Goal: Task Accomplishment & Management: Use online tool/utility

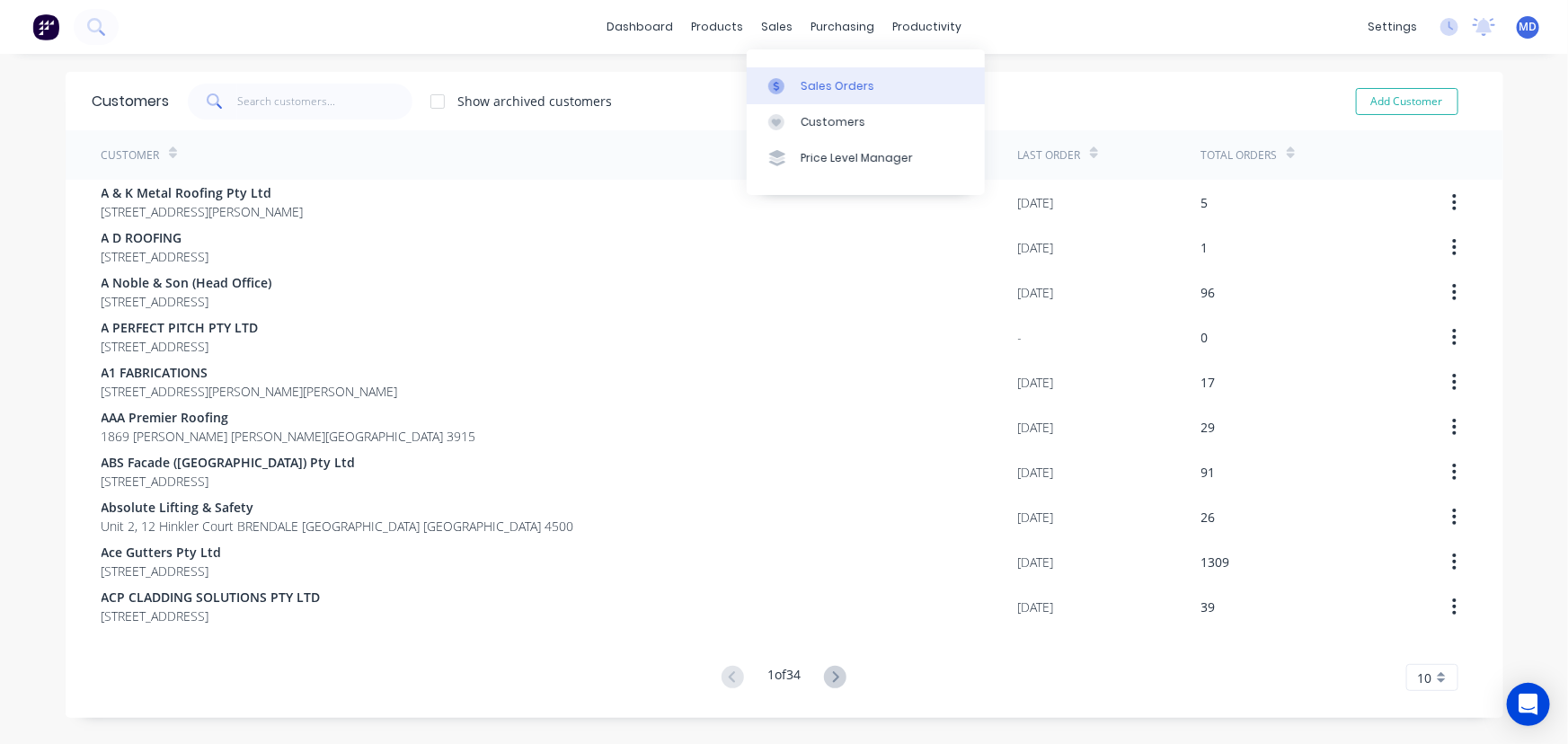
click at [826, 86] on div "Sales Orders" at bounding box center [838, 86] width 74 height 16
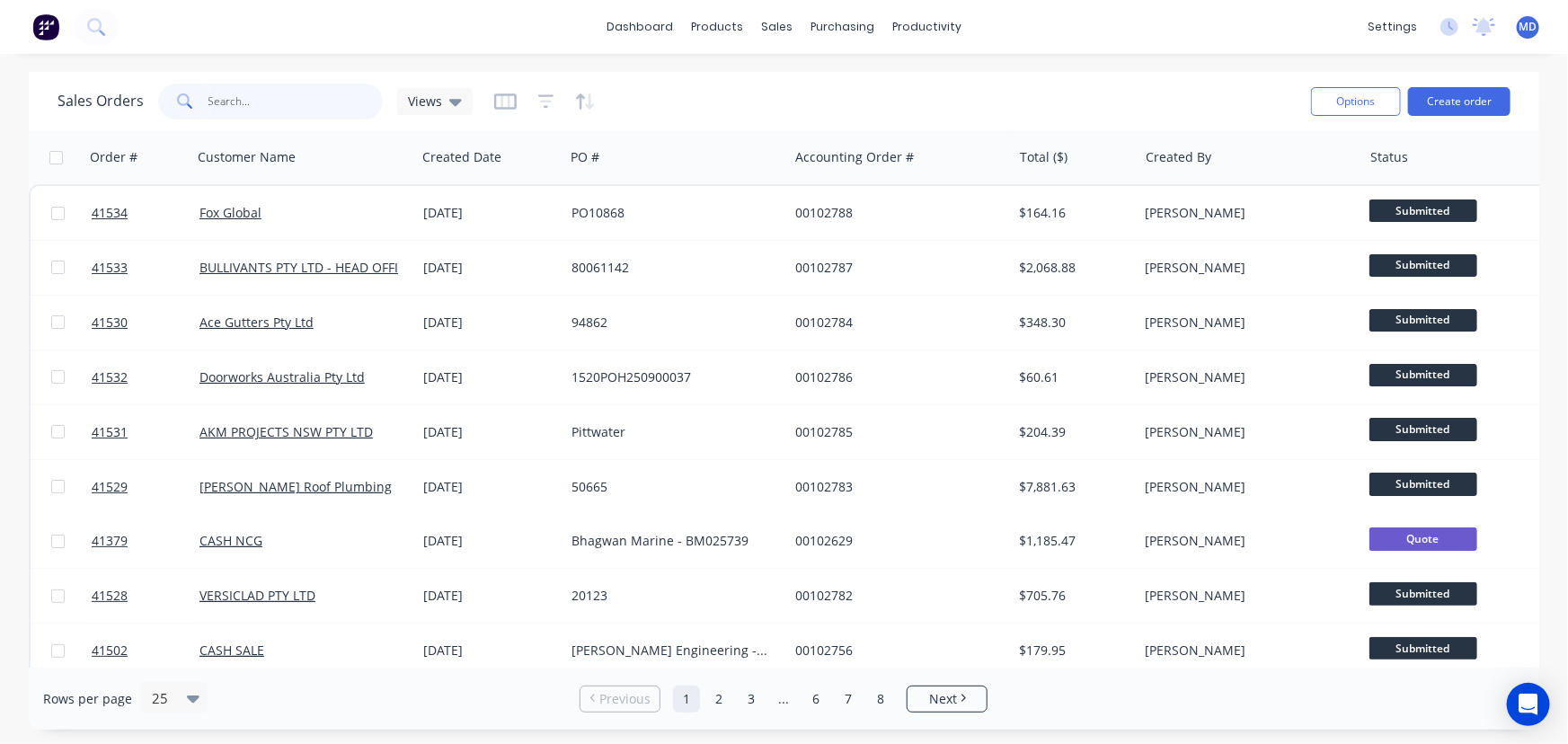
click at [290, 103] on input "text" at bounding box center [296, 101] width 175 height 36
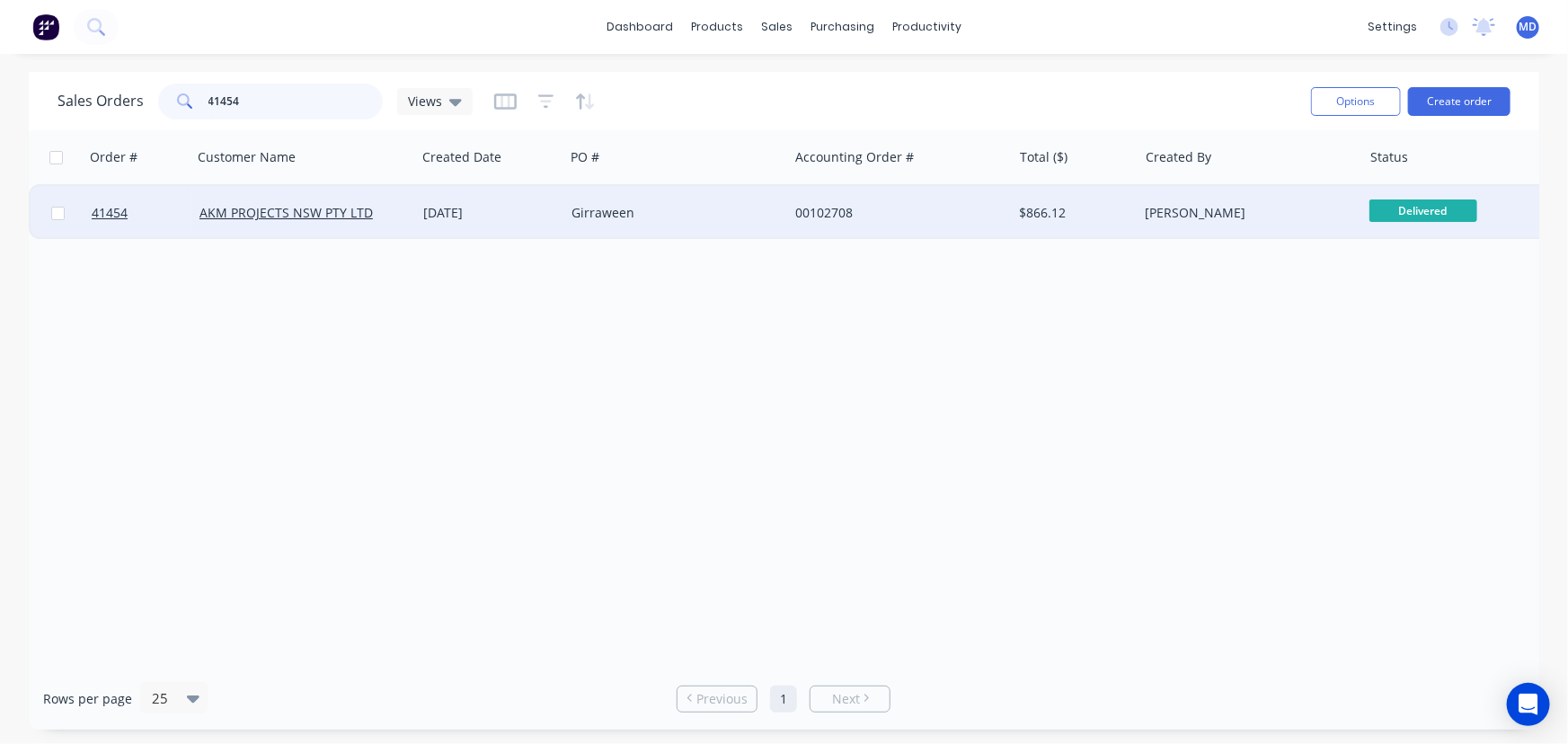
type input "41454"
click at [718, 214] on div "Girraween" at bounding box center [671, 213] width 200 height 18
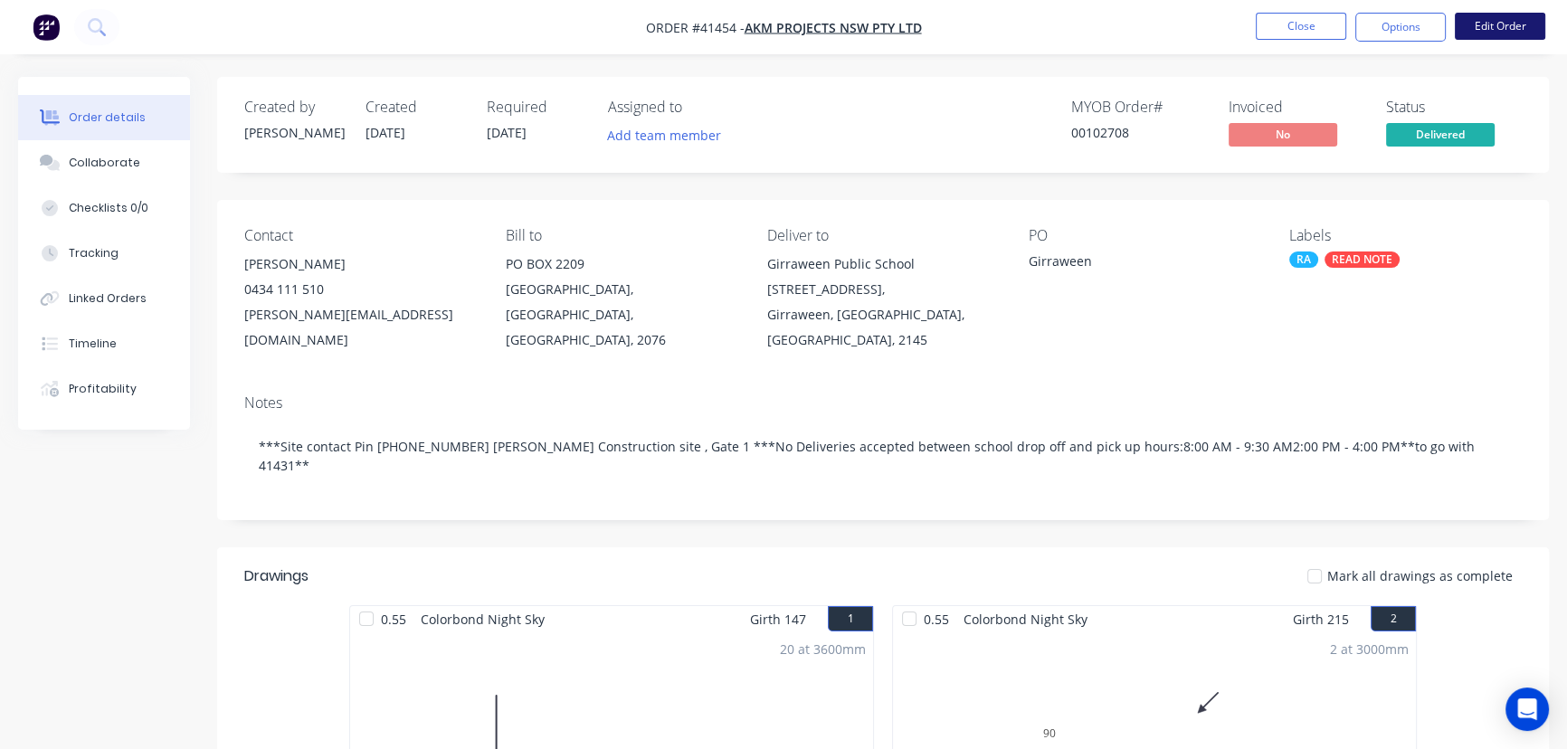
click at [1493, 33] on button "Edit Order" at bounding box center [1499, 26] width 90 height 27
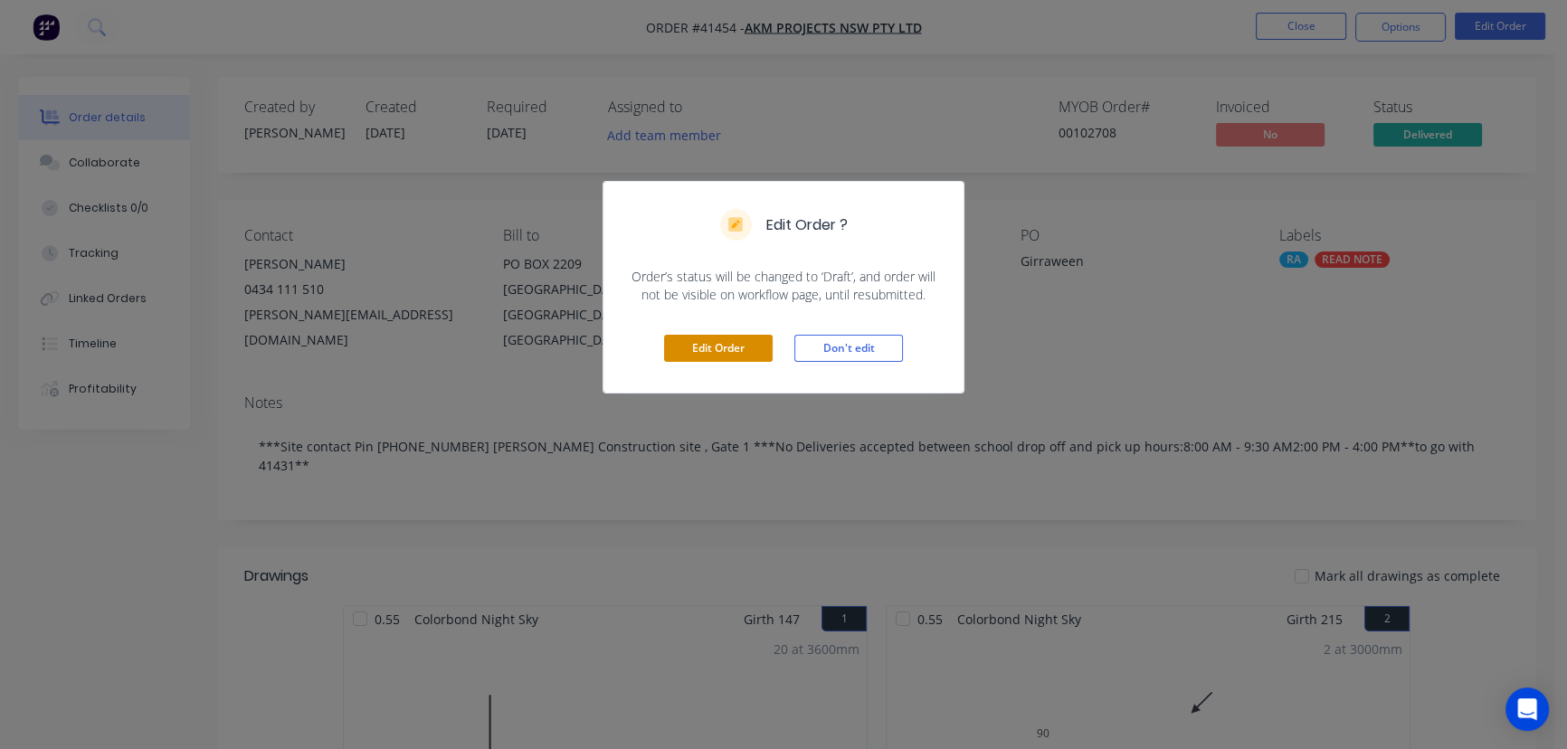
click at [690, 337] on button "Edit Order" at bounding box center [718, 348] width 109 height 27
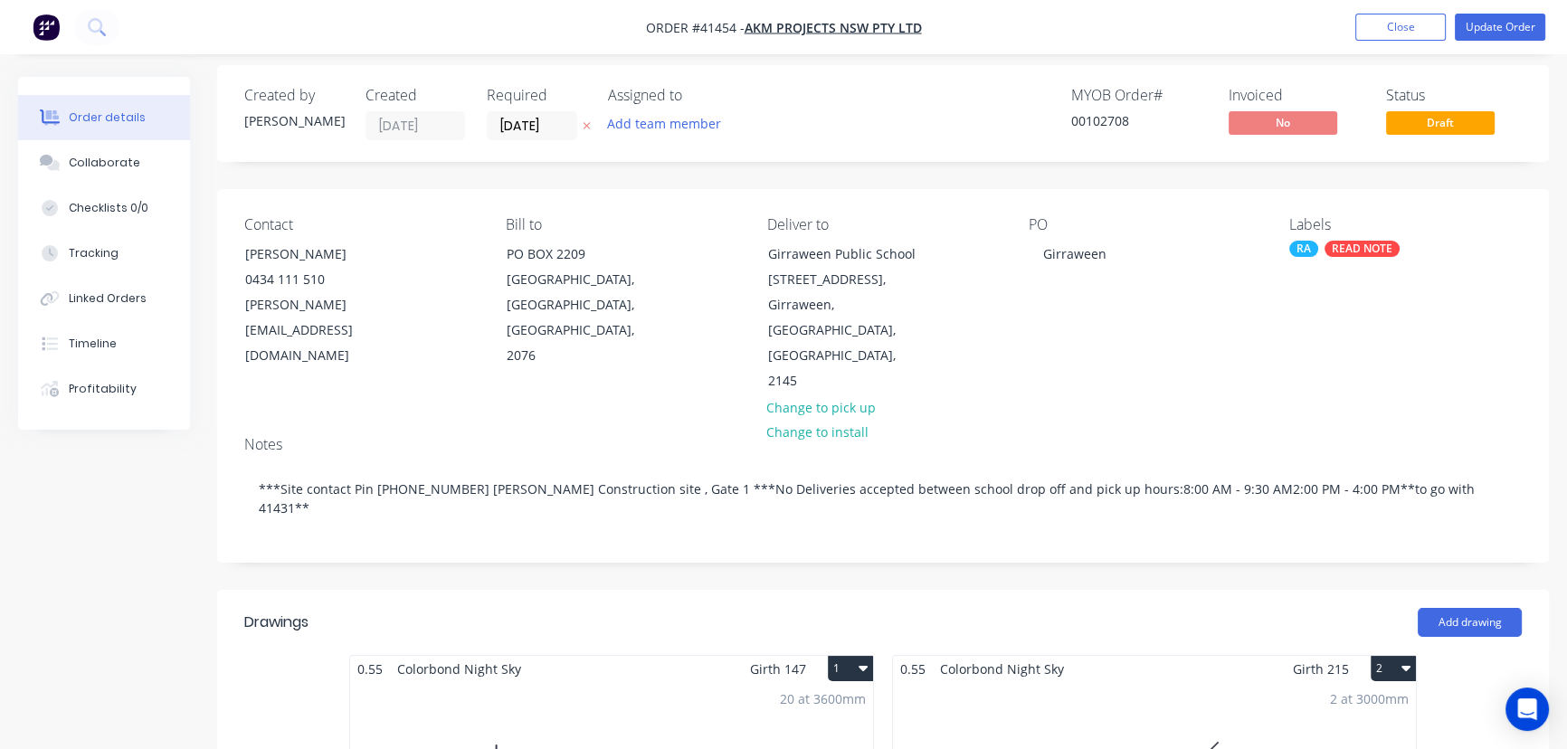
scroll to position [1076, 0]
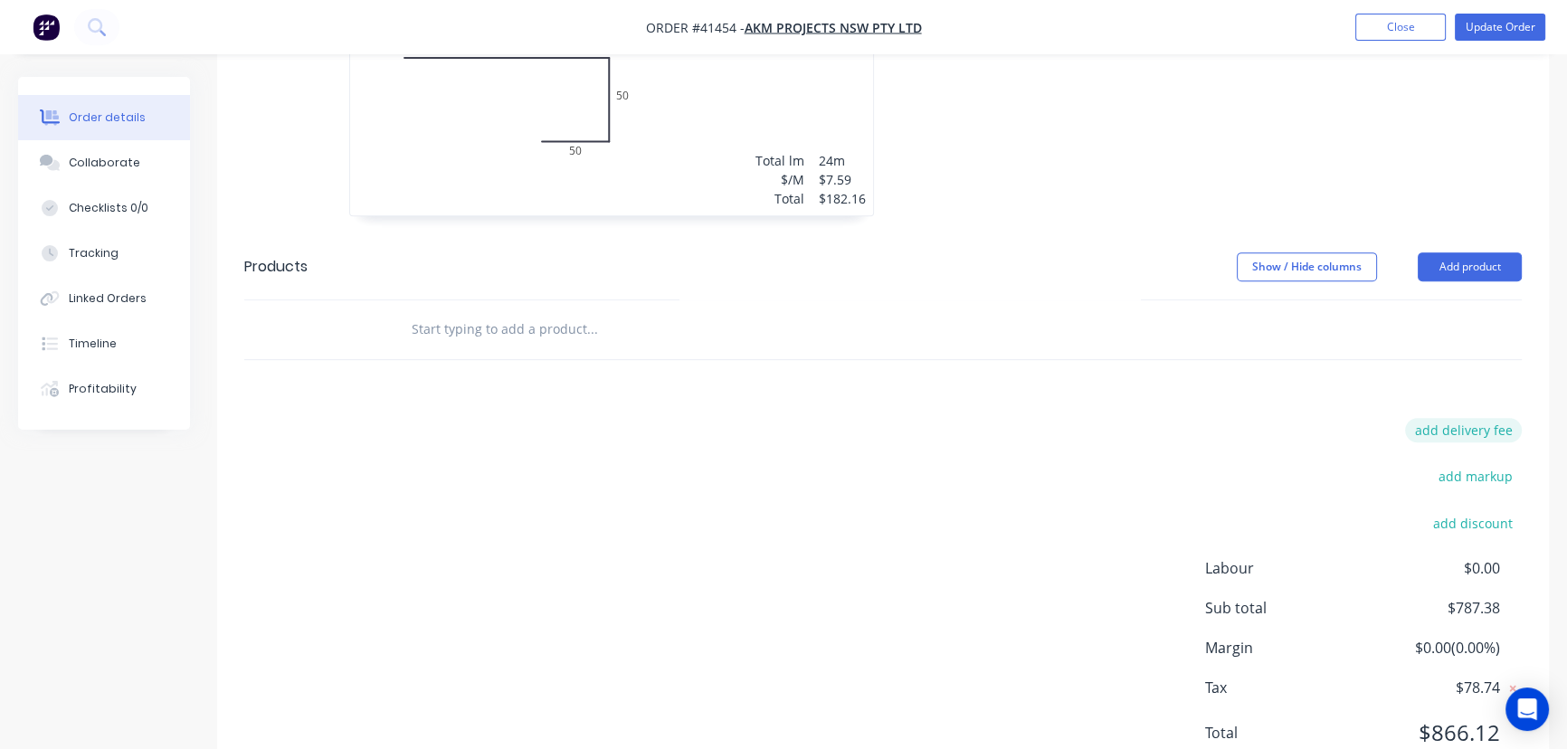
click at [1474, 418] on button "add delivery fee" at bounding box center [1463, 430] width 117 height 24
type input "140"
click input "submit" at bounding box center [0, 0] width 0 height 0
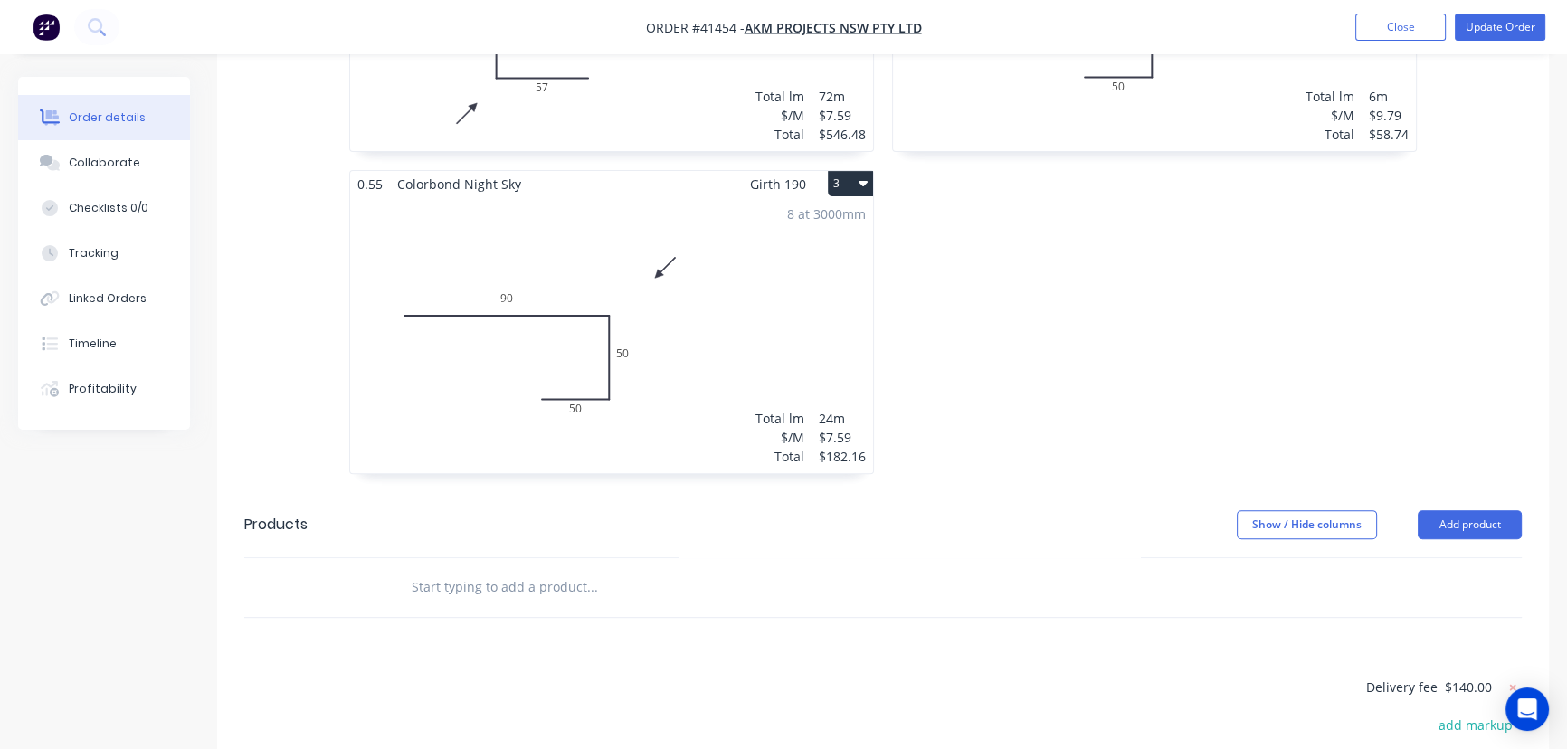
scroll to position [0, 0]
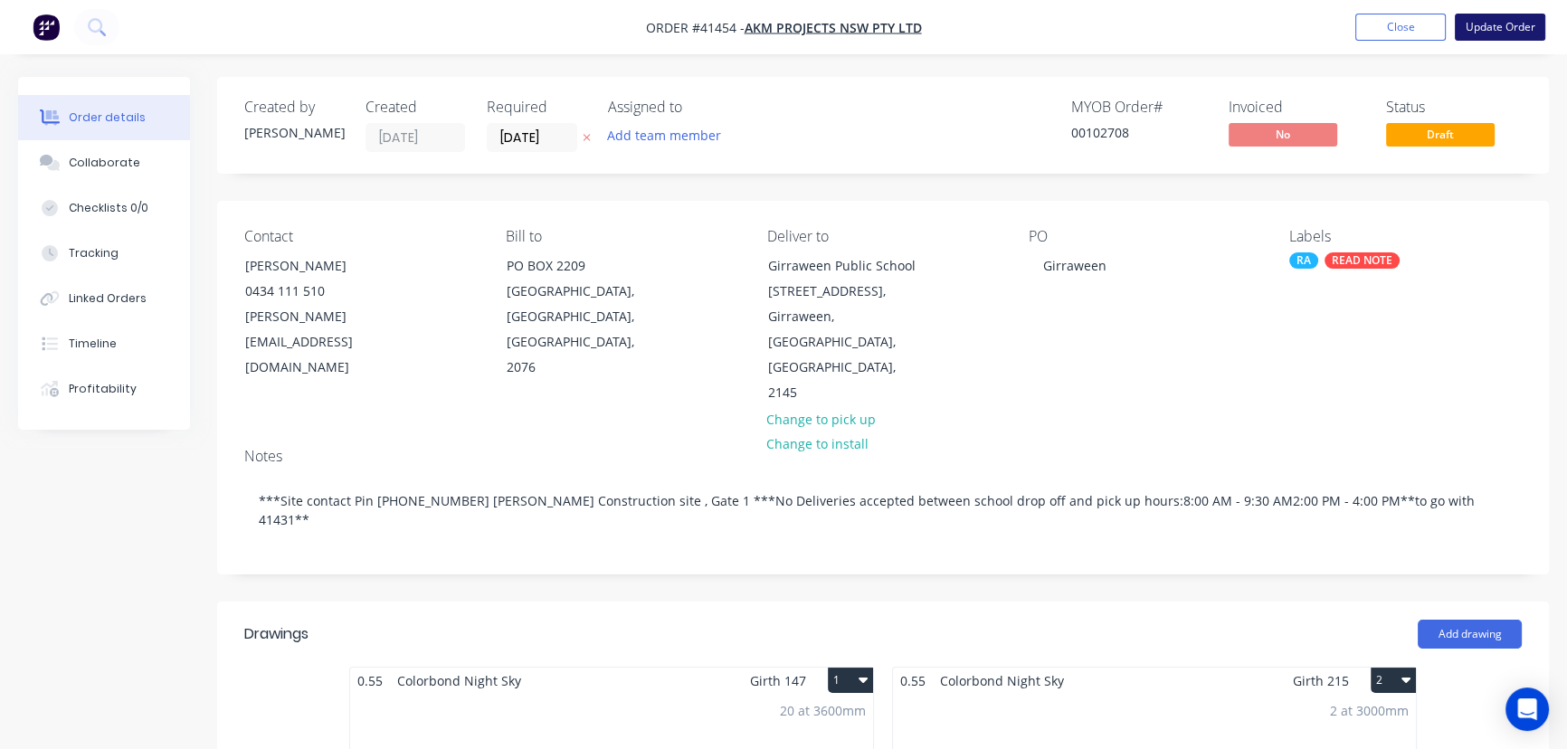
click at [1501, 24] on button "Update Order" at bounding box center [1499, 27] width 90 height 27
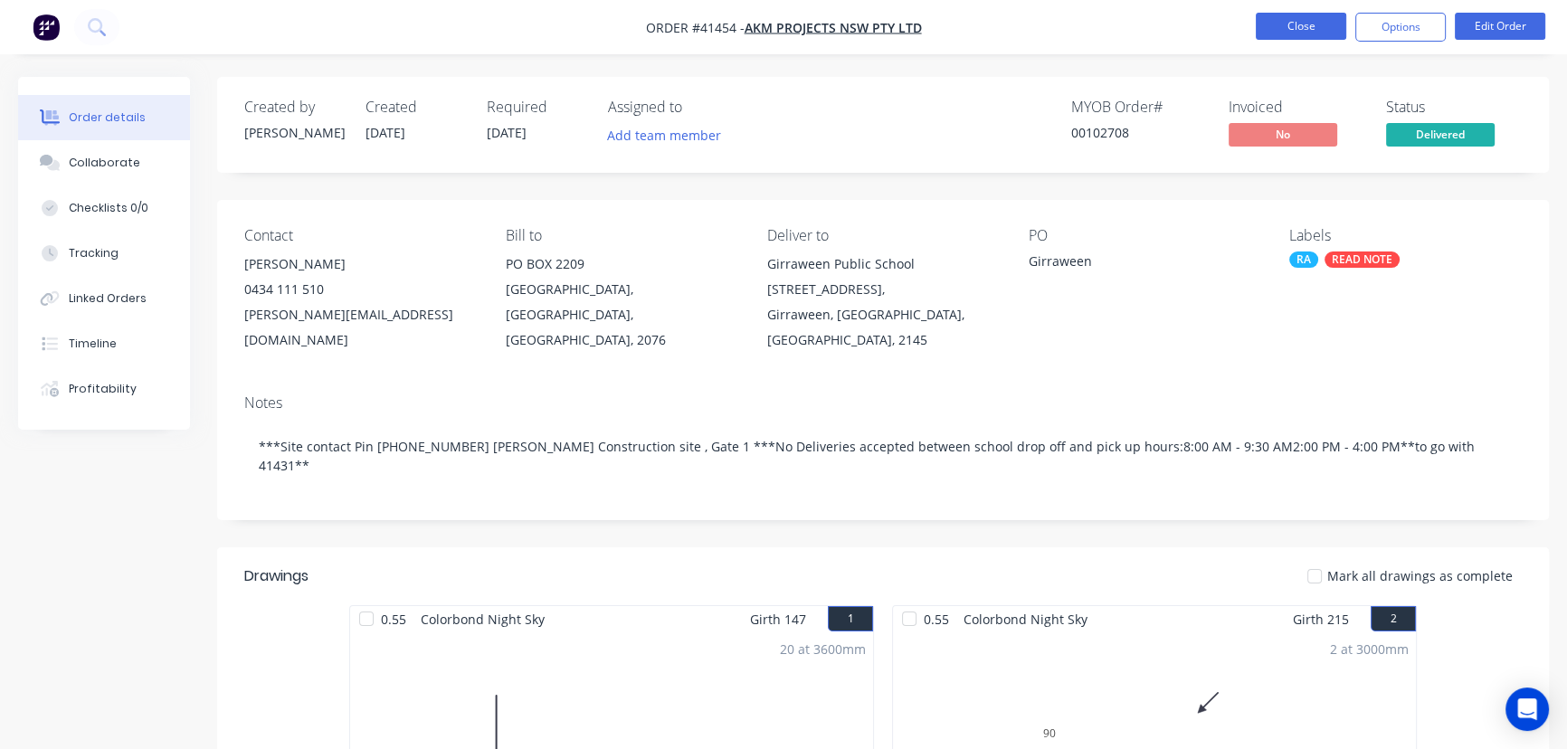
click at [1289, 27] on button "Close" at bounding box center [1300, 26] width 90 height 27
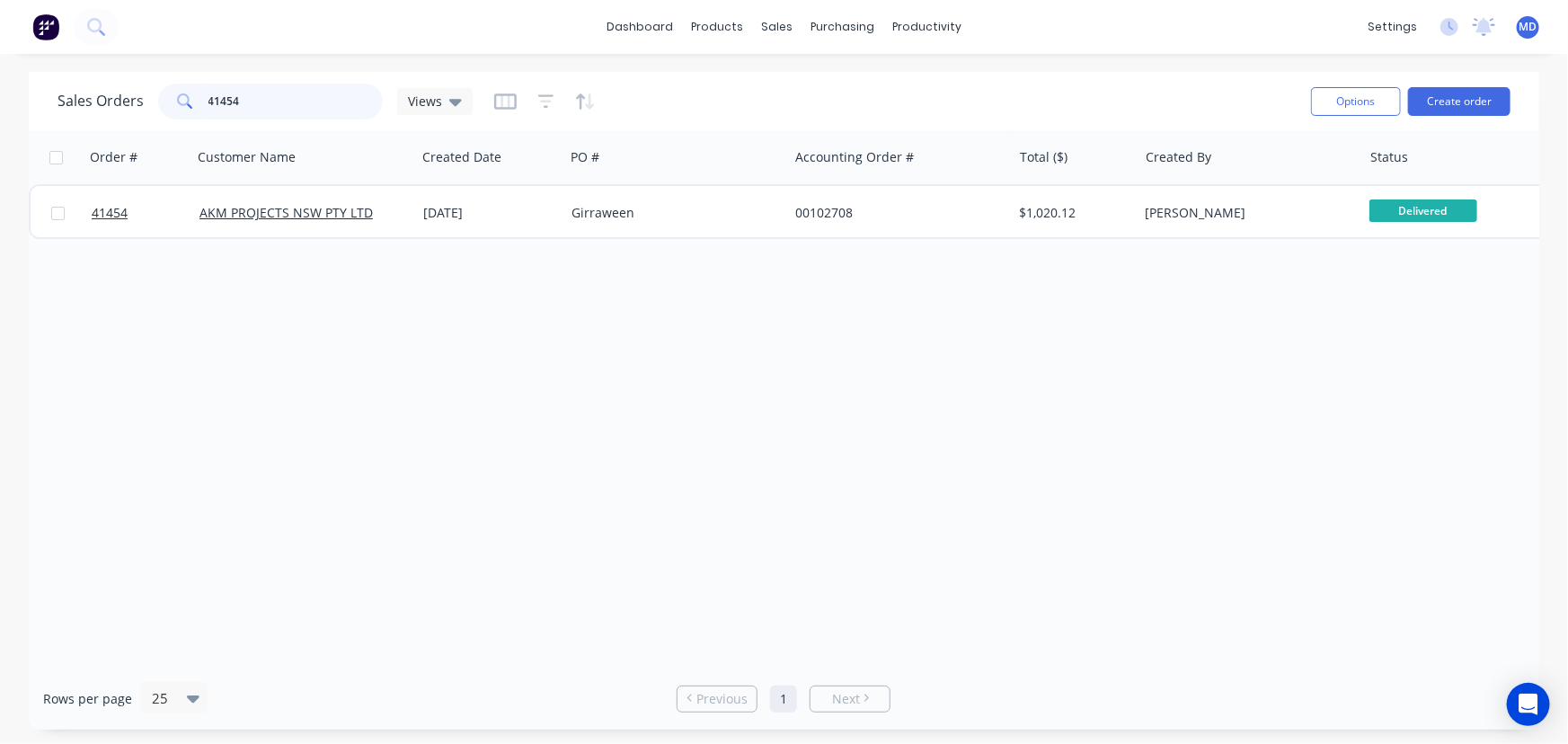
drag, startPoint x: 281, startPoint y: 103, endPoint x: 107, endPoint y: 120, distance: 174.8
click at [108, 120] on div "Sales Orders 41454 Views" at bounding box center [677, 101] width 1239 height 44
type input "4"
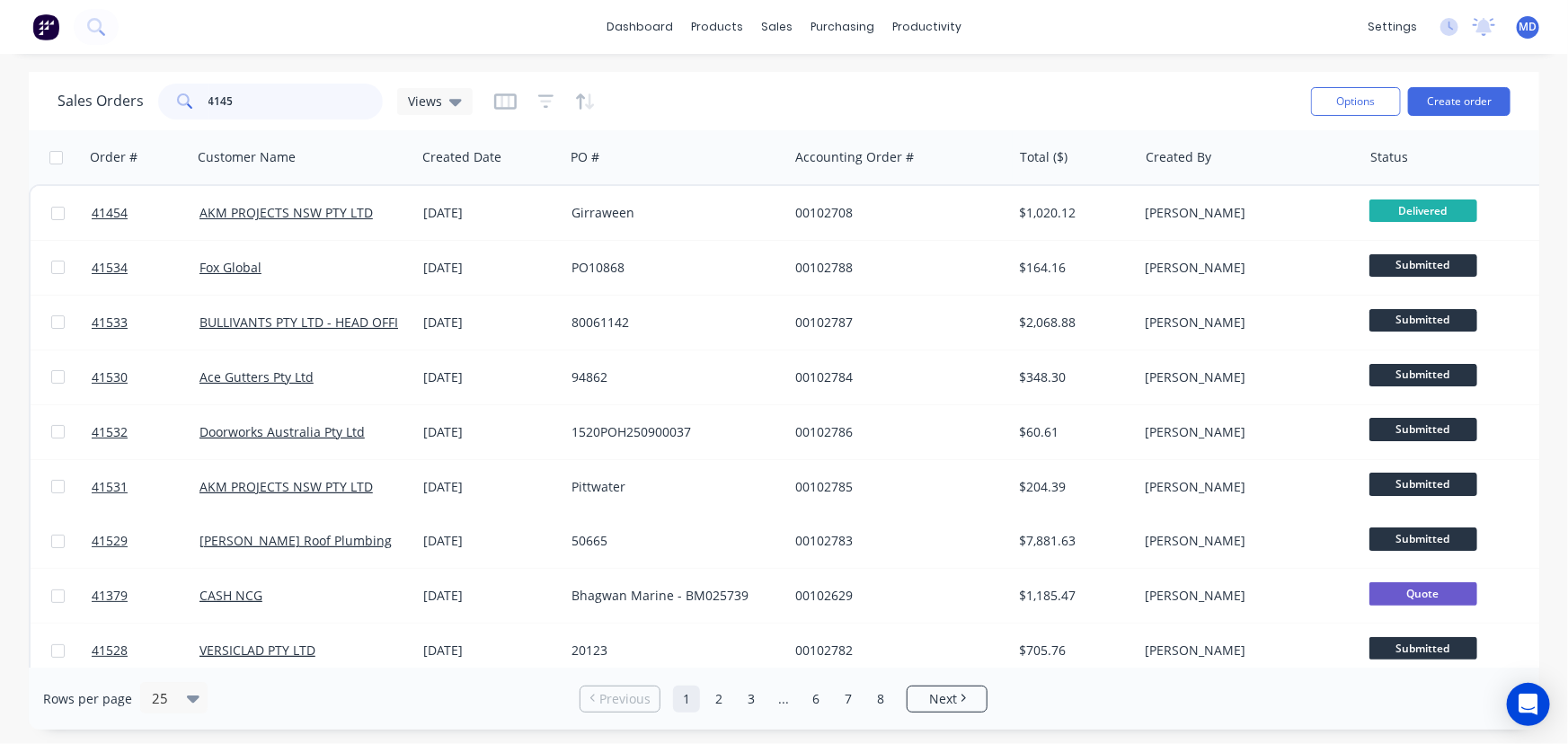
type input "41451"
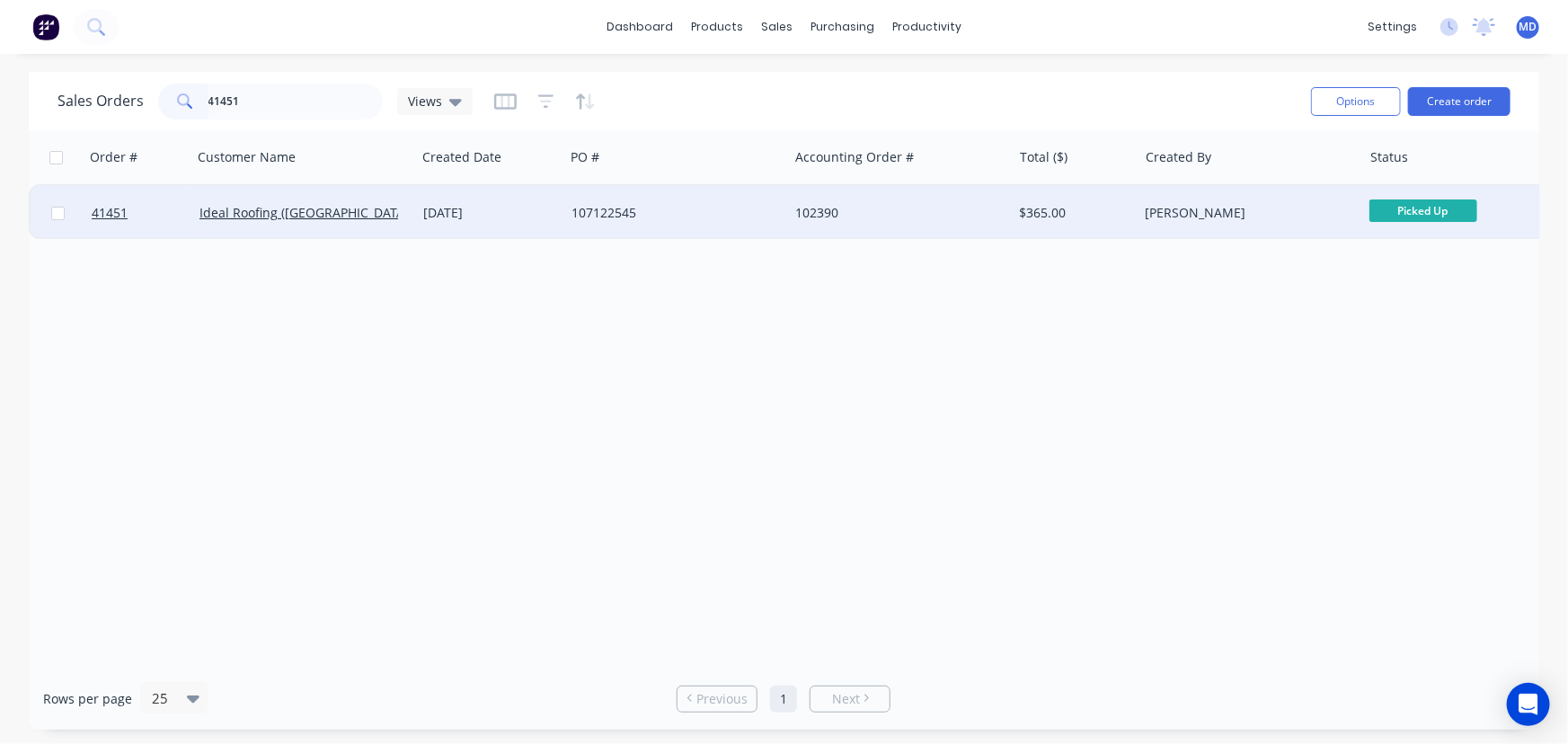
click at [698, 215] on div "107122545" at bounding box center [671, 213] width 200 height 18
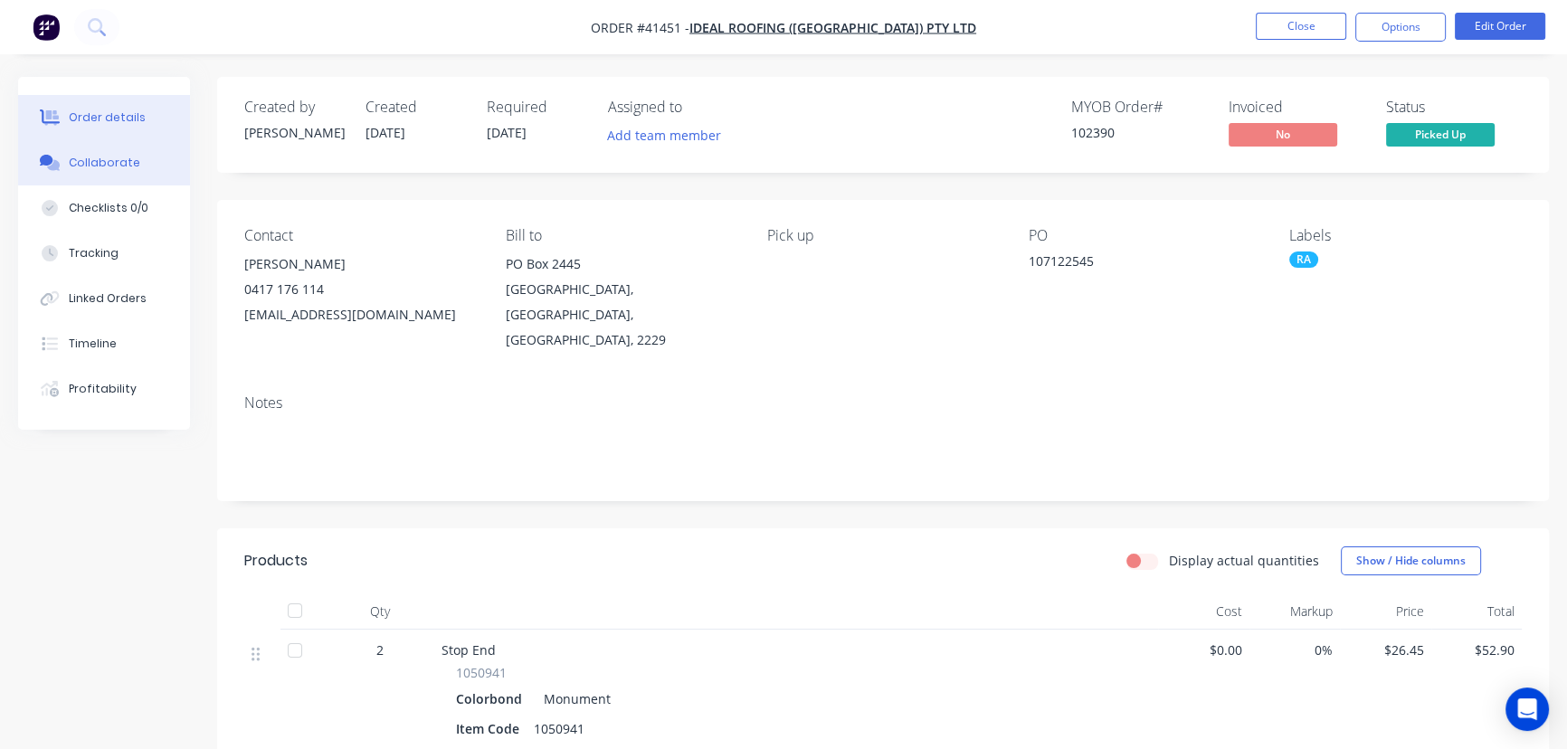
click at [118, 161] on div "Collaborate" at bounding box center [104, 163] width 71 height 16
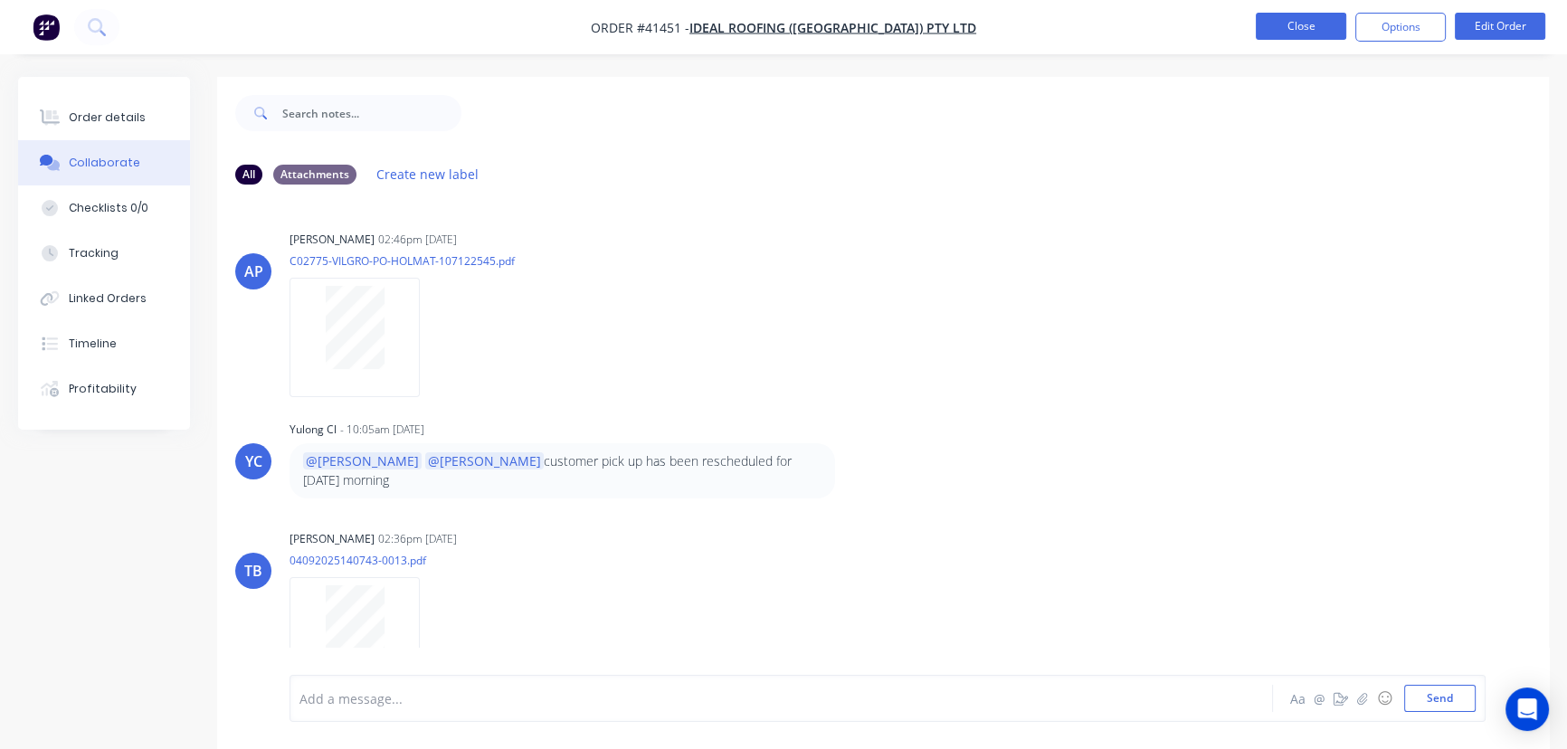
click at [1299, 24] on button "Close" at bounding box center [1300, 26] width 90 height 27
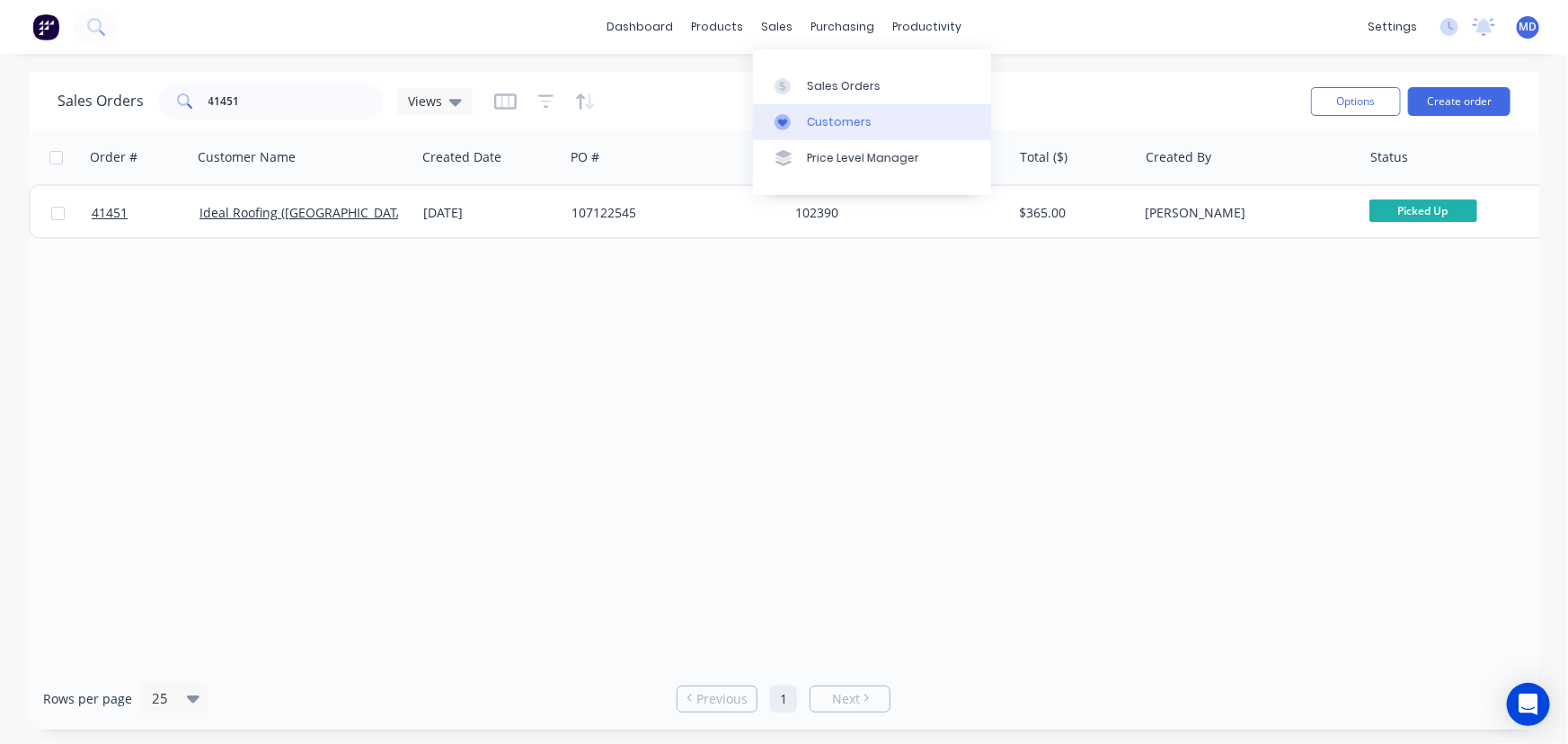
click at [848, 120] on div "Customers" at bounding box center [839, 122] width 65 height 16
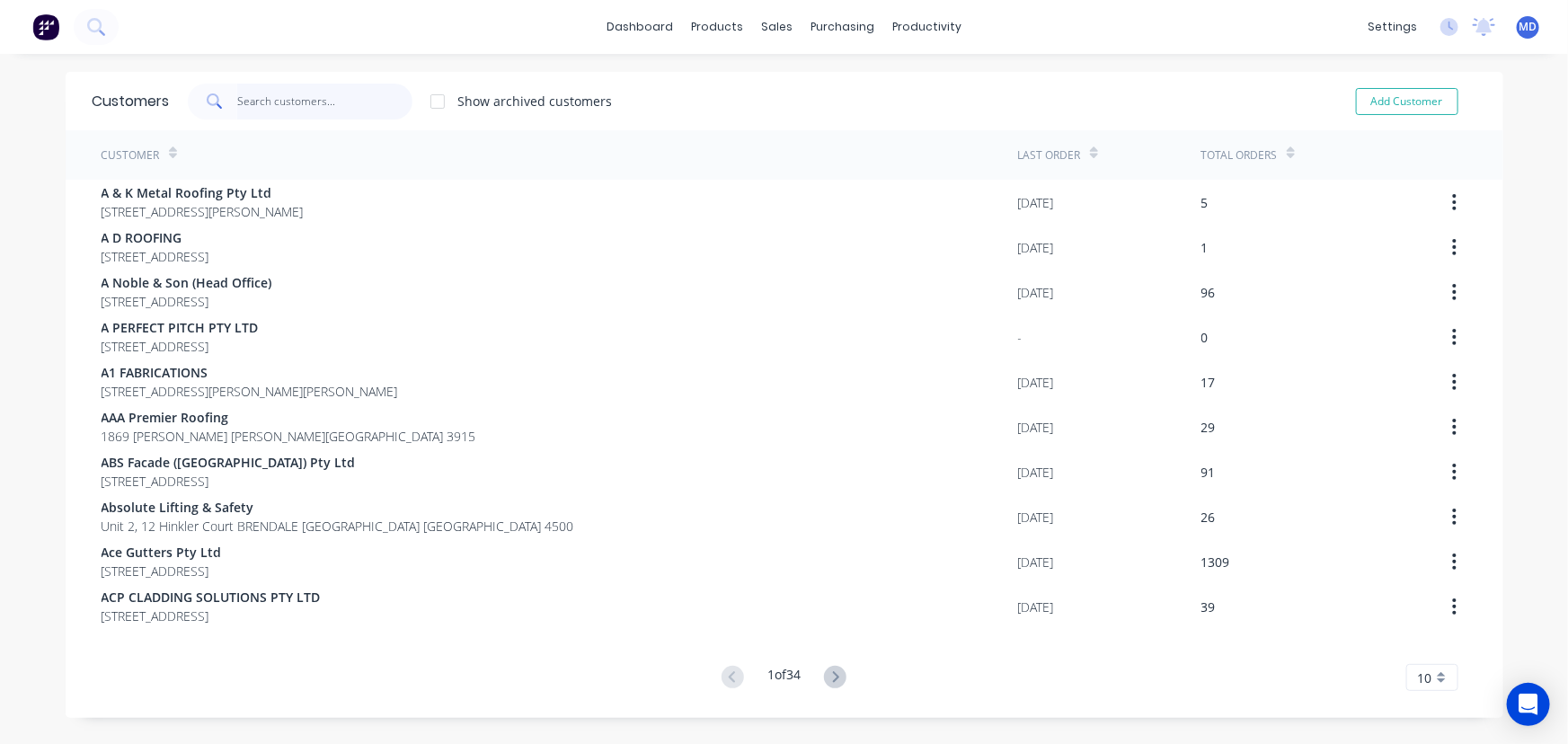
click at [333, 107] on input "text" at bounding box center [325, 101] width 175 height 36
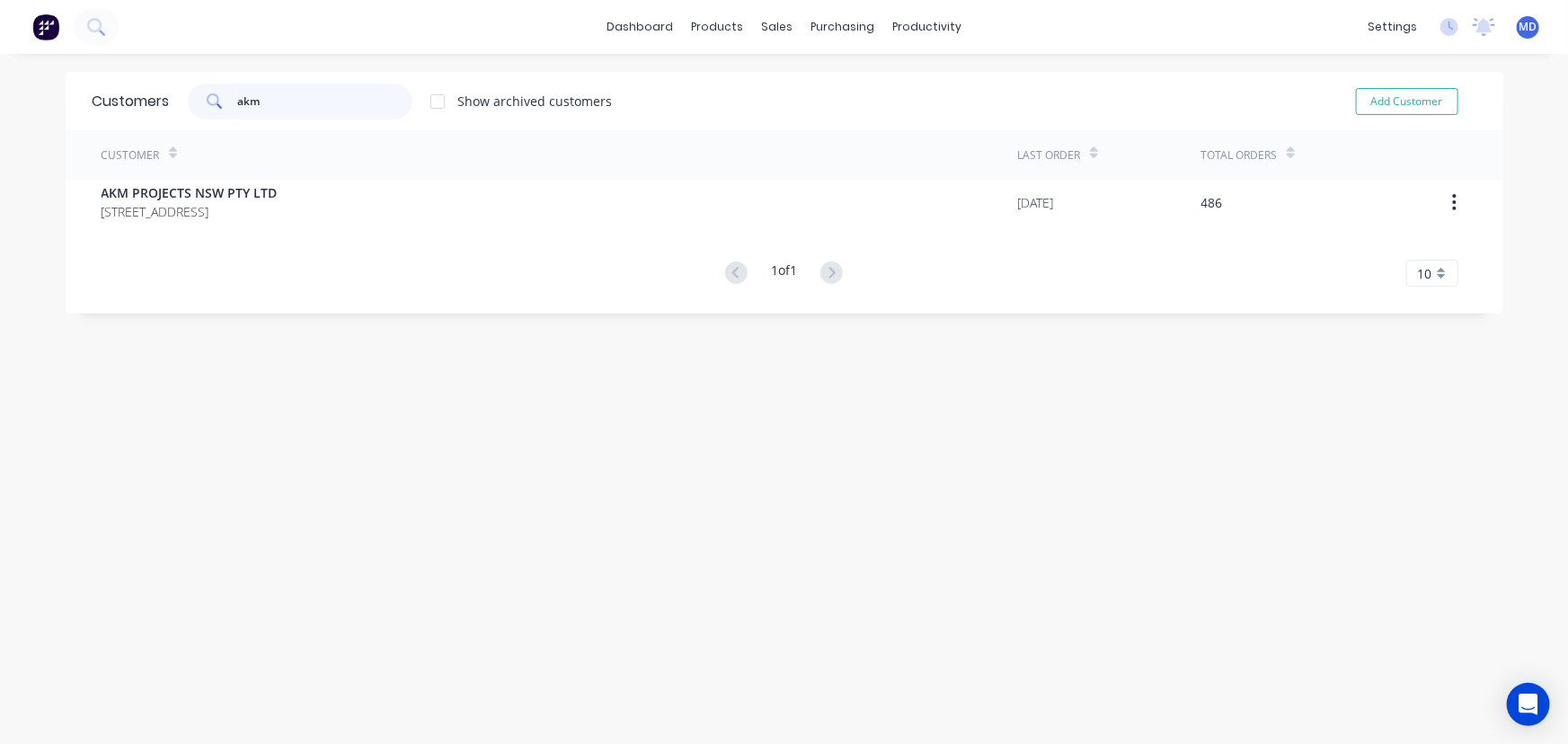
type input "akm"
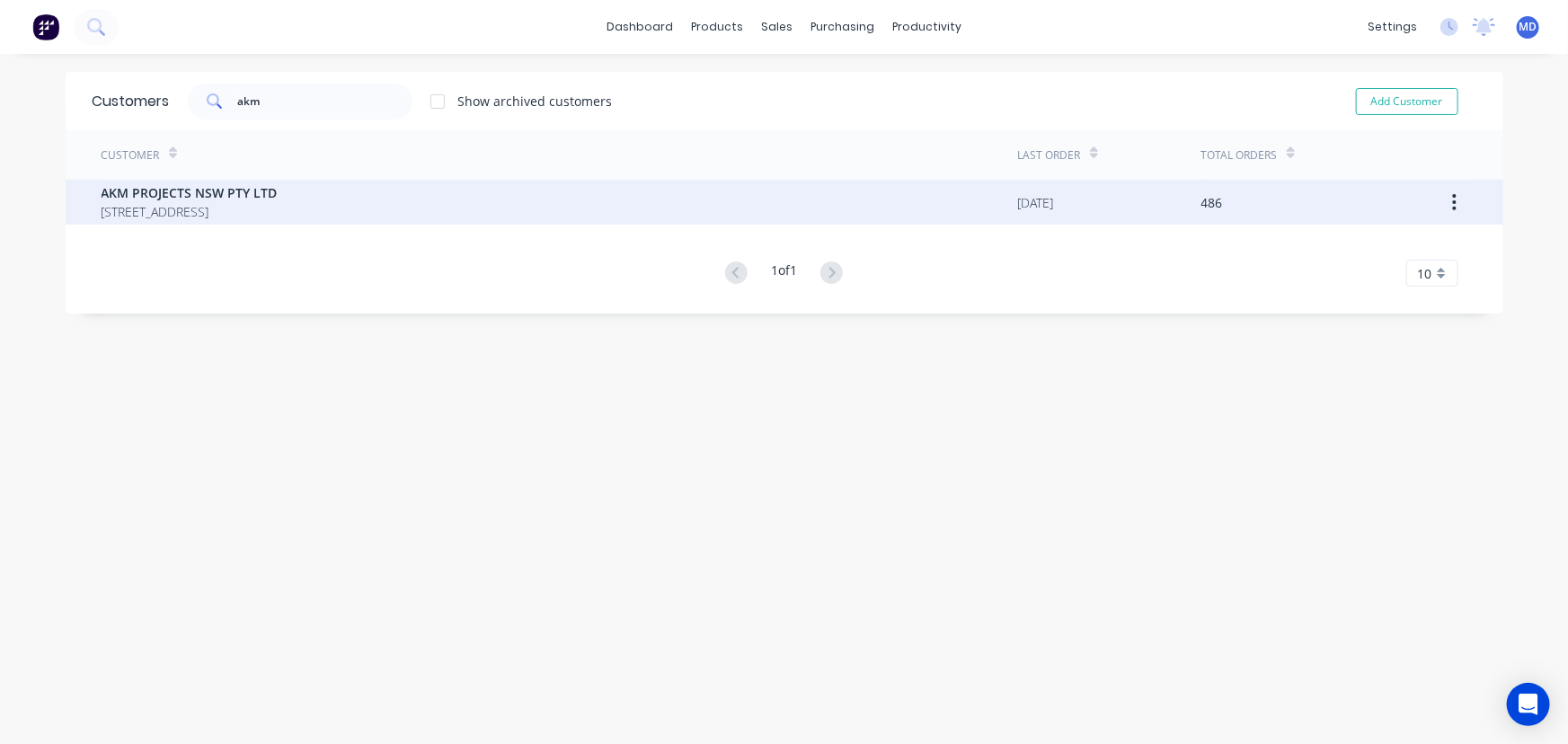
click at [203, 197] on span "AKM PROJECTS NSW PTY LTD" at bounding box center [189, 193] width 176 height 19
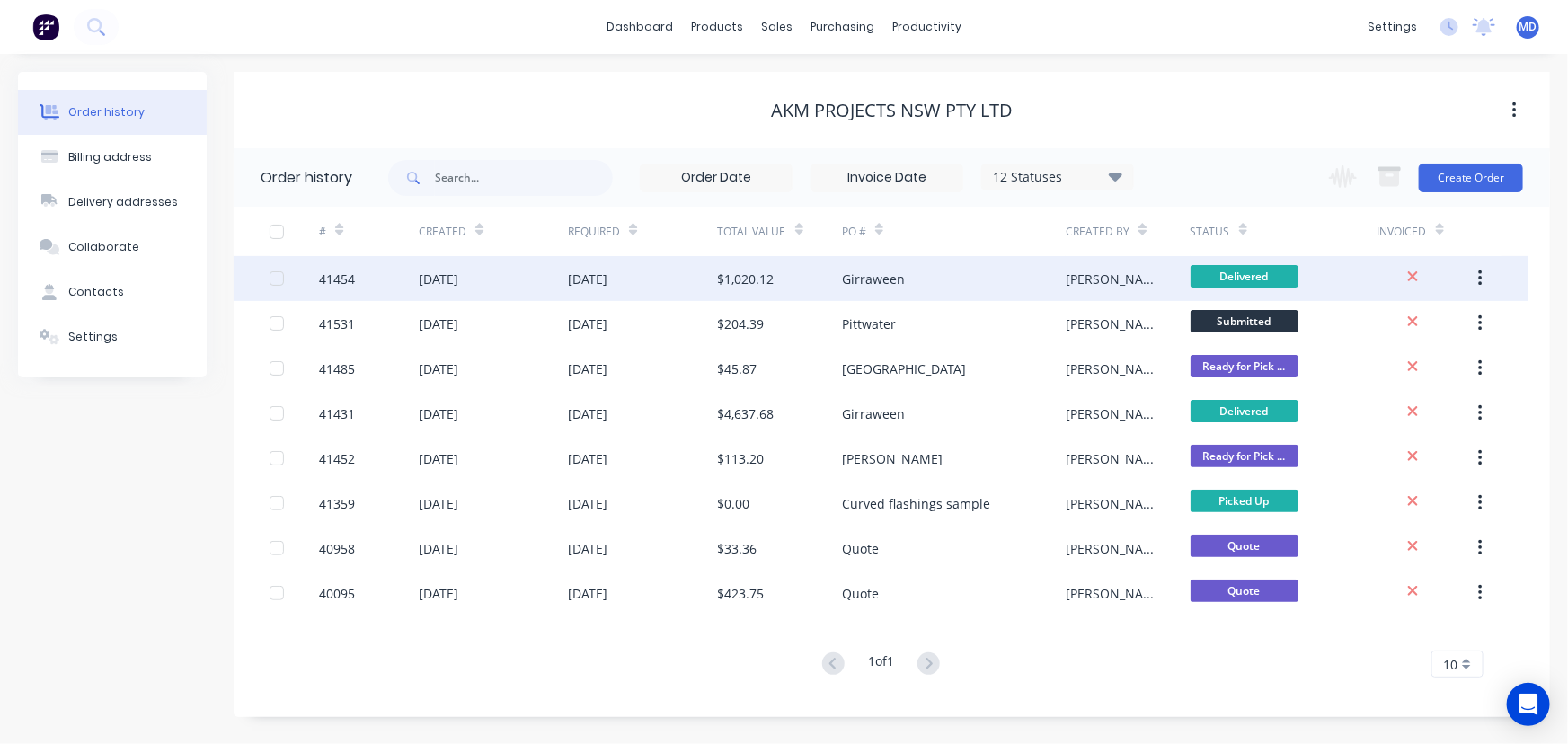
click at [804, 283] on div "$1,020.12" at bounding box center [780, 278] width 124 height 45
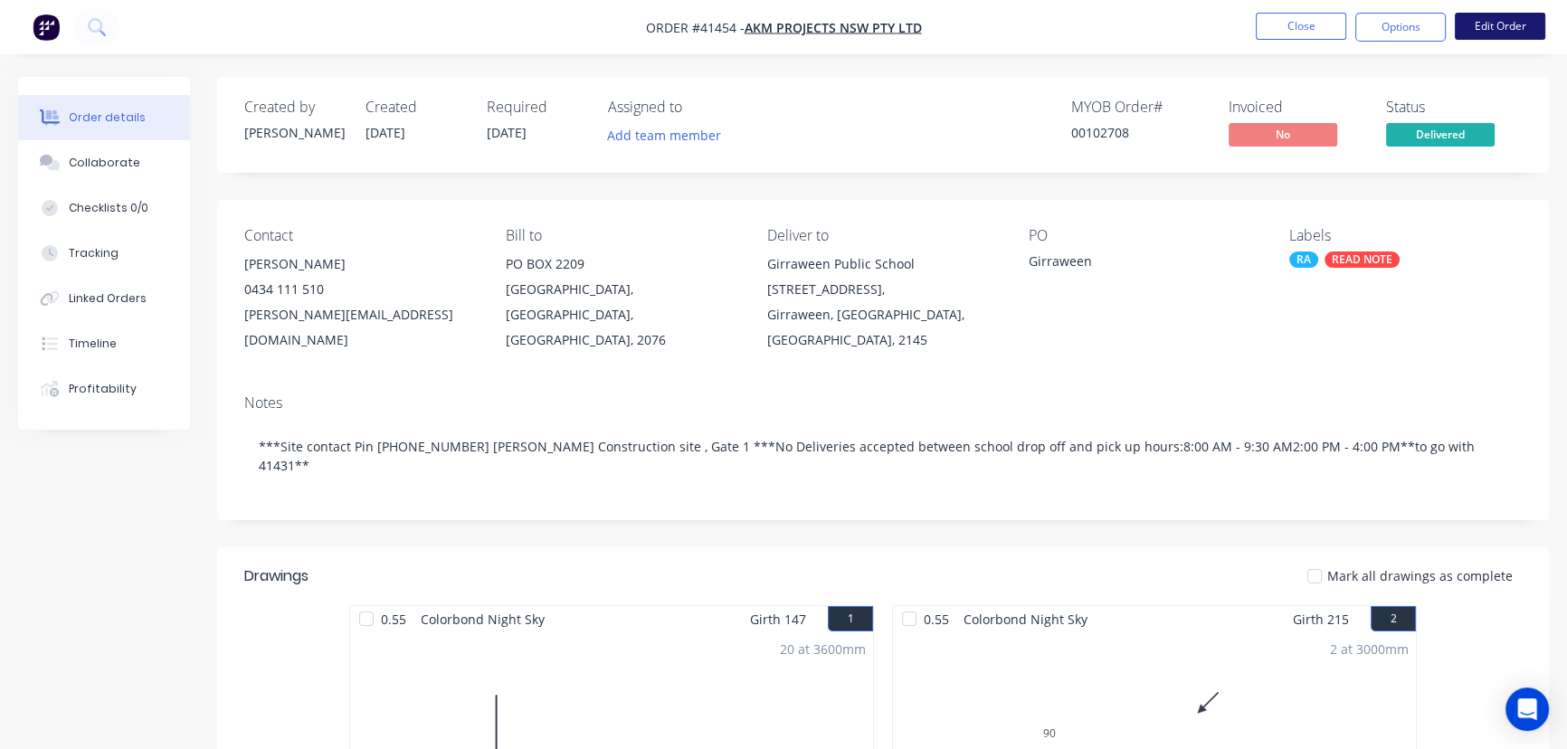
click at [1517, 20] on button "Edit Order" at bounding box center [1499, 26] width 90 height 27
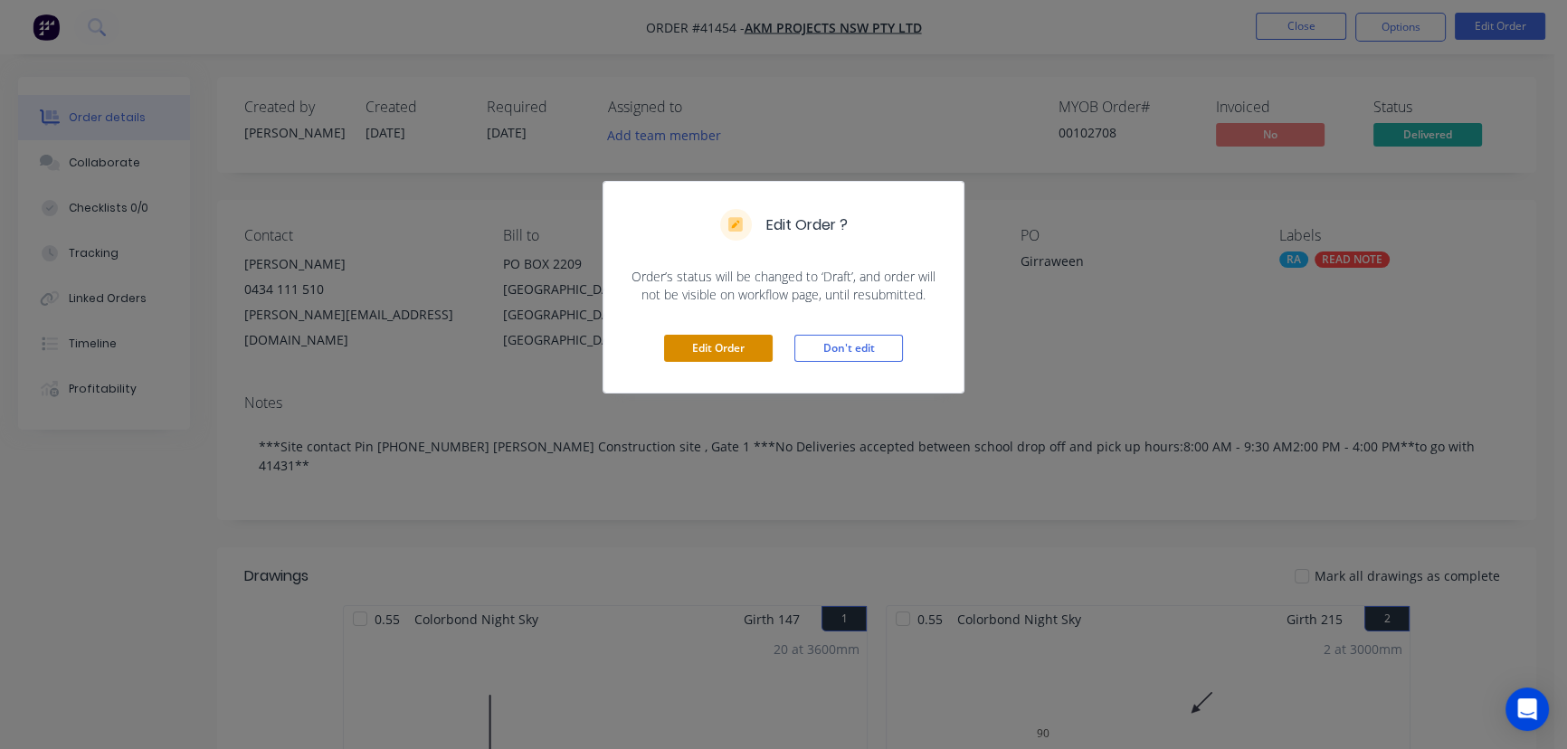
click at [707, 335] on button "Edit Order" at bounding box center [718, 348] width 109 height 27
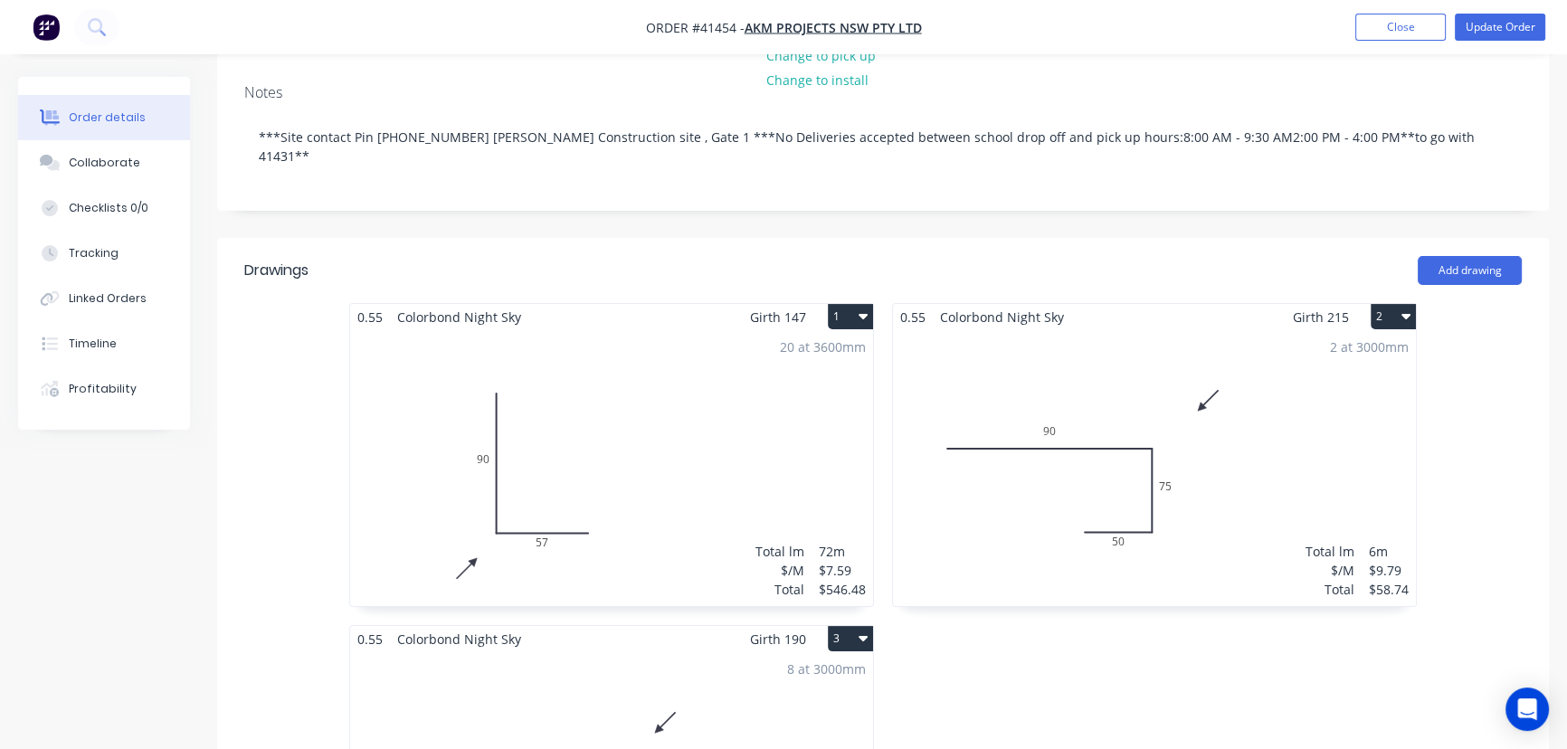
scroll to position [1068, 0]
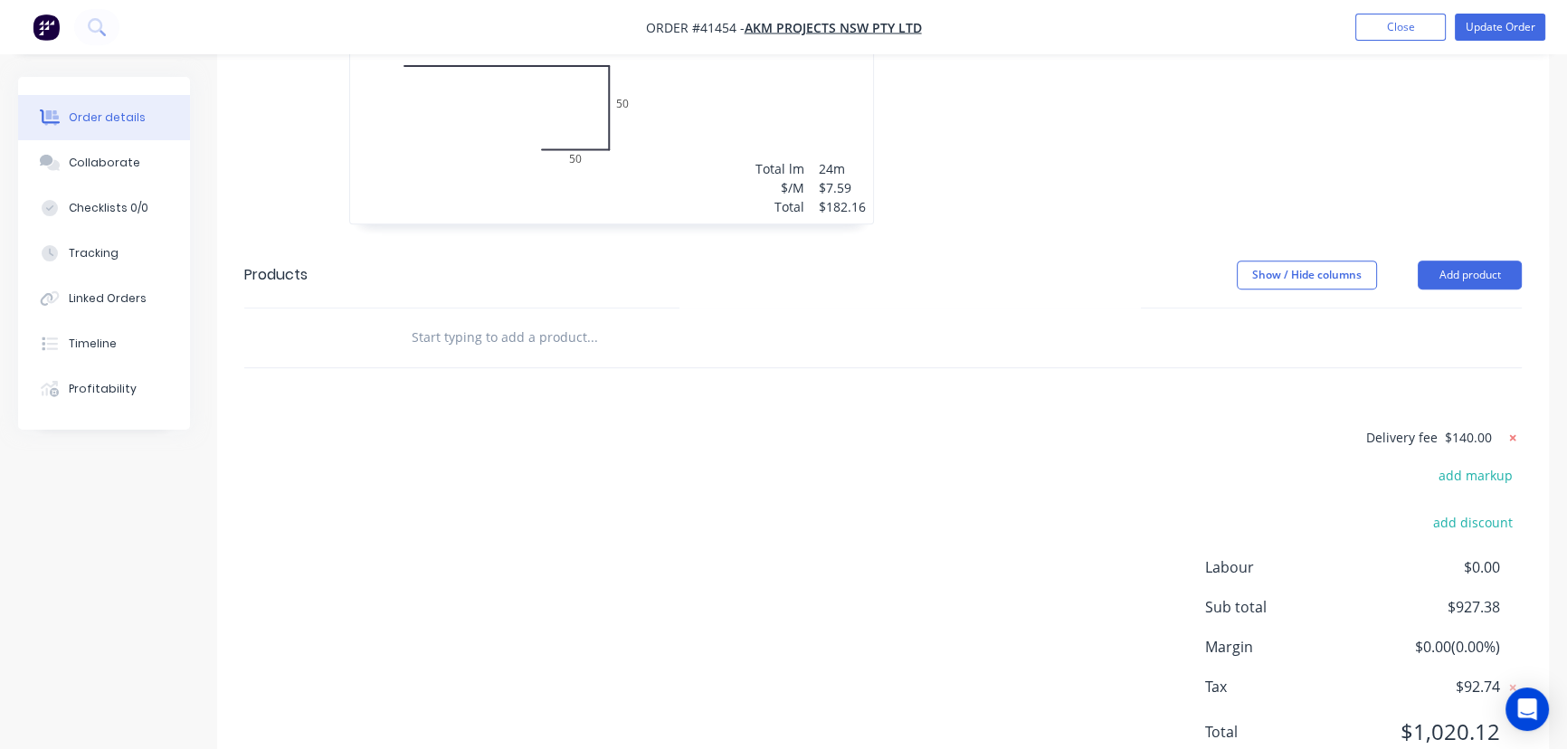
click at [1511, 429] on icon at bounding box center [1512, 438] width 18 height 18
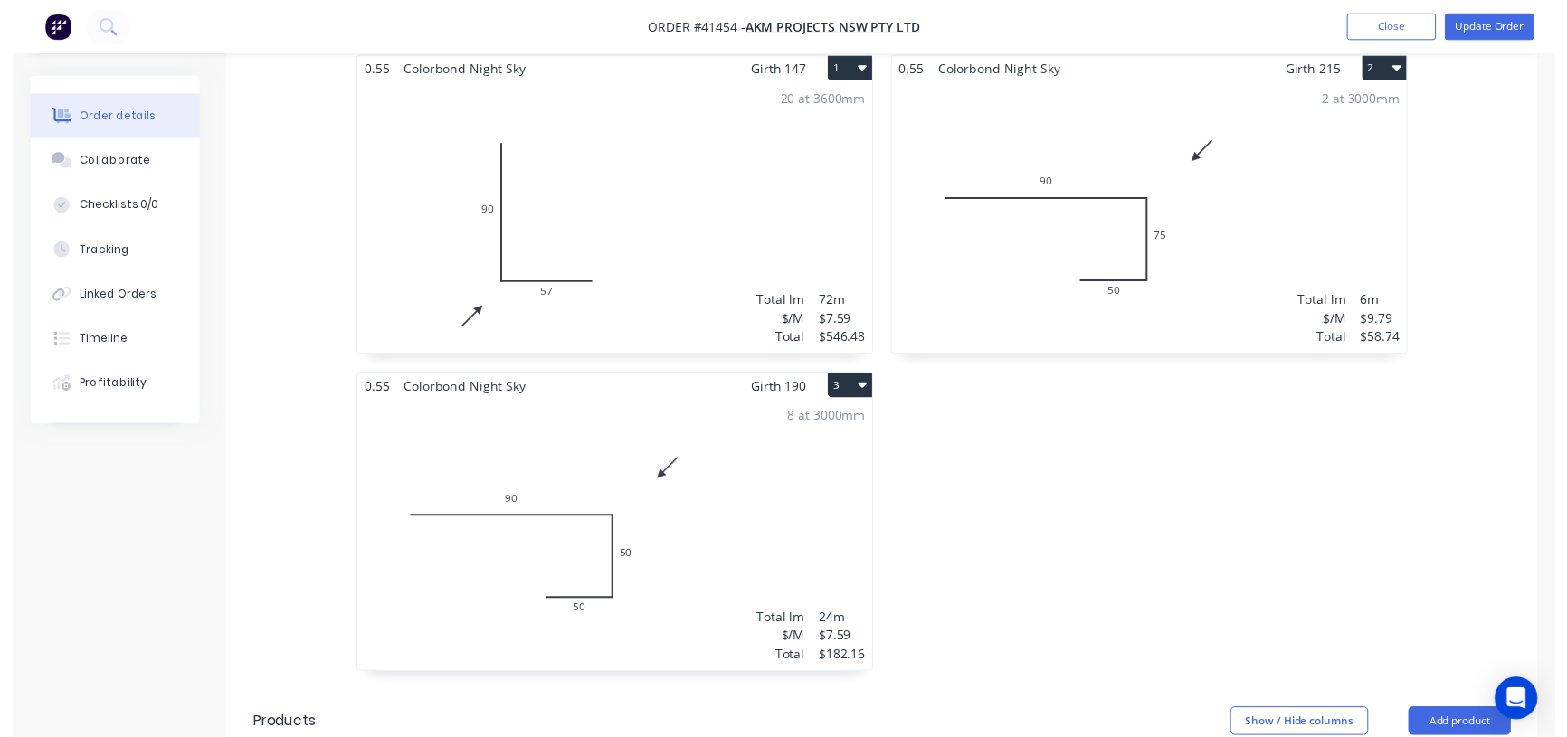
scroll to position [0, 0]
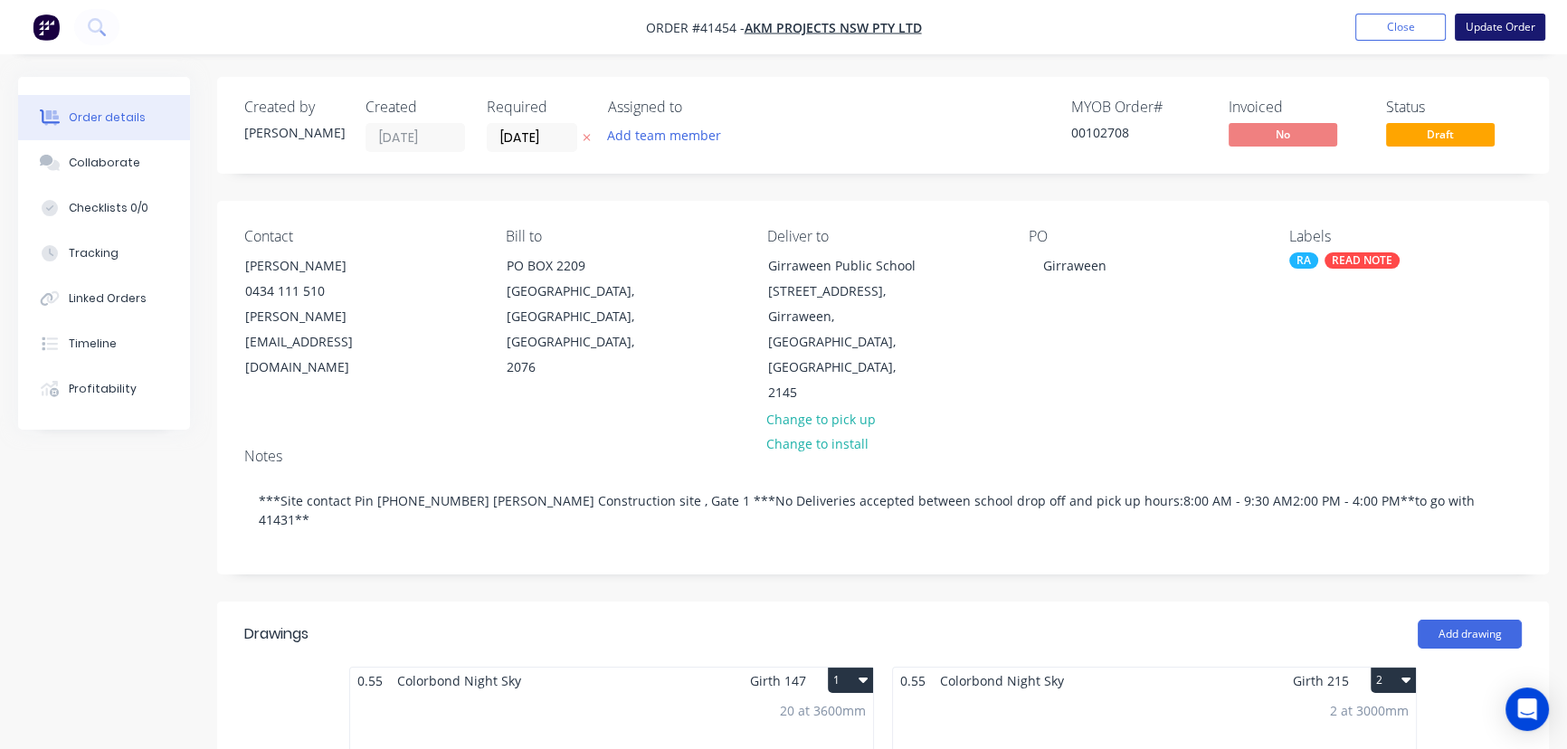
click at [1513, 22] on button "Update Order" at bounding box center [1499, 27] width 90 height 27
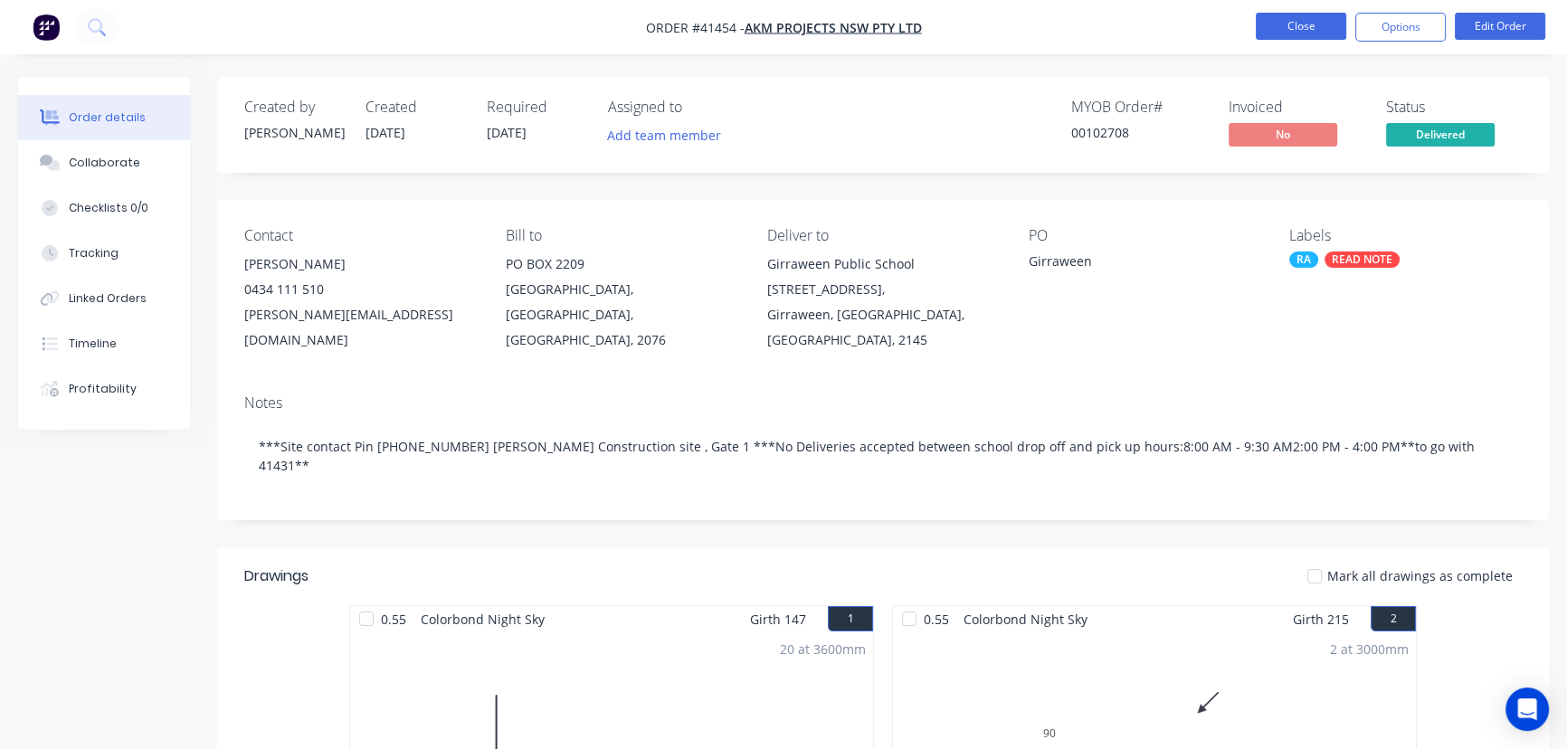
click at [1315, 26] on button "Close" at bounding box center [1300, 26] width 90 height 27
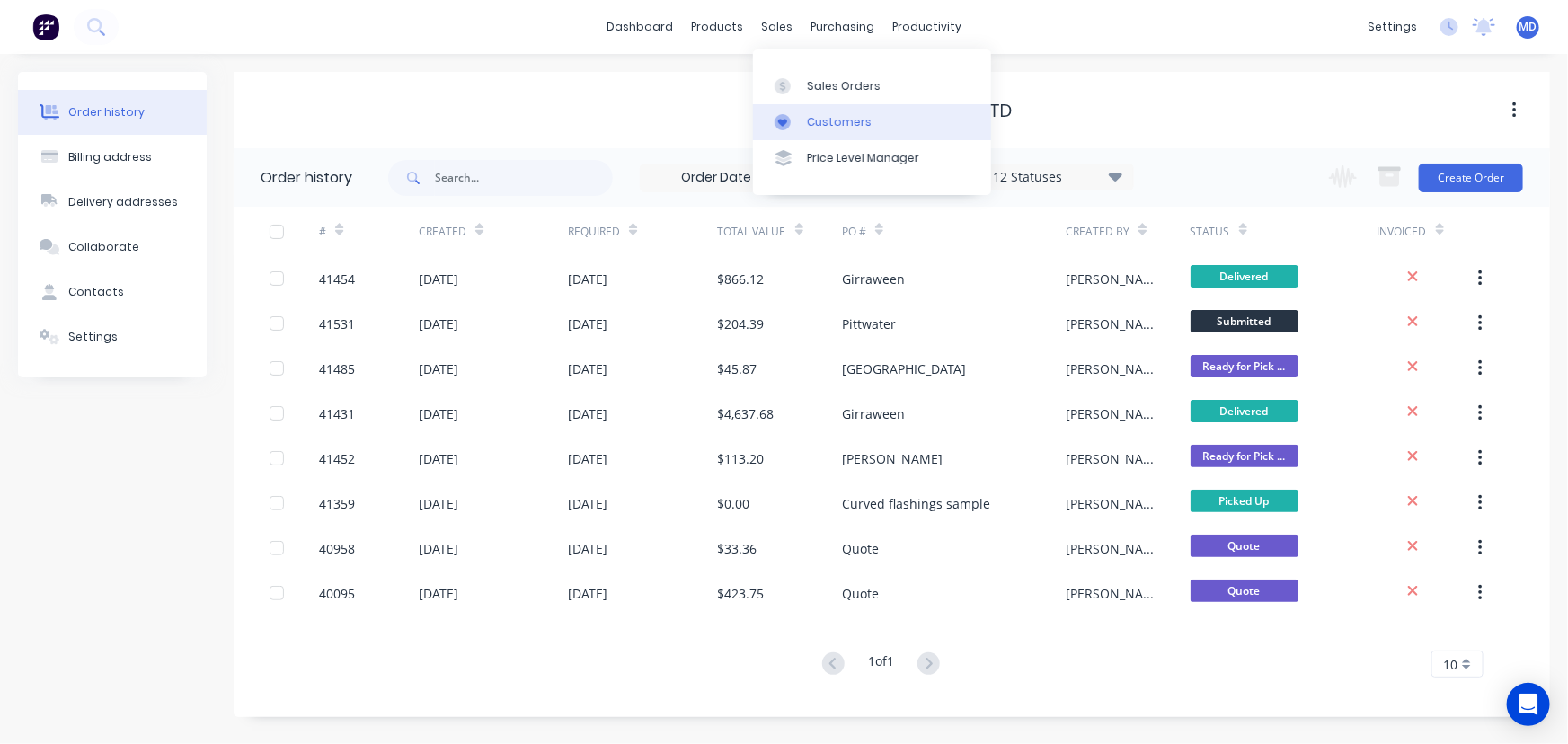
click at [825, 117] on div "Customers" at bounding box center [839, 122] width 65 height 16
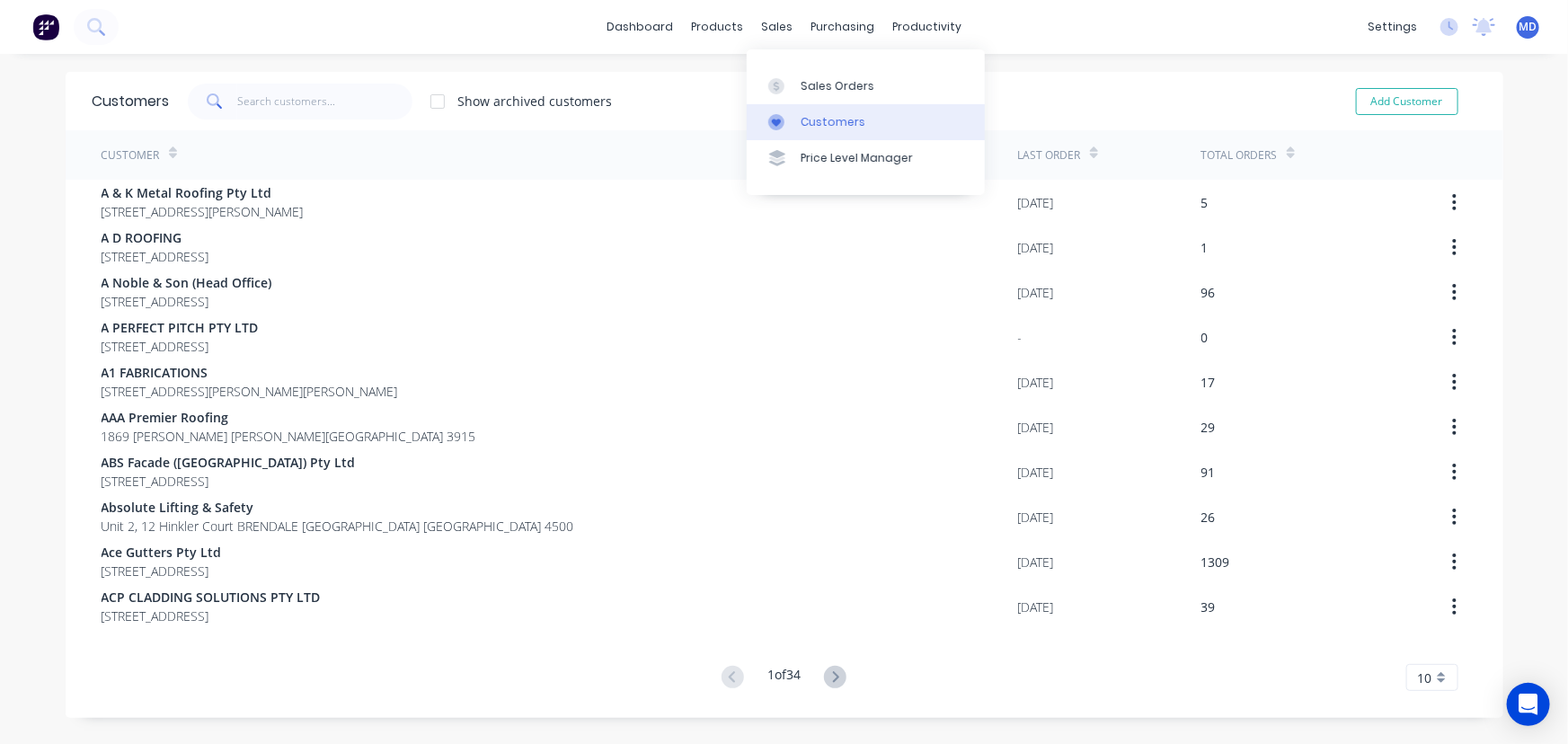
click at [835, 123] on div "Customers" at bounding box center [833, 122] width 65 height 16
click at [315, 109] on input "text" at bounding box center [325, 101] width 175 height 36
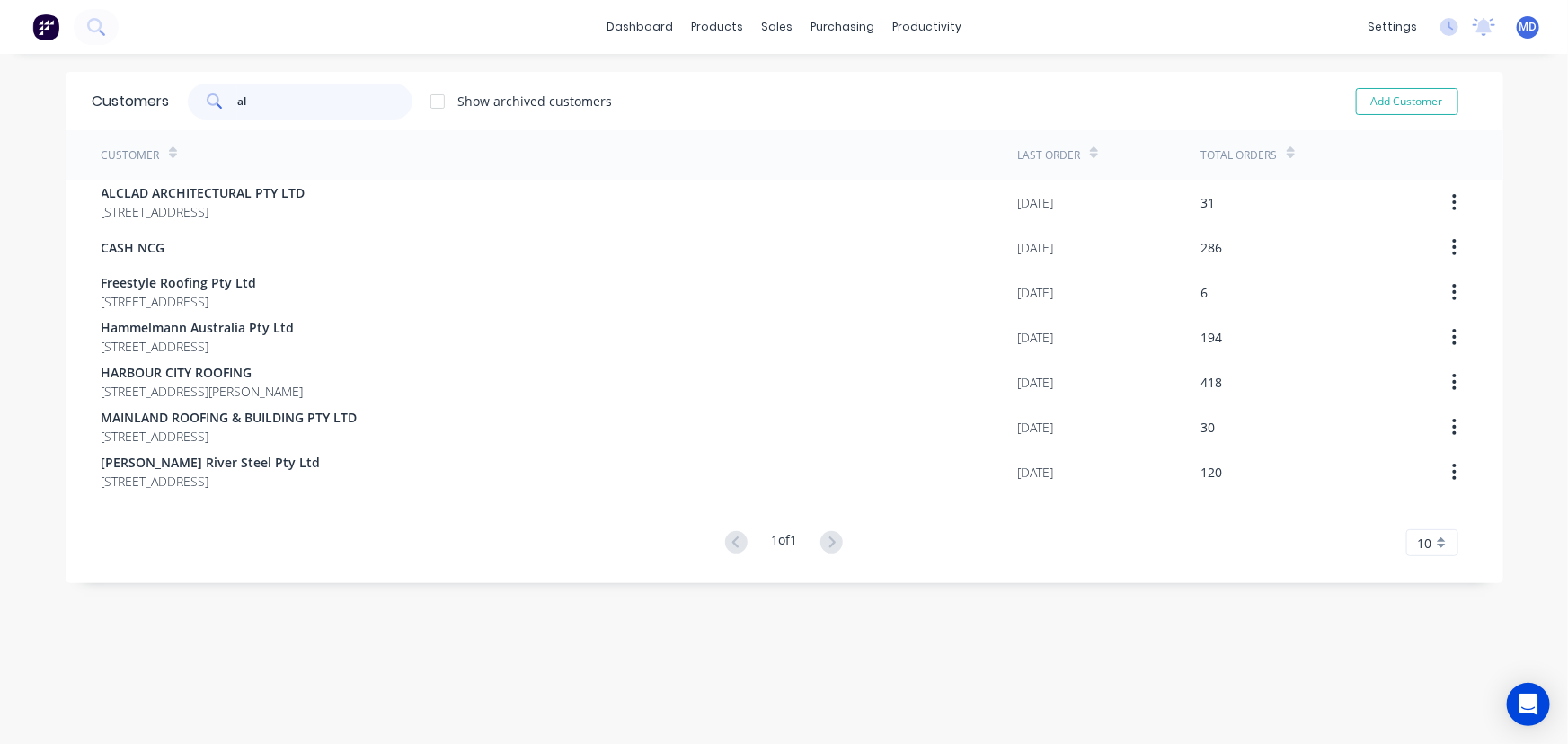
type input "a"
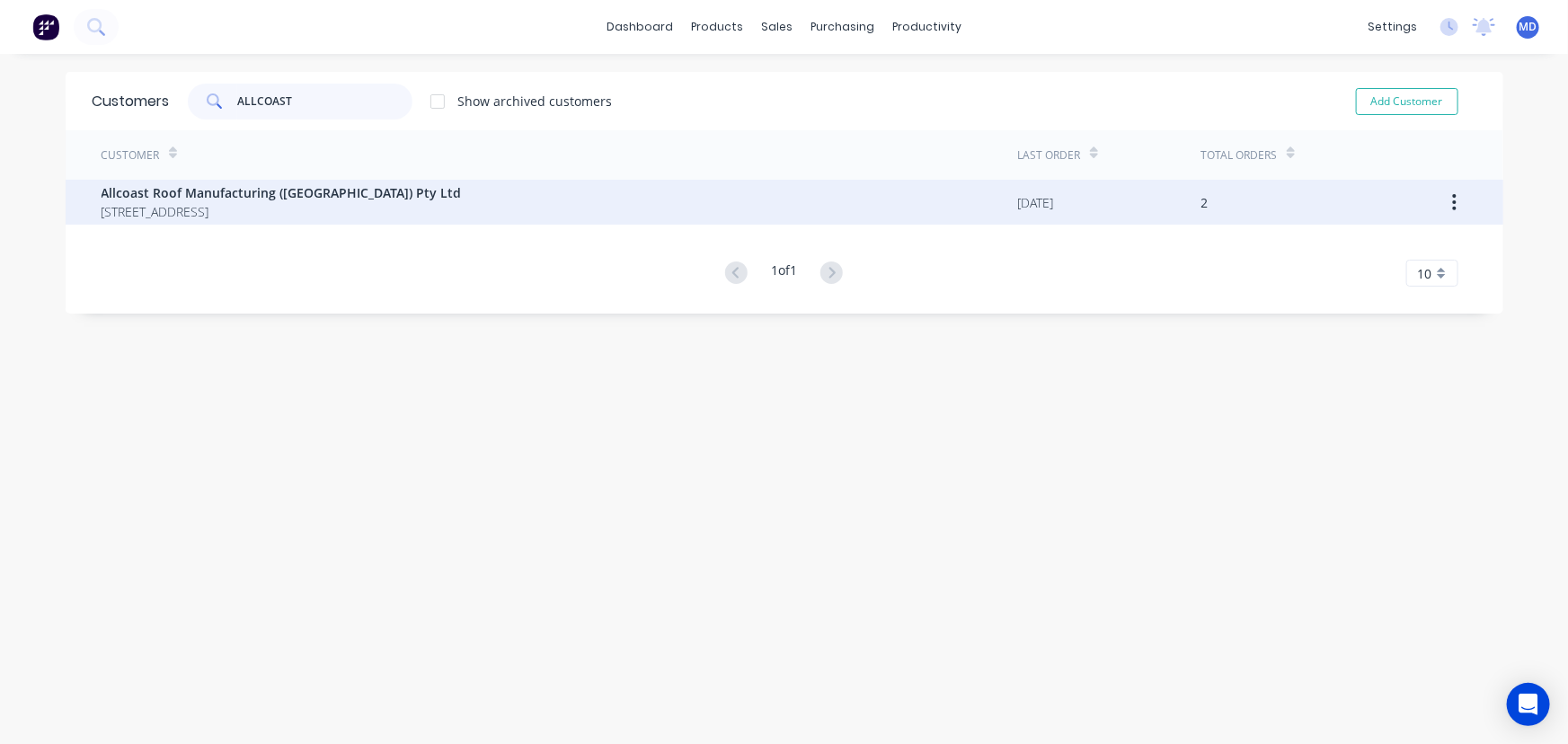
type input "ALLCOAST"
click at [235, 197] on span "Allcoast Roof Manufacturing (NSW) Pty Ltd" at bounding box center [281, 193] width 361 height 19
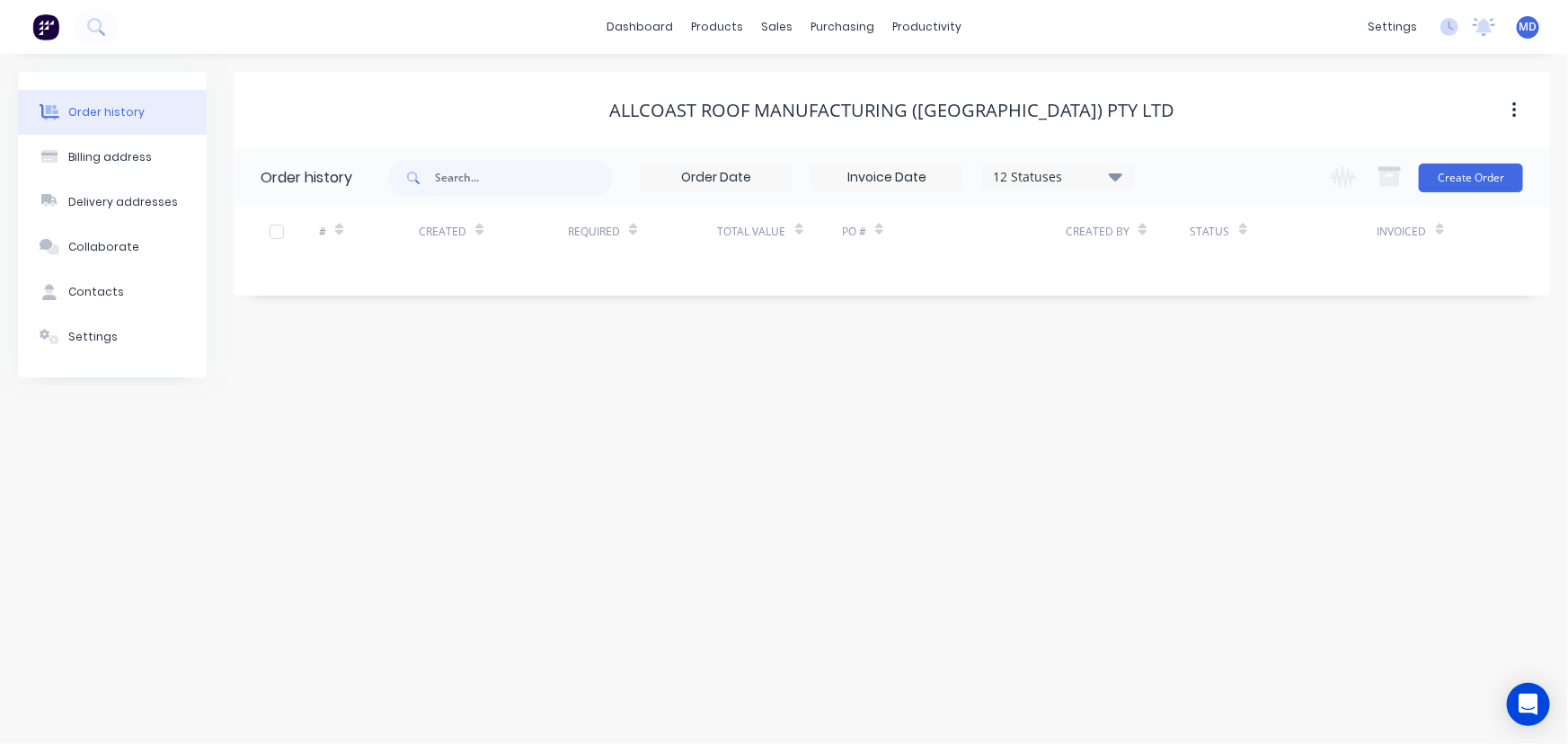
click at [1117, 173] on icon at bounding box center [1116, 177] width 14 height 8
click at [1206, 383] on label at bounding box center [1206, 383] width 0 height 0
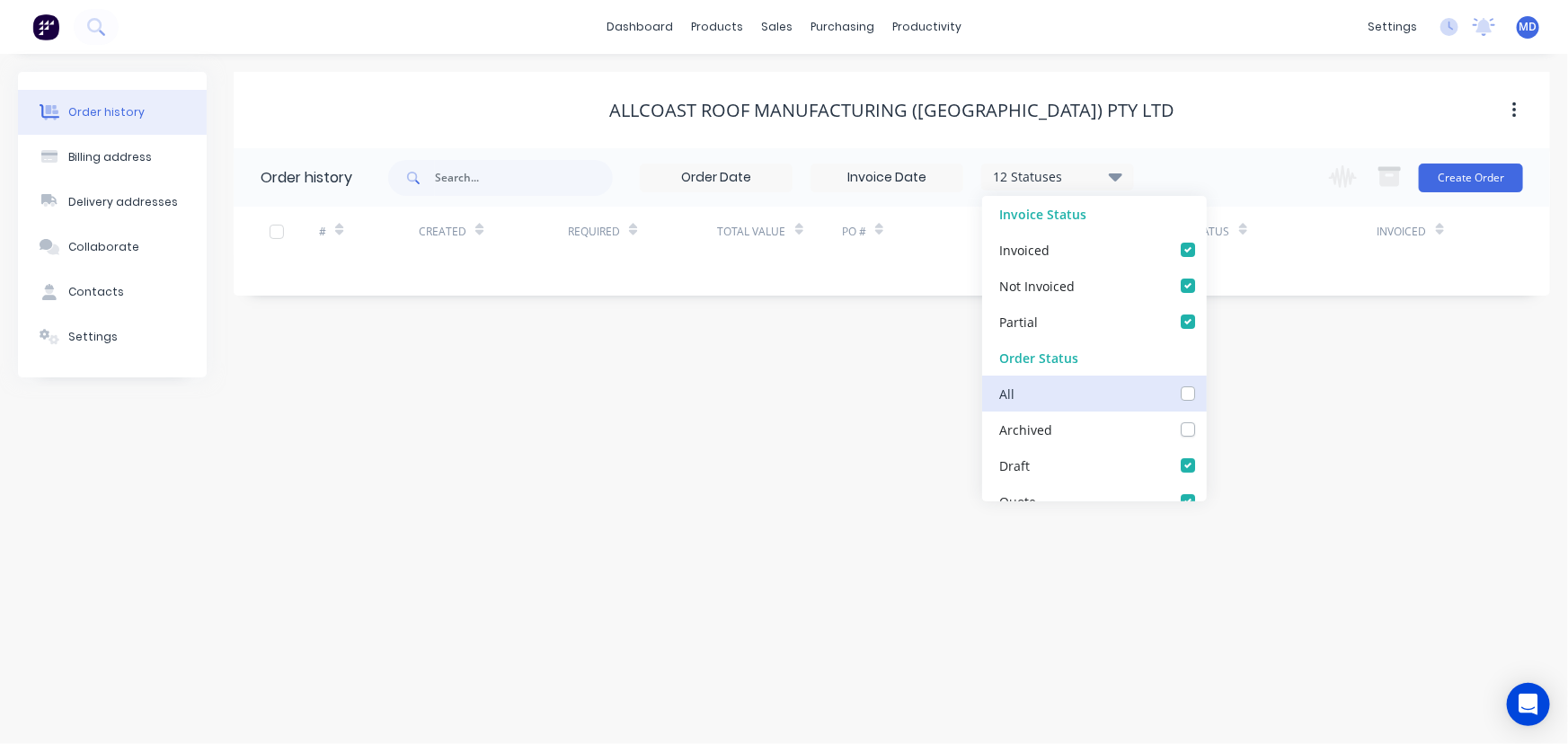
click at [1206, 391] on input "checkbox" at bounding box center [1213, 391] width 14 height 17
checkbox input "true"
click at [1272, 415] on div "Order history Billing address Delivery addresses Collaborate Contacts Settings …" at bounding box center [784, 398] width 1568 height 690
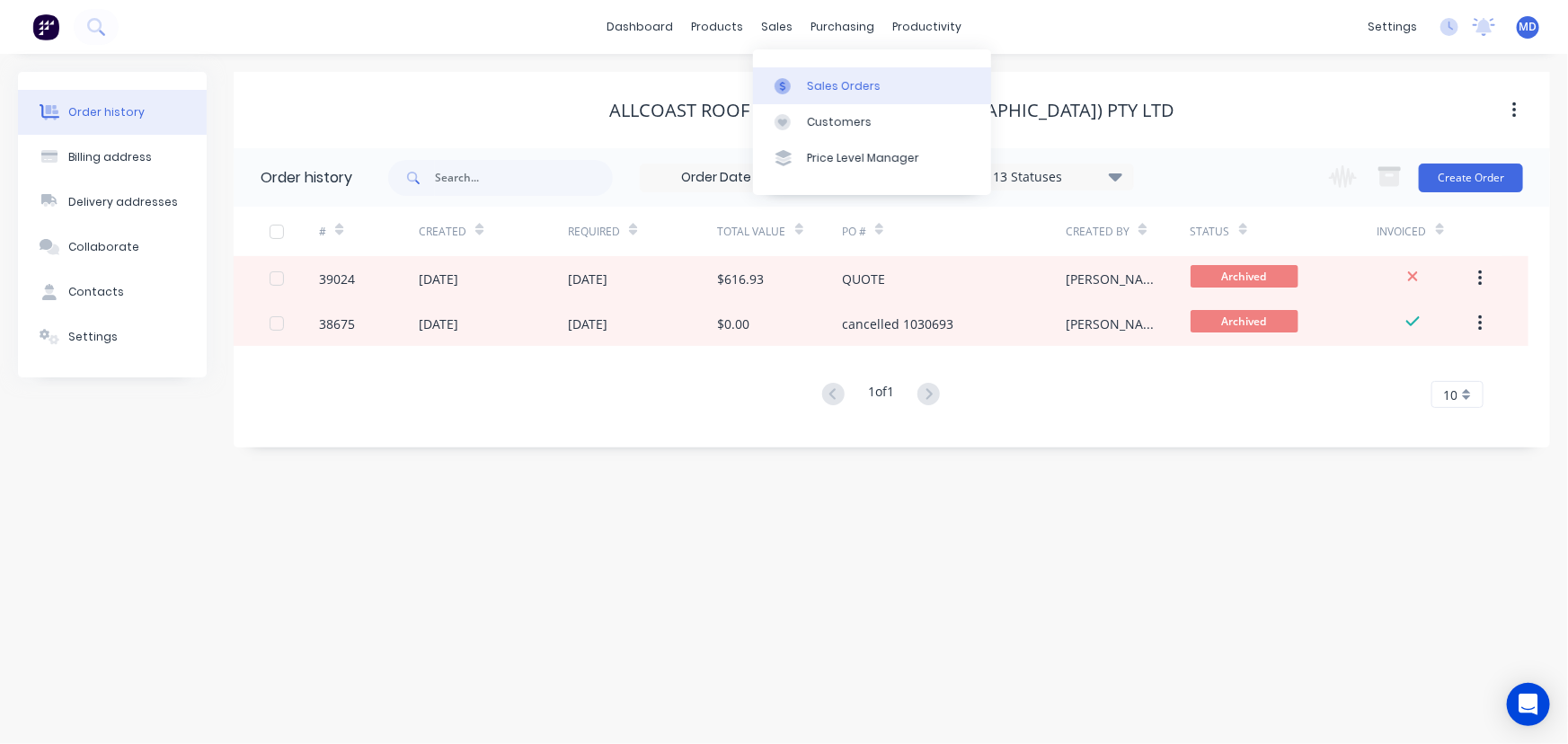
click at [846, 78] on div "Sales Orders" at bounding box center [844, 86] width 74 height 16
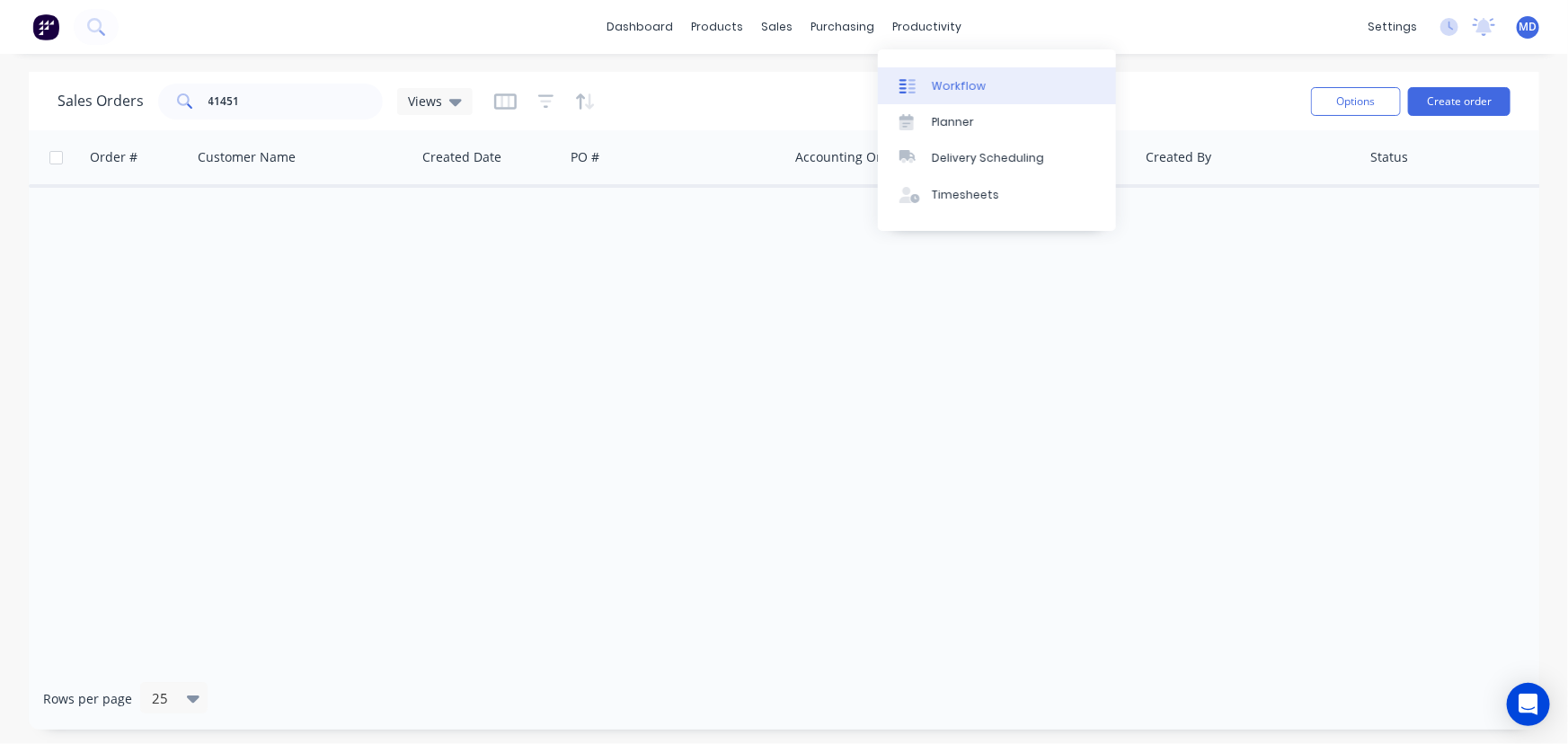
click at [954, 84] on div "Workflow" at bounding box center [959, 86] width 54 height 16
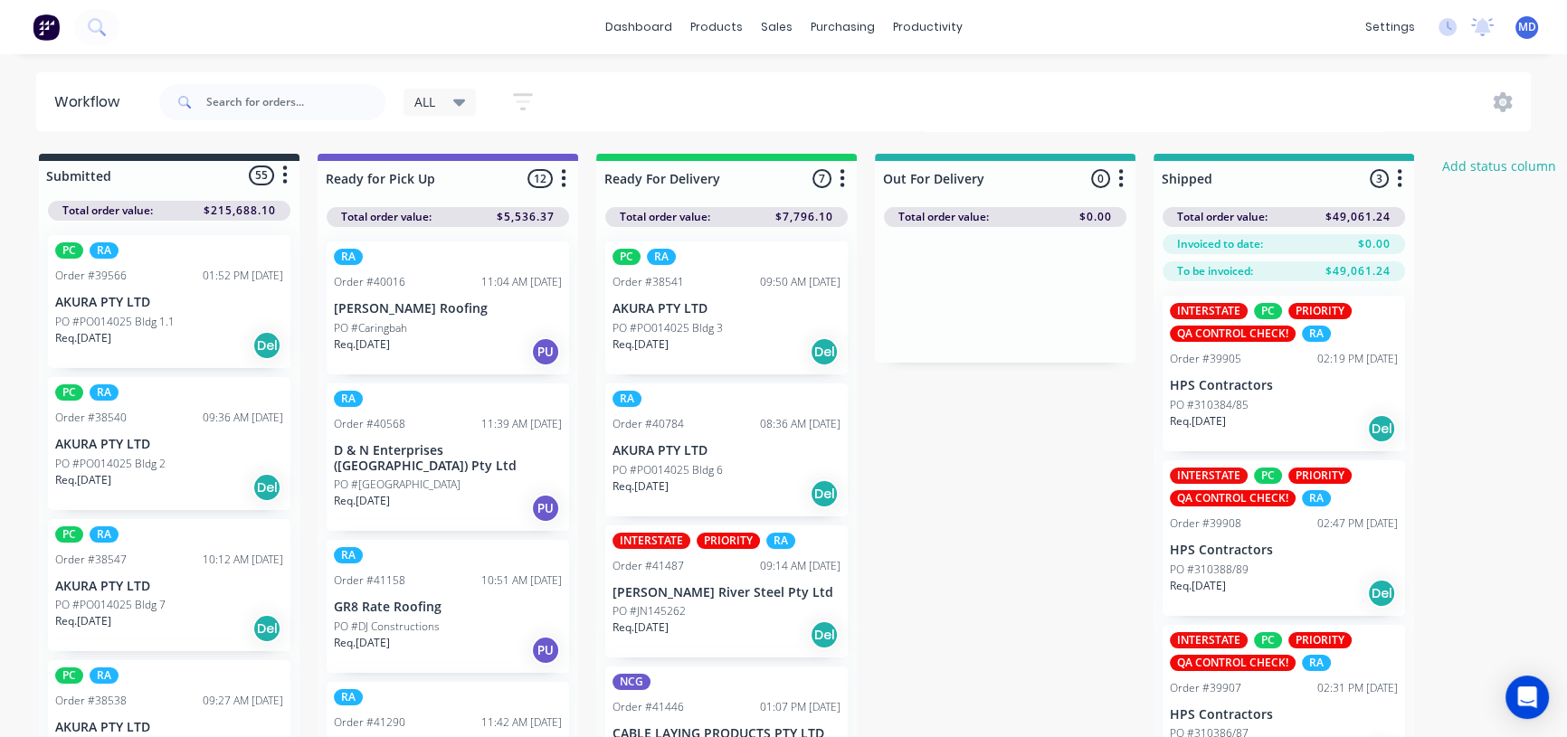
click at [422, 97] on span "ALL" at bounding box center [424, 101] width 21 height 19
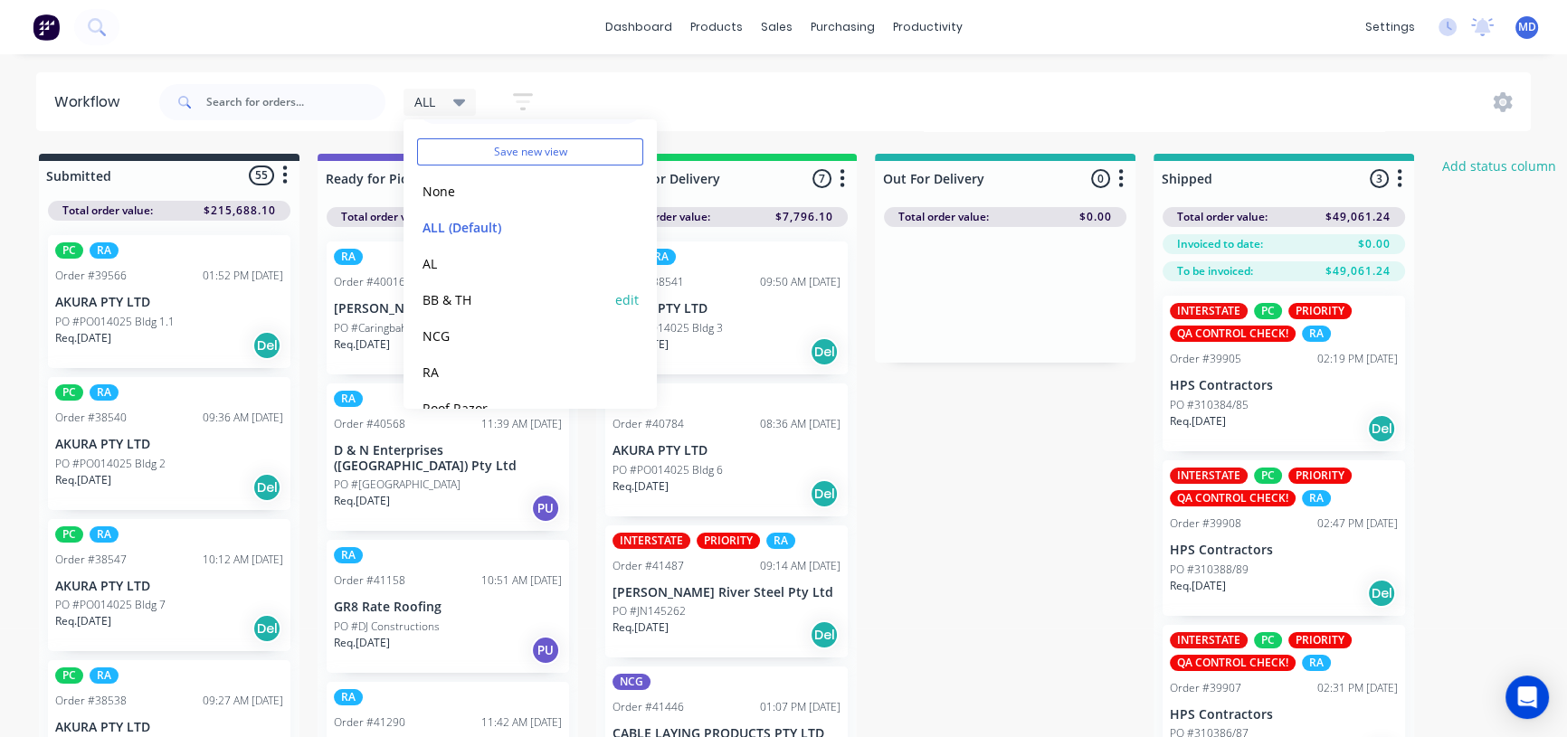
scroll to position [75, 0]
click at [445, 338] on button "RA" at bounding box center [513, 342] width 193 height 21
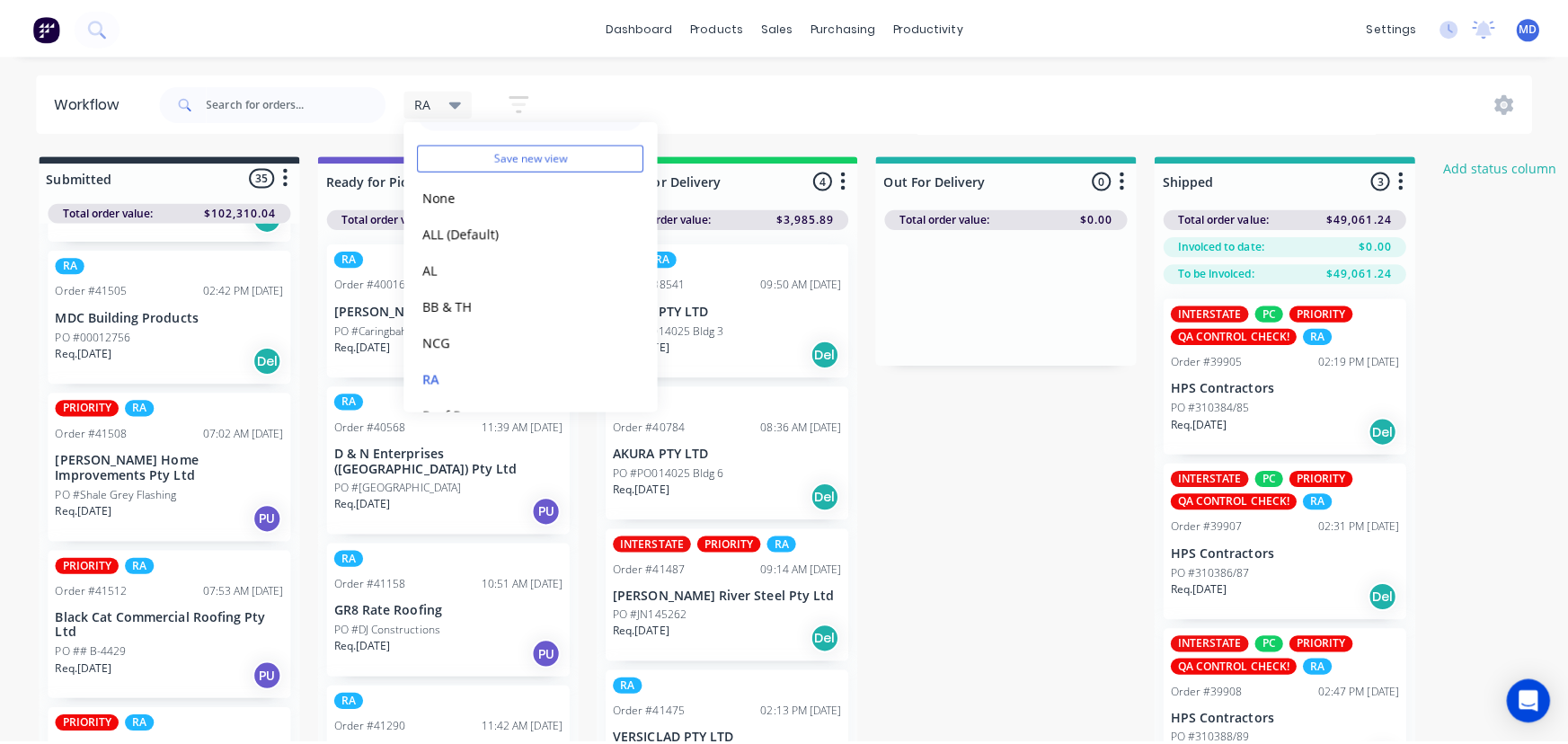
scroll to position [0, 0]
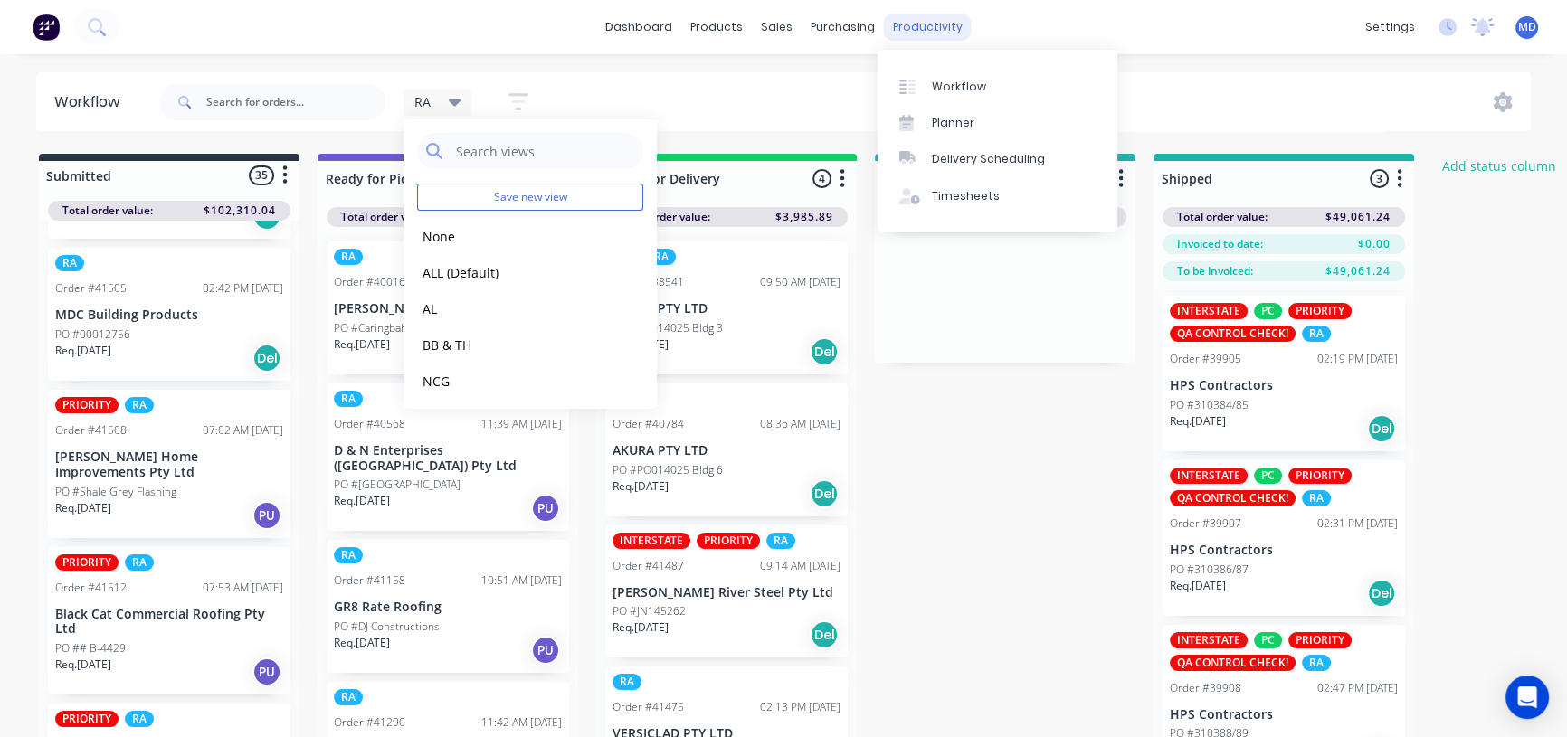
click at [895, 24] on div "productivity" at bounding box center [928, 27] width 88 height 27
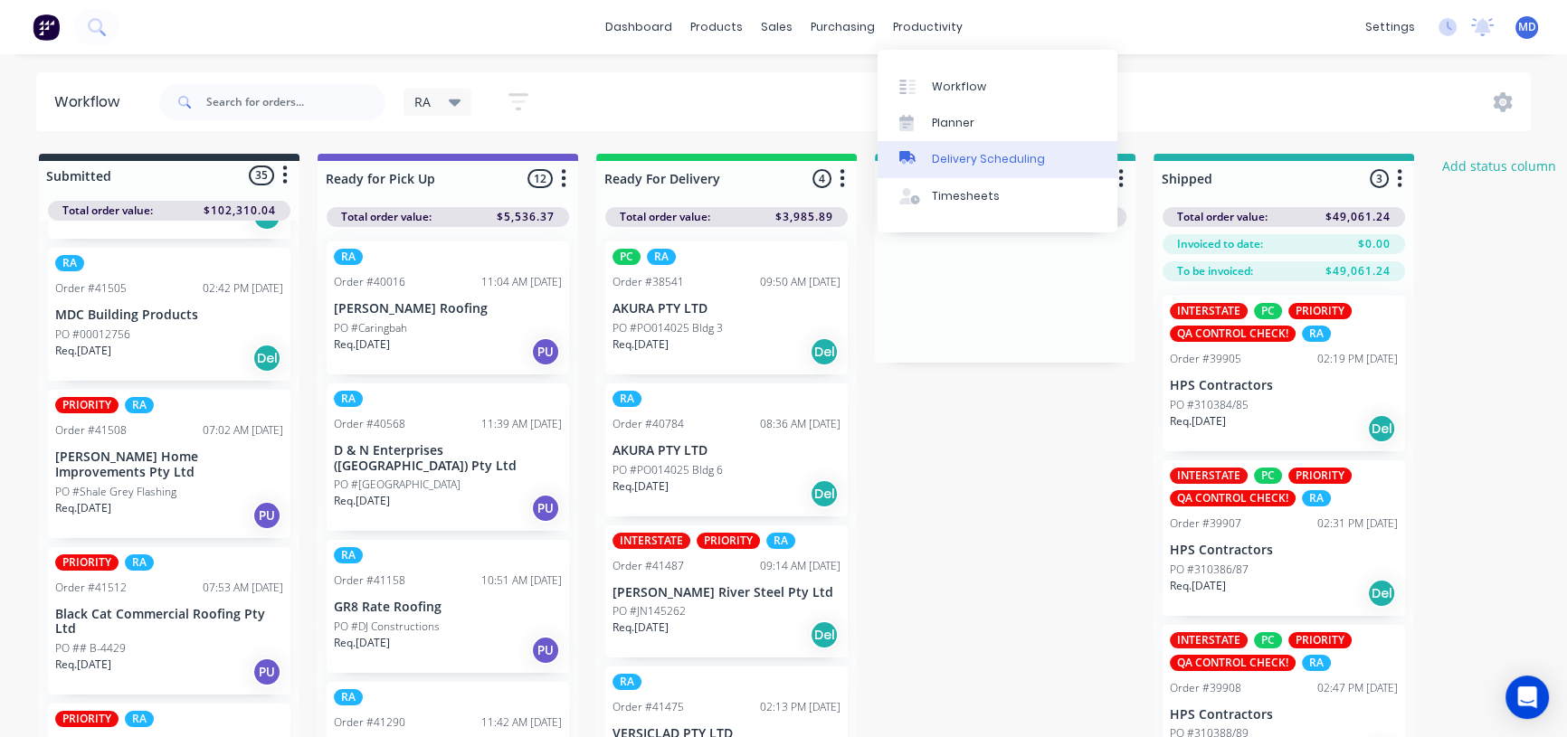
click at [1014, 150] on link "Delivery Scheduling" at bounding box center [997, 159] width 240 height 36
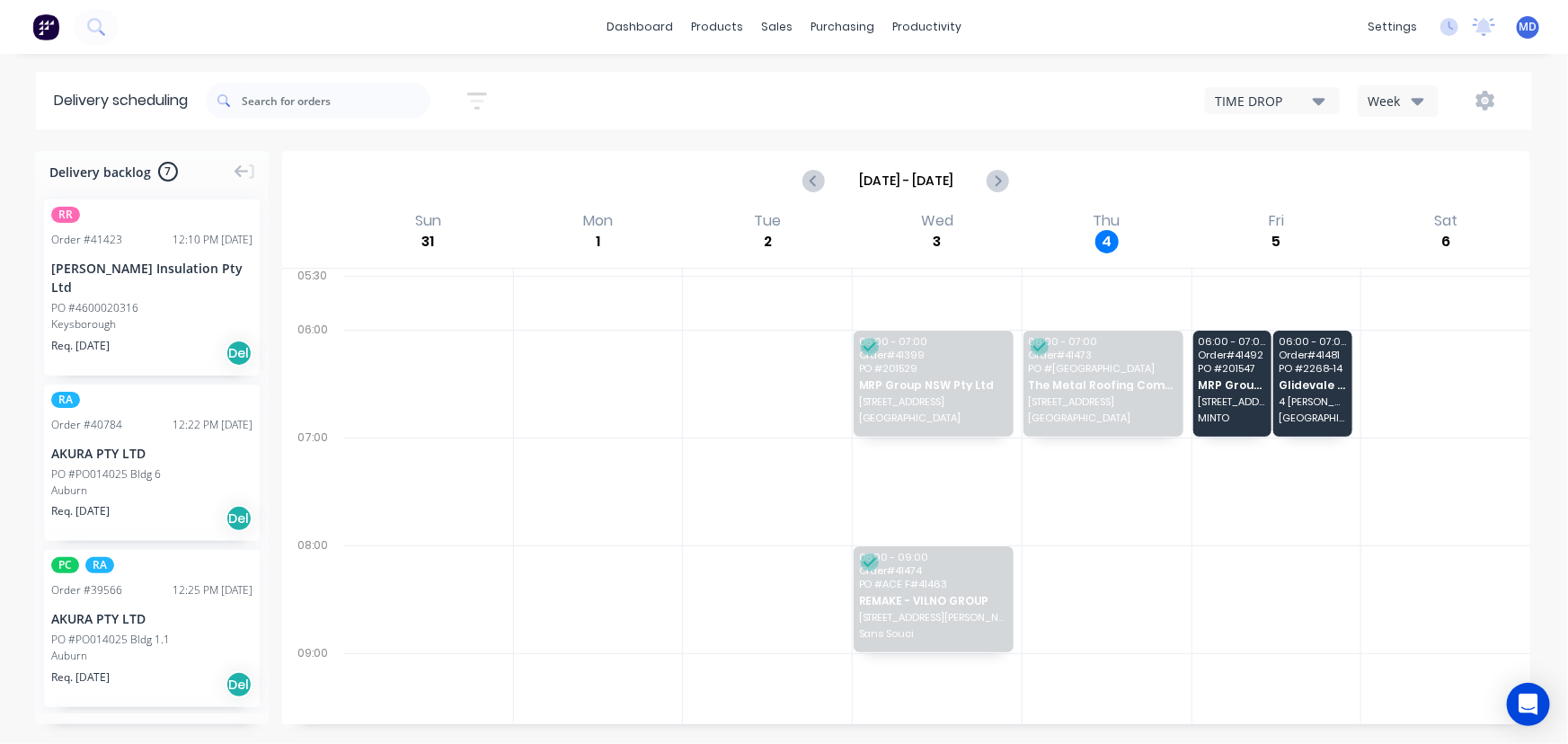
click at [1419, 96] on icon "button" at bounding box center [1418, 100] width 13 height 20
click at [1411, 184] on div "Vehicle" at bounding box center [1448, 184] width 178 height 36
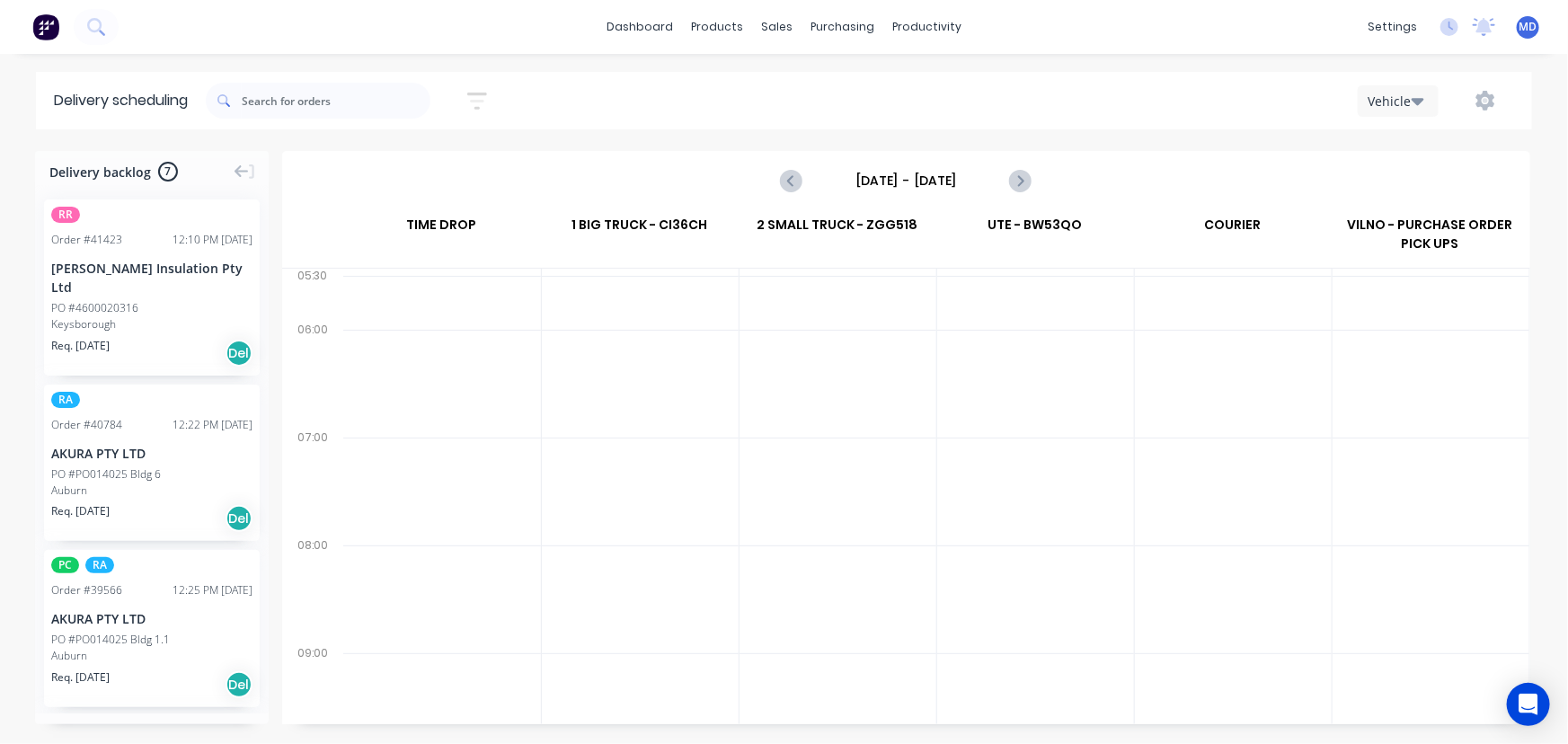
click at [914, 183] on input "Sunday - 31/08/25" at bounding box center [905, 180] width 178 height 27
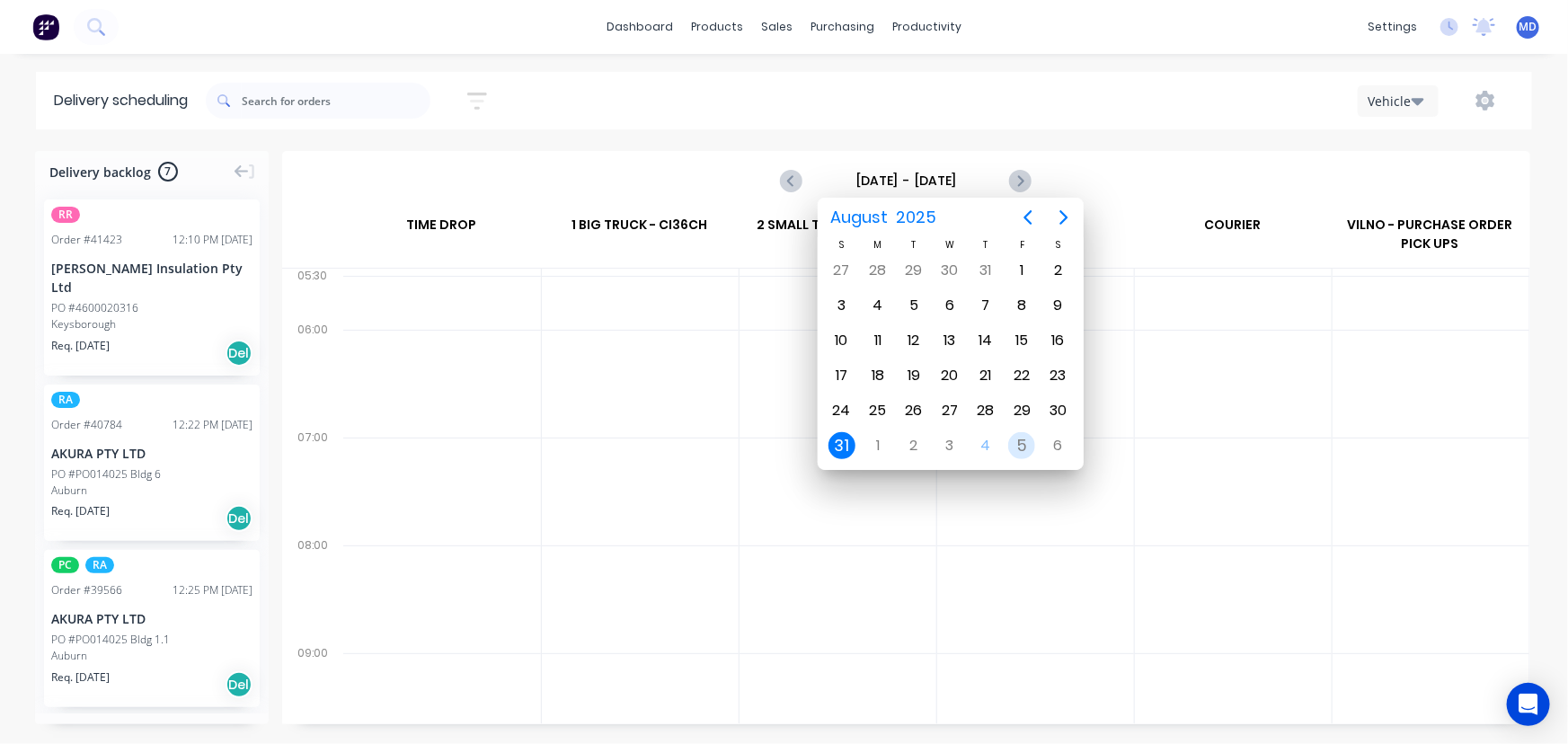
click at [1022, 442] on div "5" at bounding box center [1021, 445] width 27 height 27
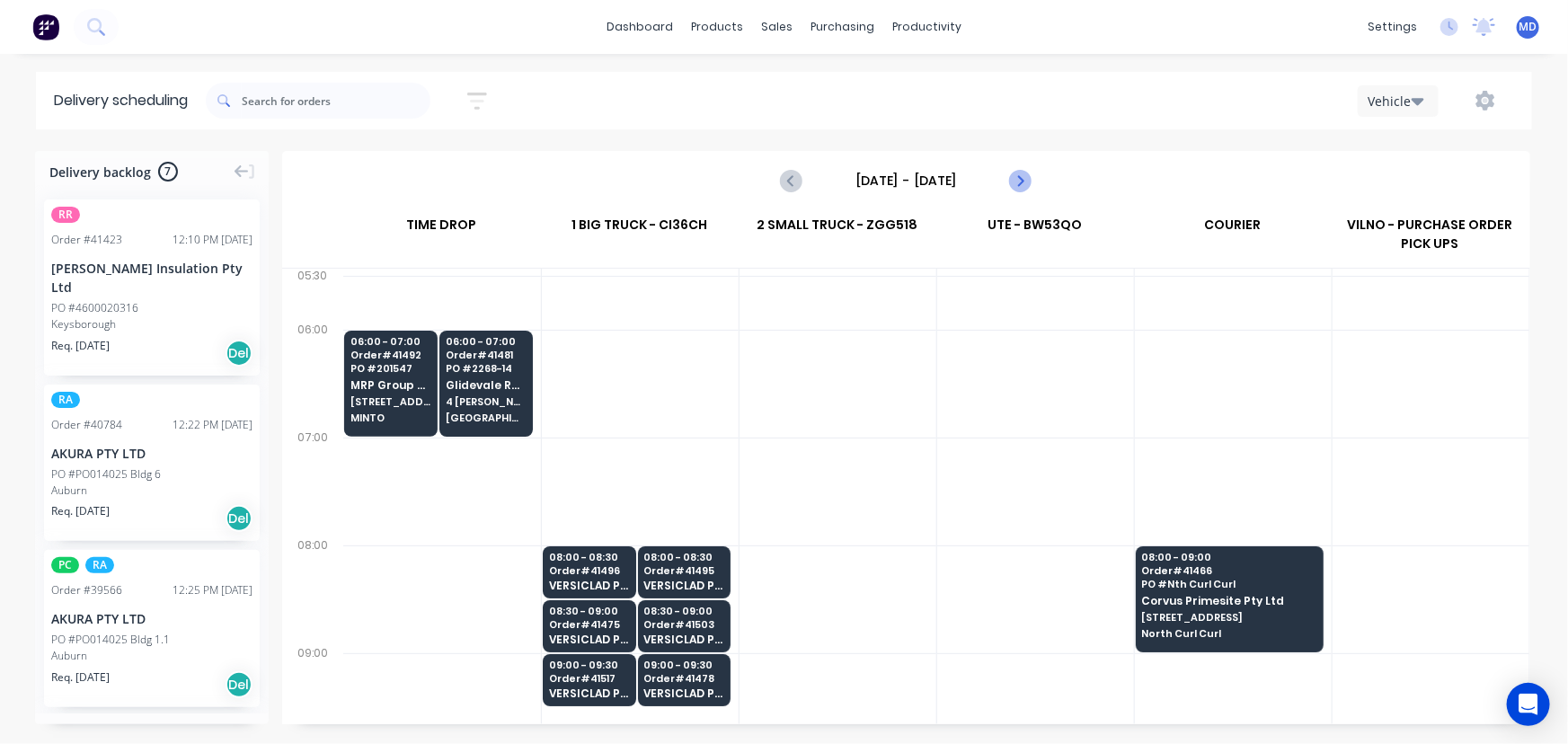
click at [1025, 175] on icon "Next page" at bounding box center [1020, 181] width 22 height 22
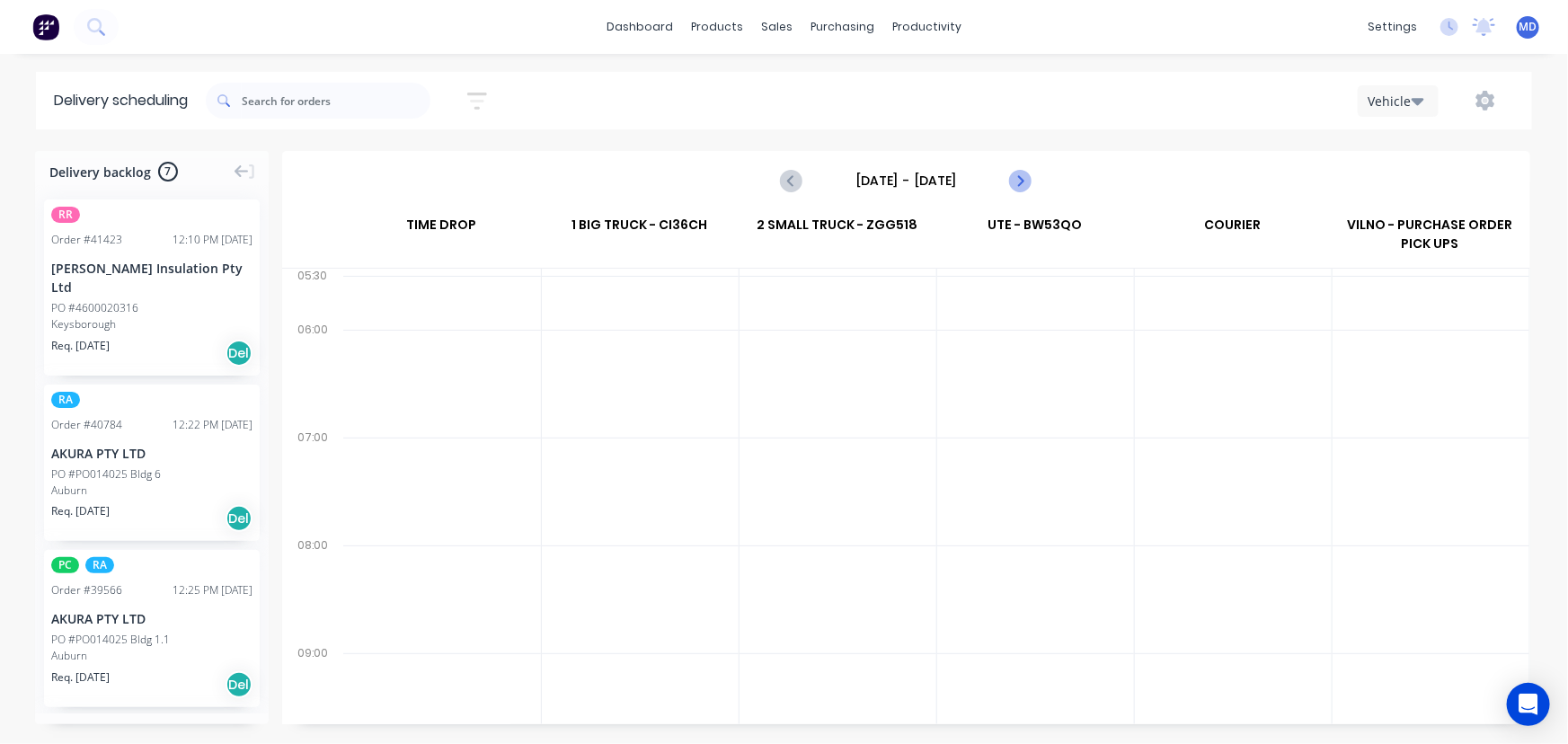
click at [1025, 175] on icon "Next page" at bounding box center [1020, 181] width 22 height 22
click at [1019, 185] on icon "Next page" at bounding box center [1019, 181] width 8 height 14
type input "Monday - 08/09/25"
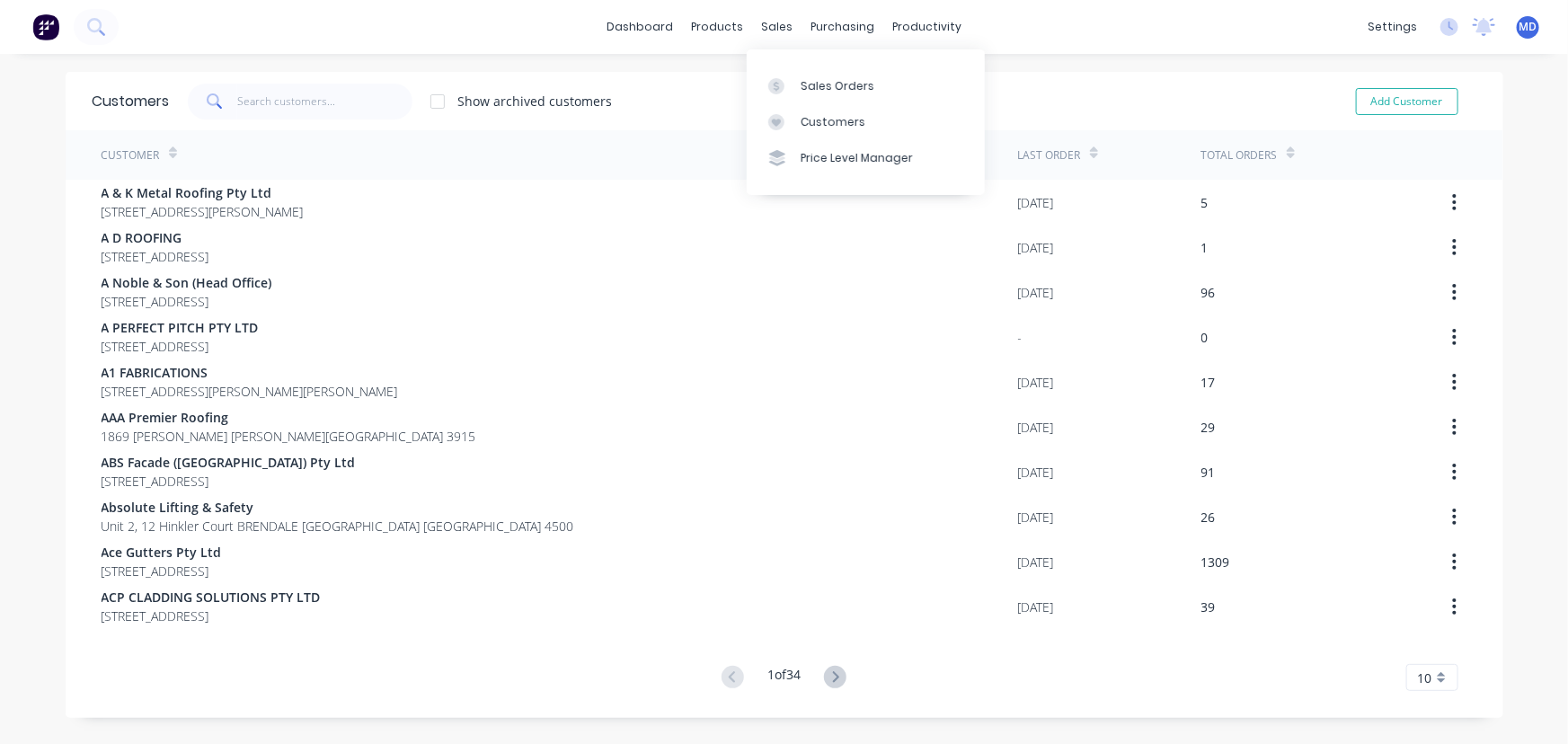
drag, startPoint x: 837, startPoint y: 125, endPoint x: 584, endPoint y: 121, distance: 253.0
click at [837, 125] on div "Customers" at bounding box center [833, 122] width 65 height 16
click at [291, 106] on input "text" at bounding box center [325, 101] width 175 height 36
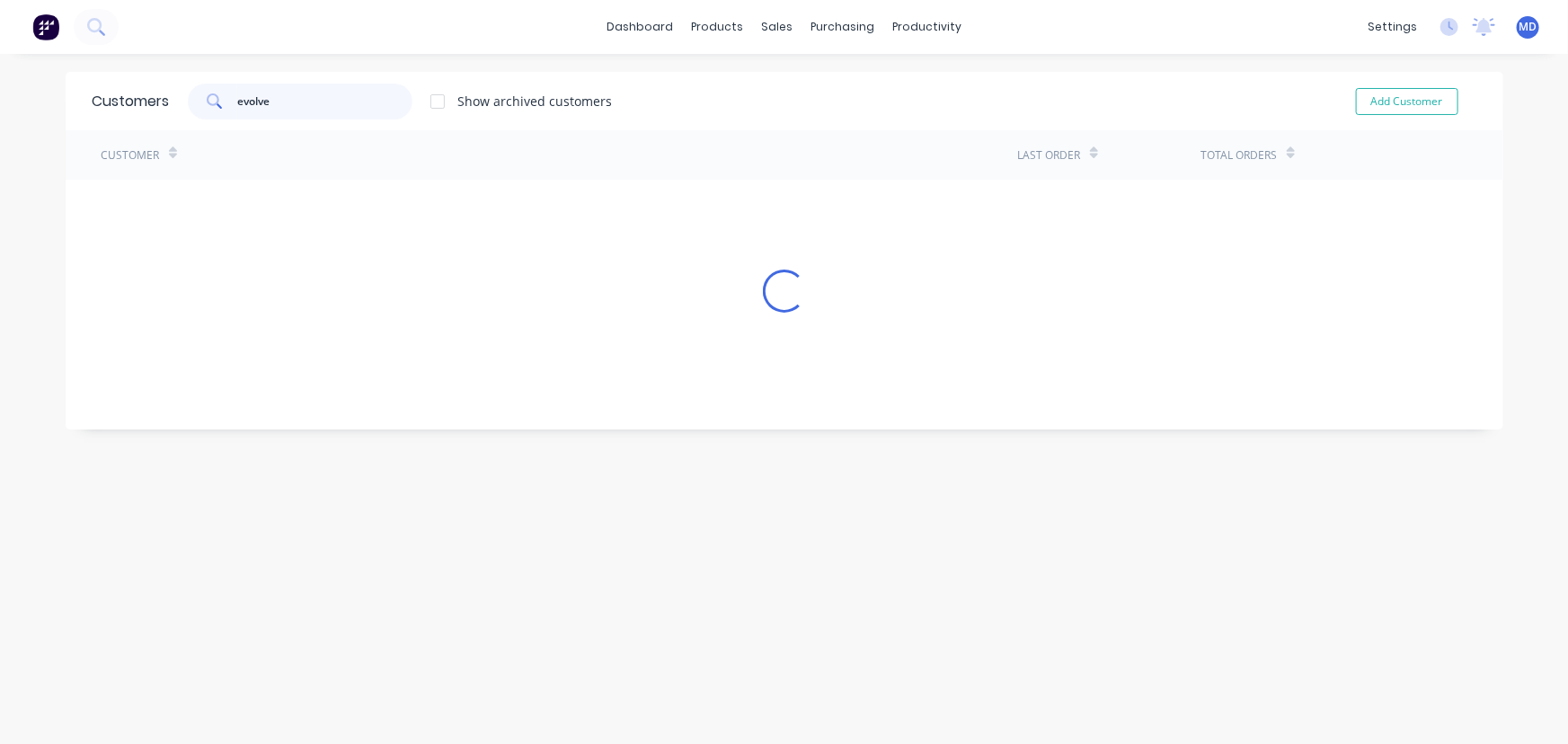
type input "evolve"
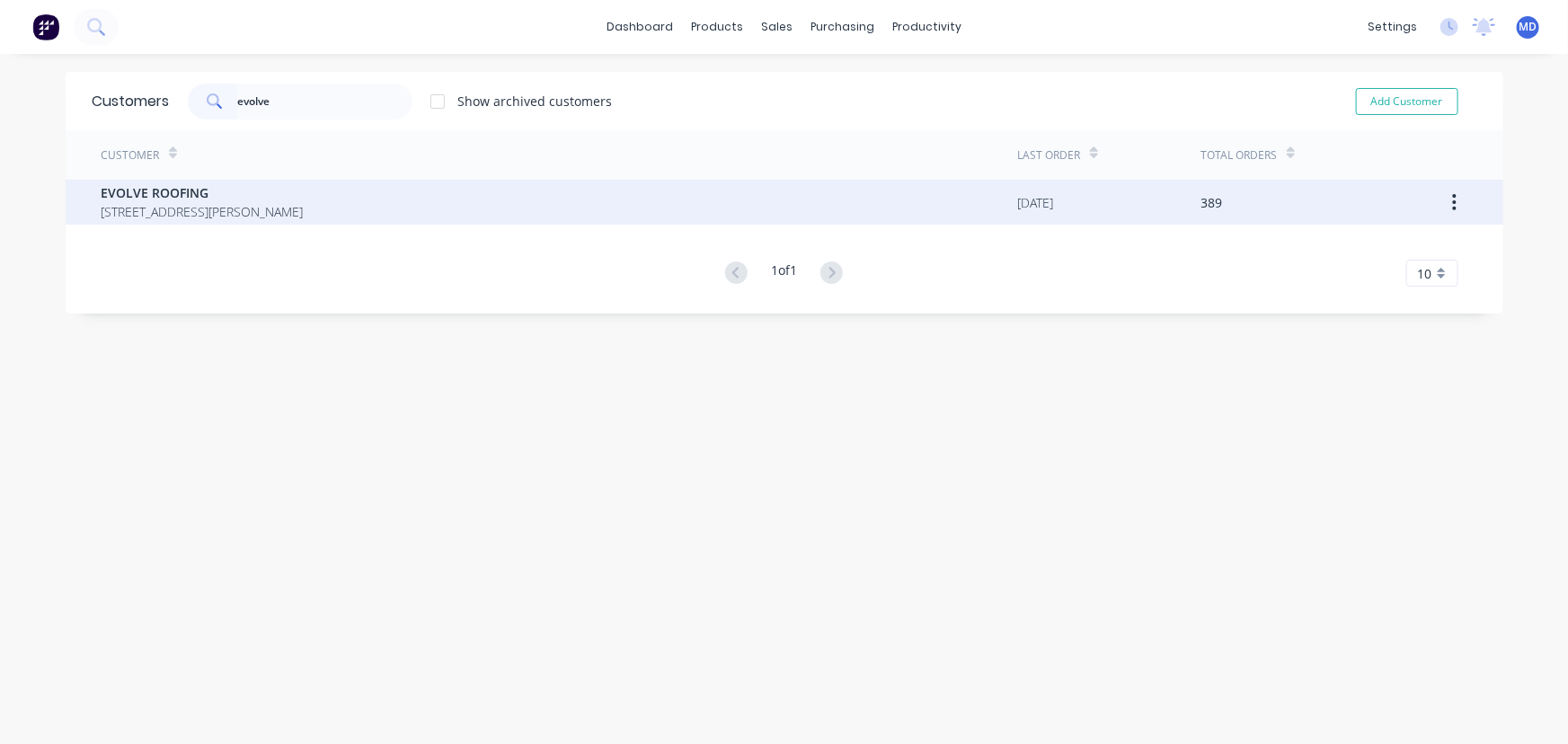
click at [193, 203] on span "[STREET_ADDRESS][PERSON_NAME]" at bounding box center [203, 212] width 203 height 19
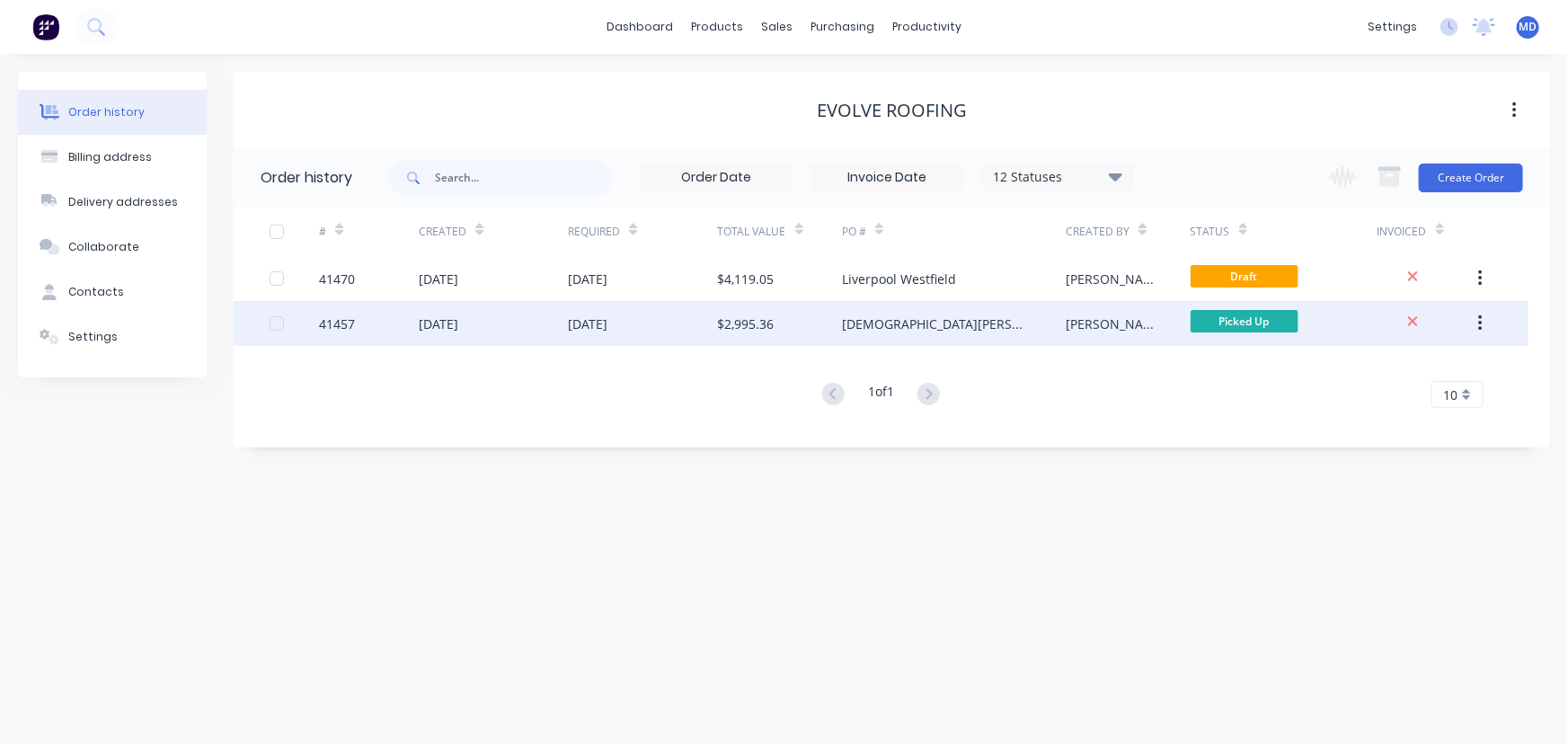
click at [645, 328] on div "[DATE]" at bounding box center [643, 323] width 149 height 45
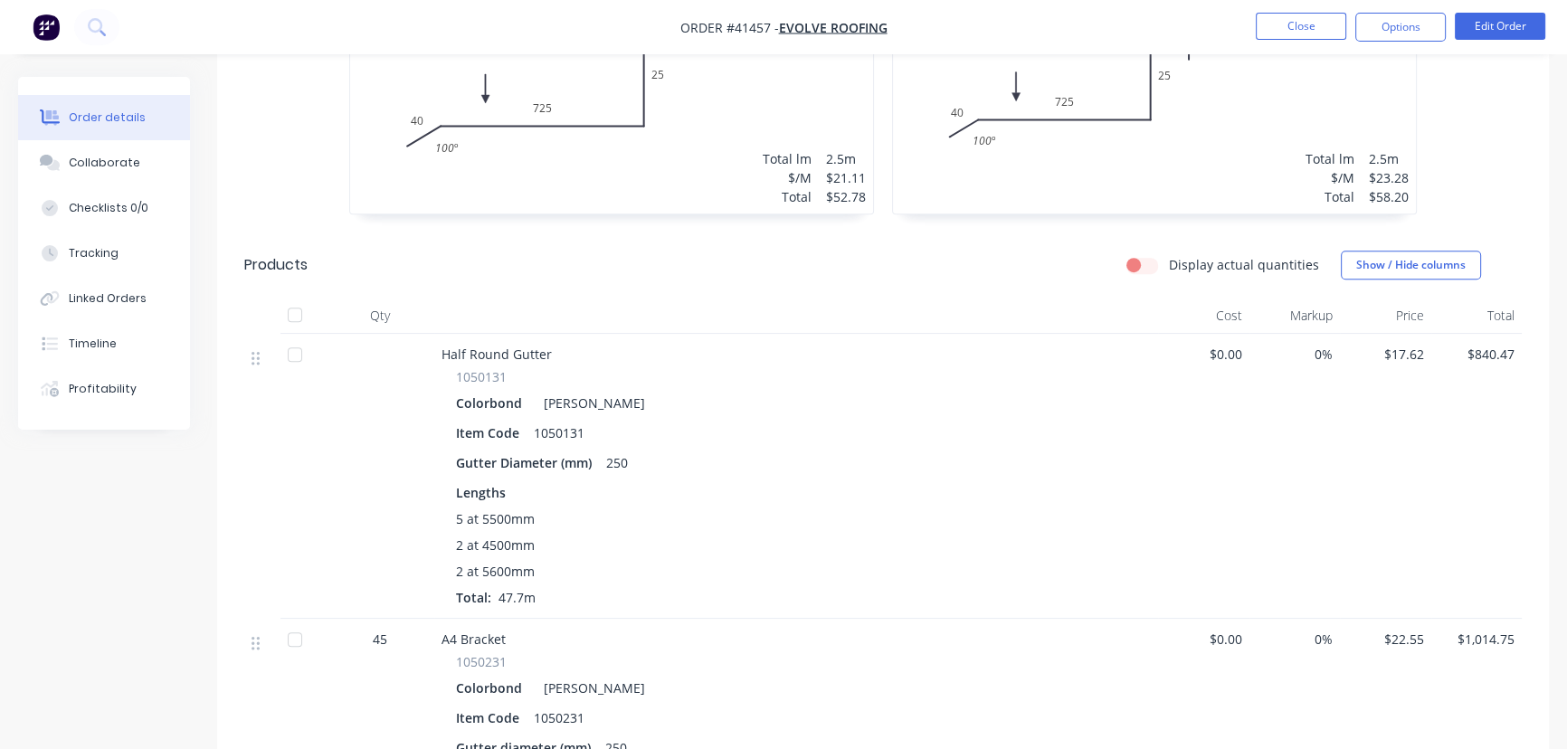
scroll to position [1206, 0]
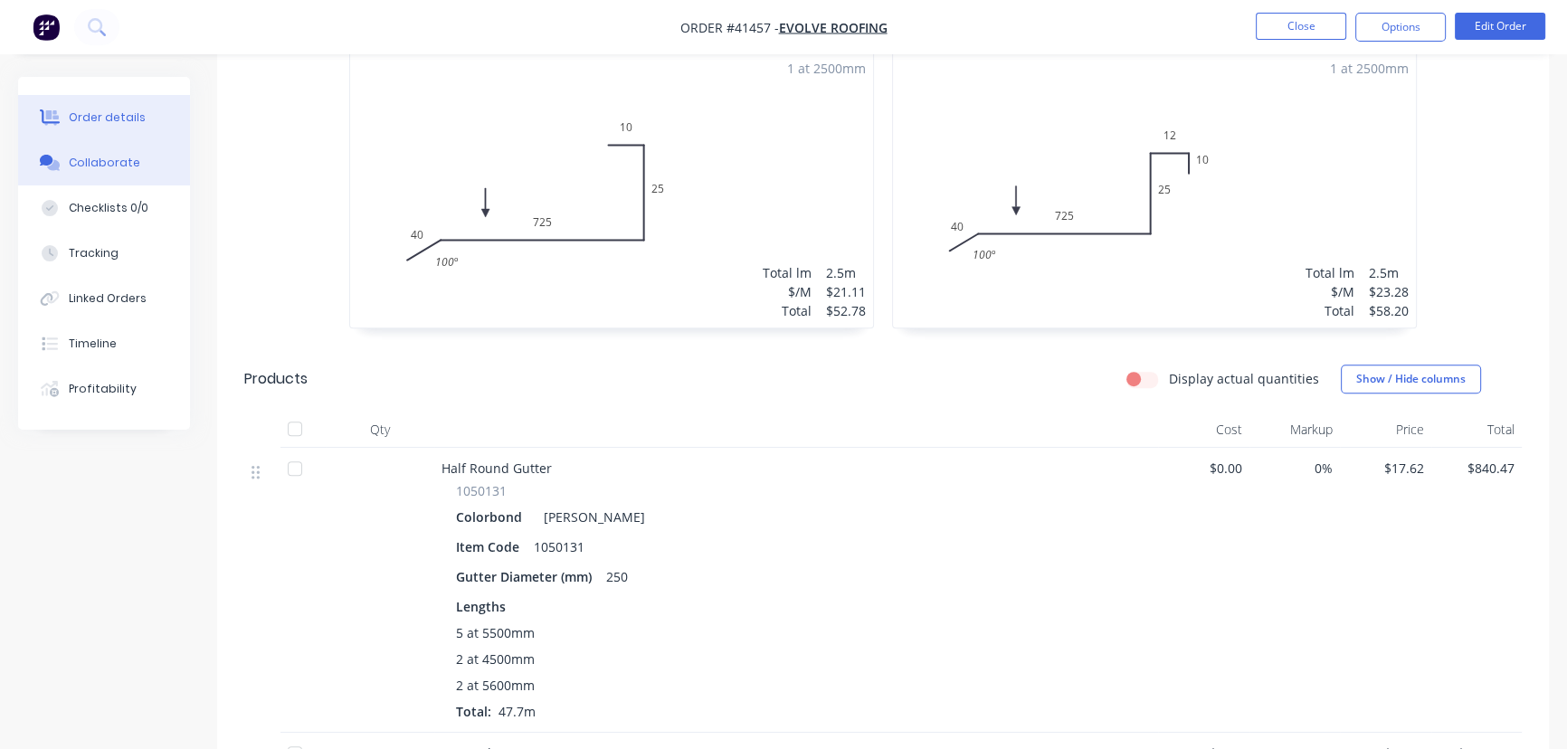
click at [99, 155] on div "Collaborate" at bounding box center [104, 163] width 71 height 16
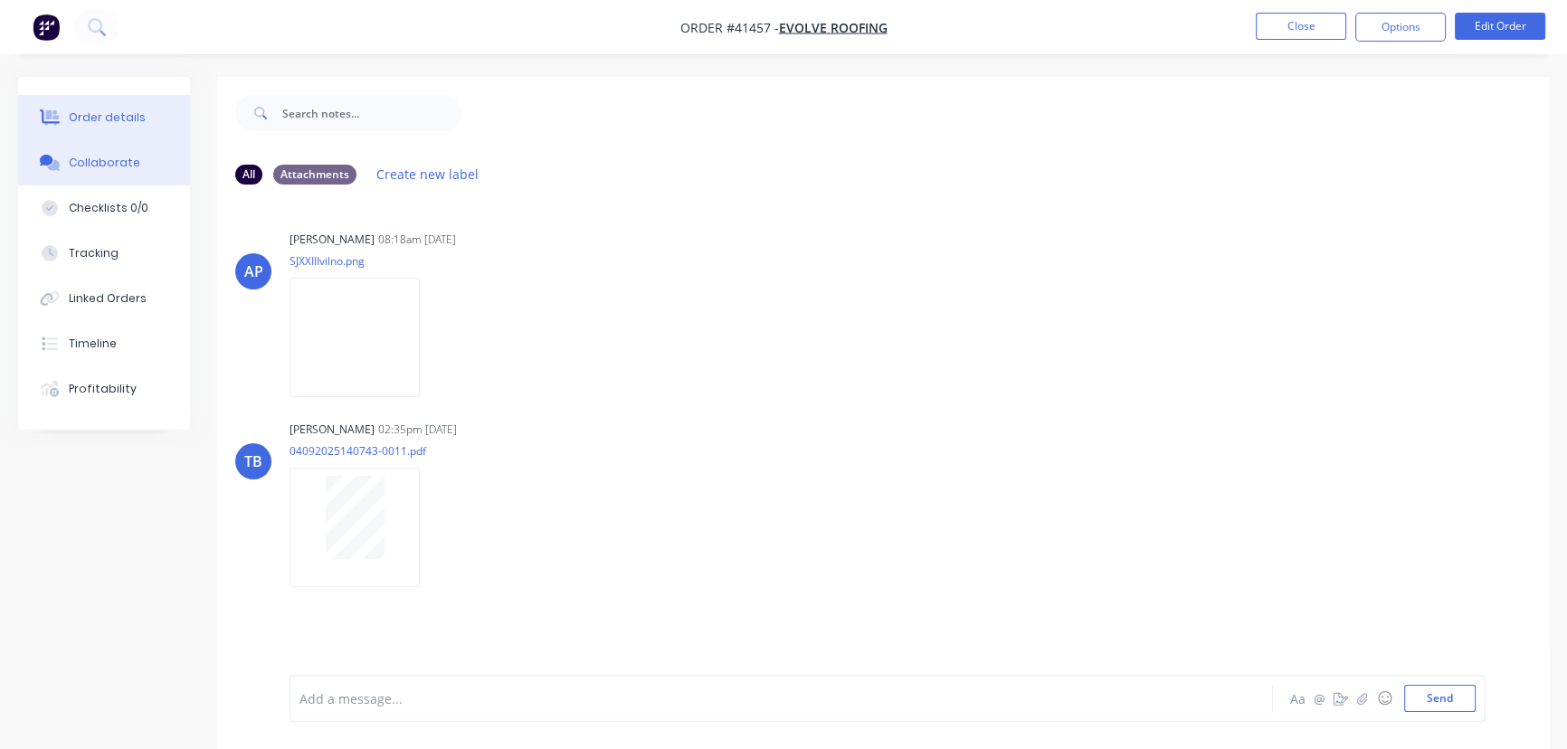
drag, startPoint x: 88, startPoint y: 107, endPoint x: 100, endPoint y: 116, distance: 15.6
click at [88, 106] on button "Order details" at bounding box center [104, 117] width 172 height 45
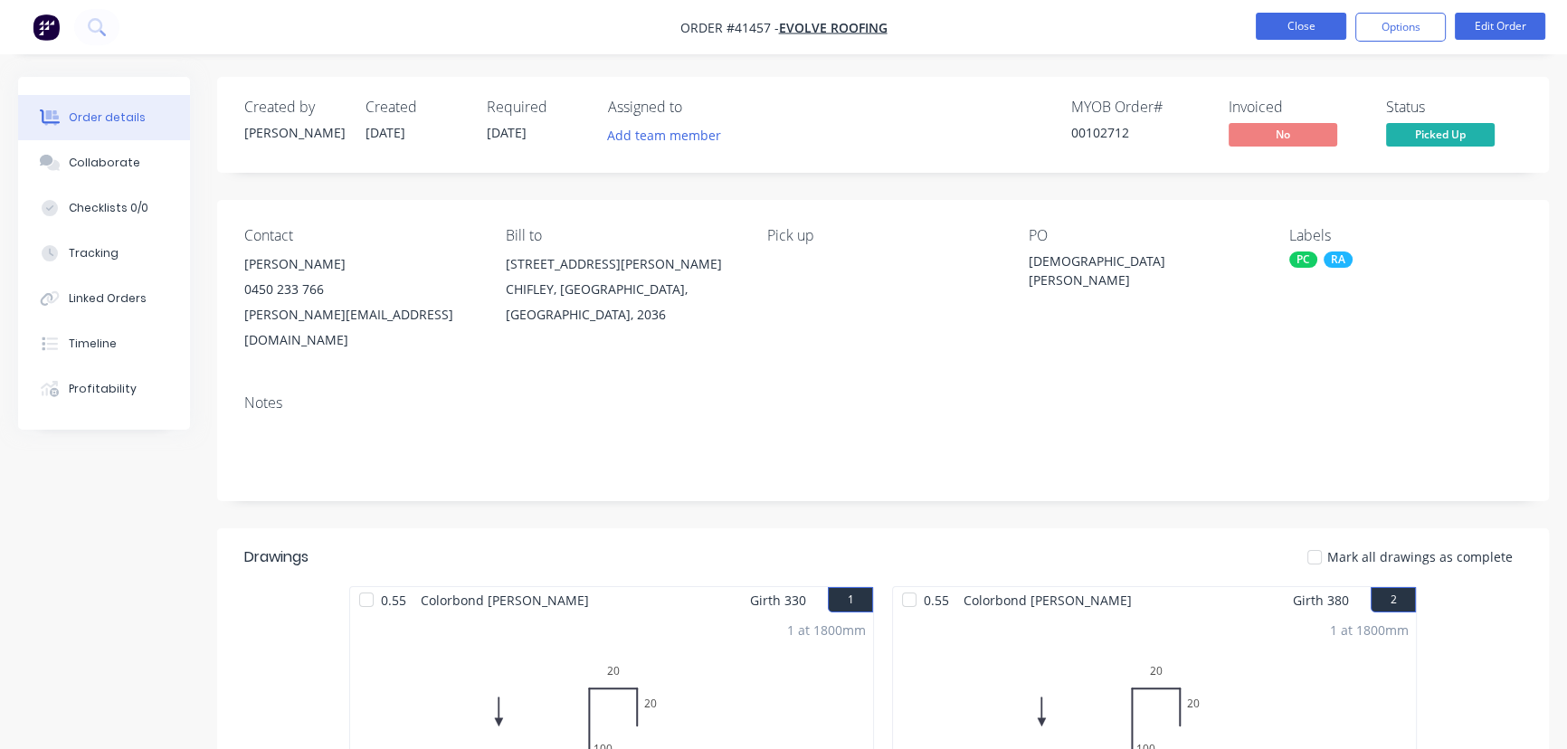
click at [1315, 23] on button "Close" at bounding box center [1300, 26] width 90 height 27
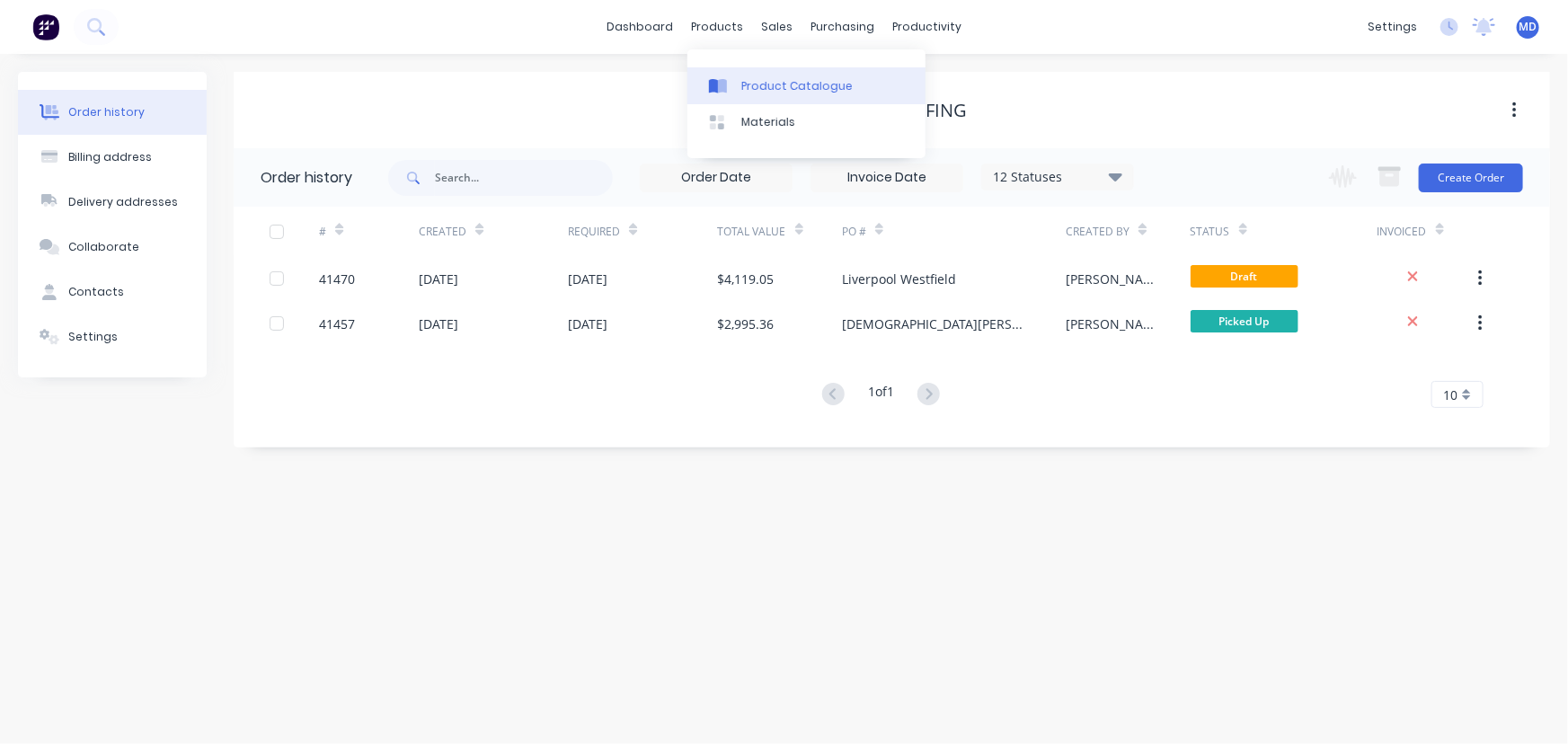
click at [801, 80] on div "Product Catalogue" at bounding box center [797, 86] width 111 height 16
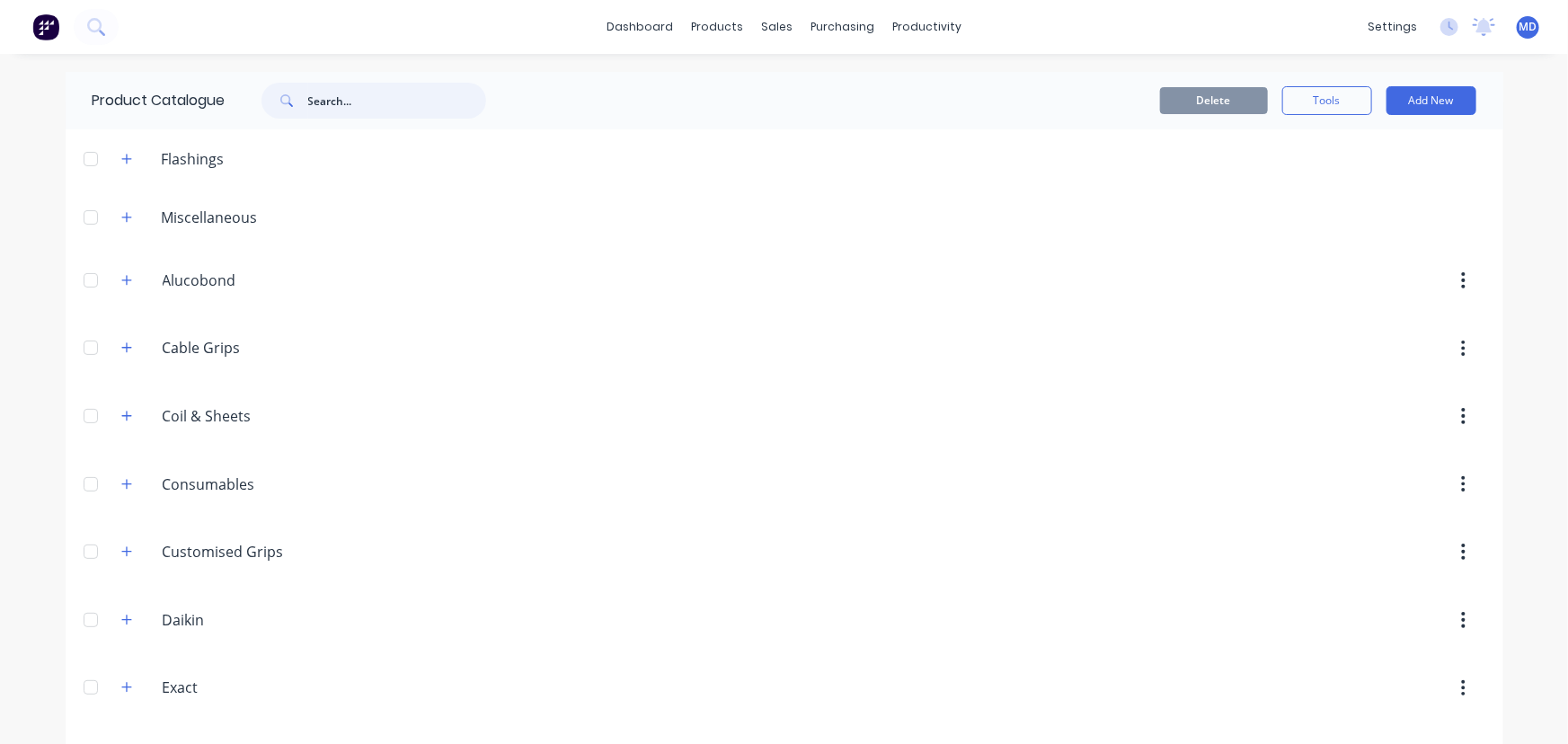
click at [386, 101] on input "text" at bounding box center [396, 100] width 178 height 36
type input "dektite"
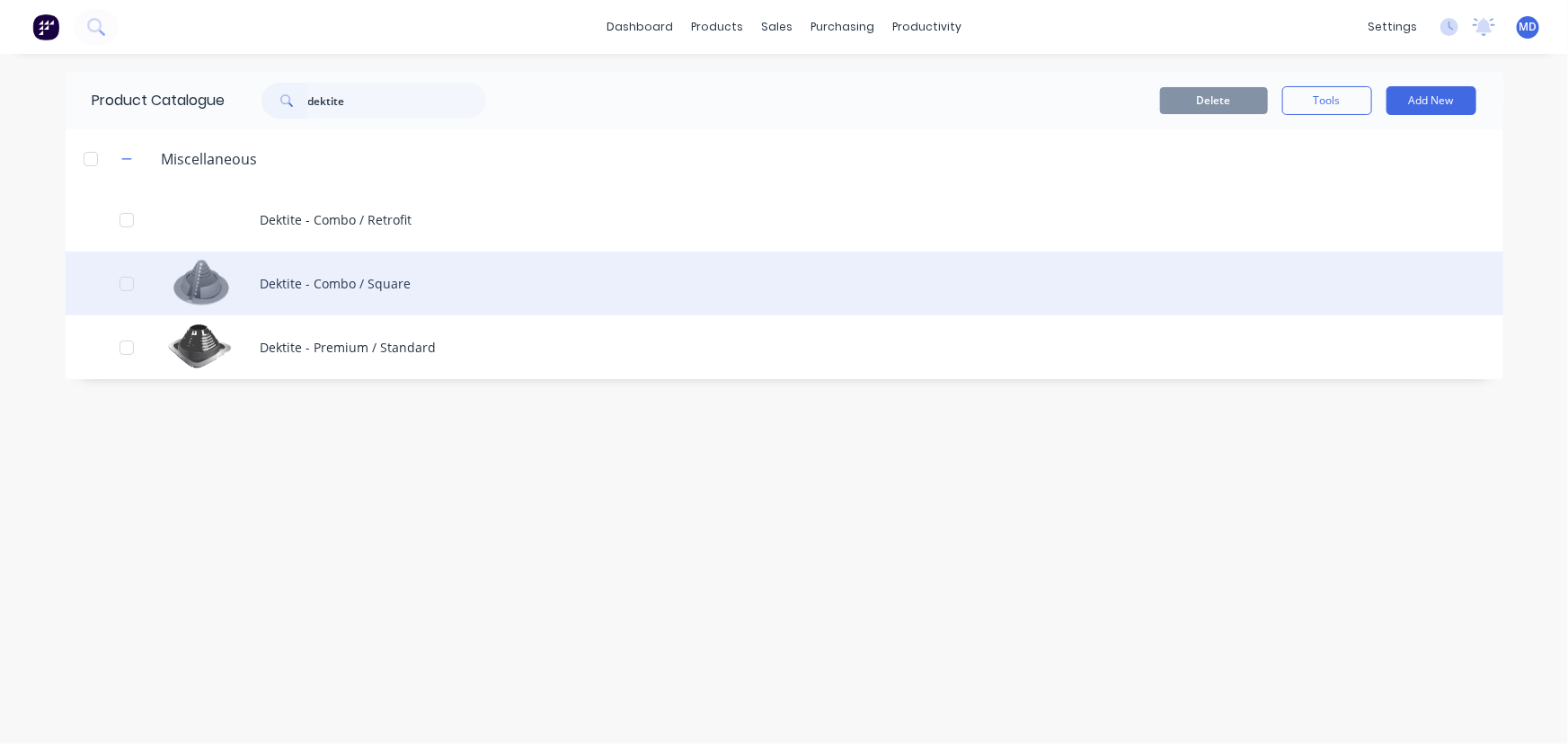
click at [369, 277] on div "Dektite - Combo / Square" at bounding box center [784, 283] width 1438 height 64
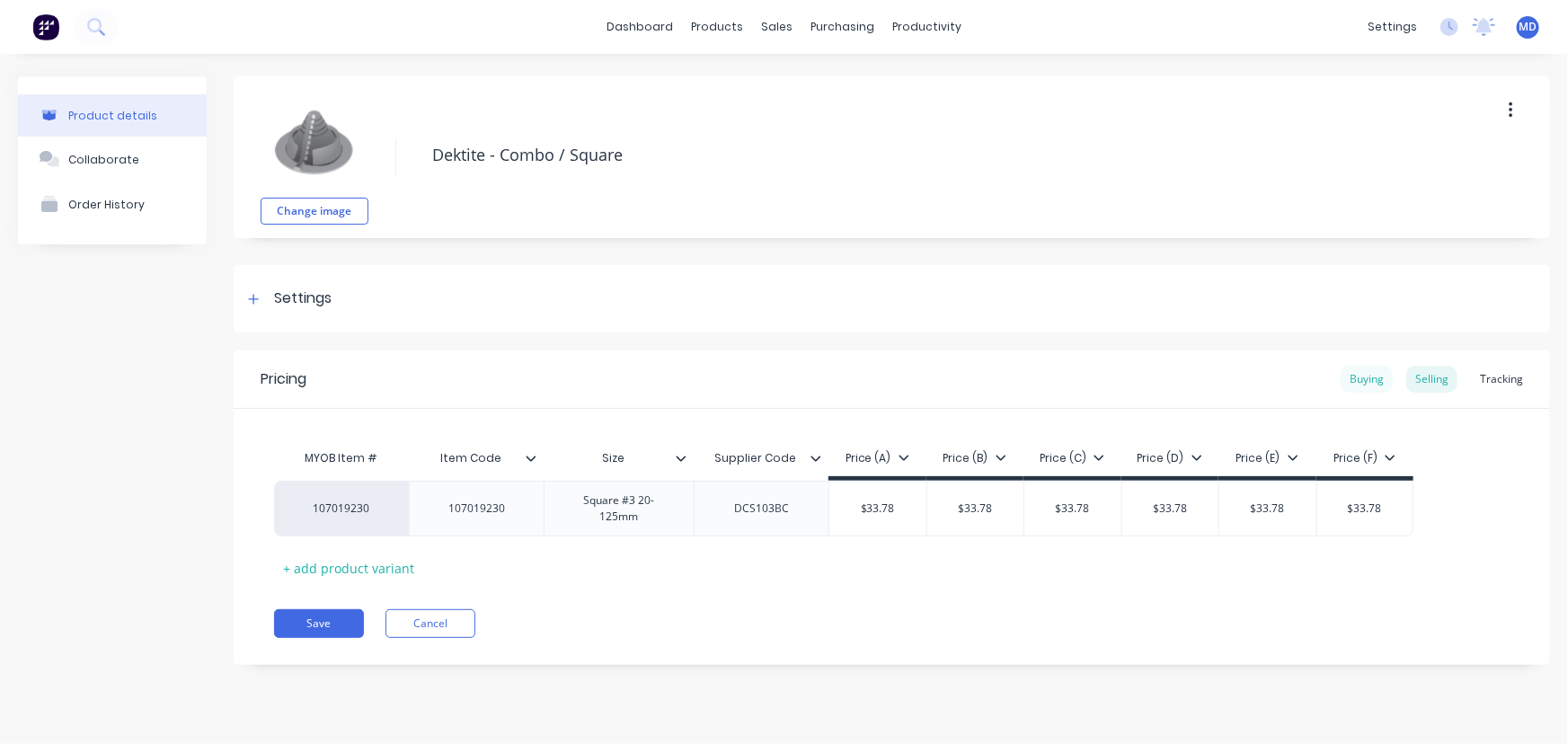
click at [1370, 372] on div "Buying" at bounding box center [1366, 378] width 52 height 27
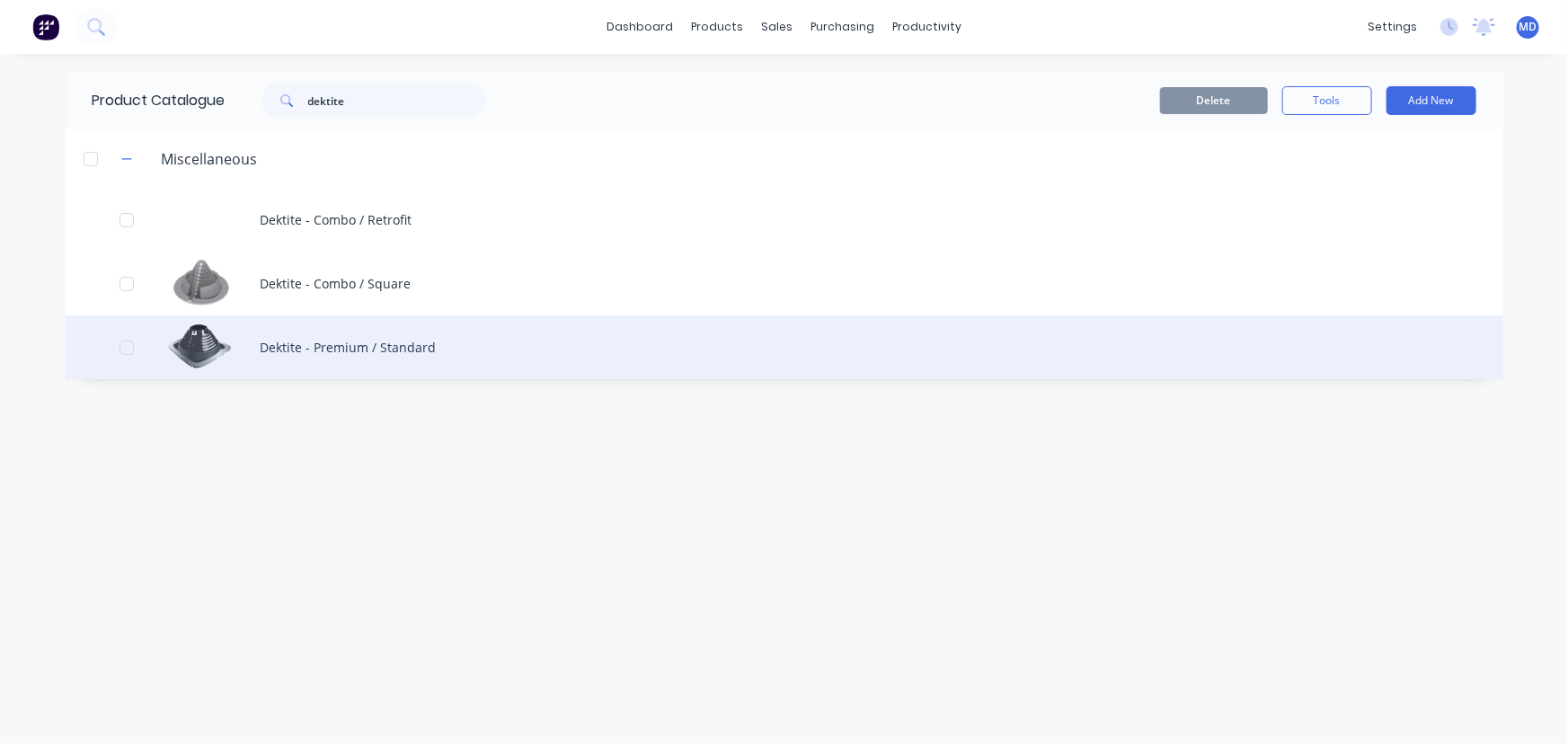
click at [392, 352] on div "Dektite - Premium / Standard" at bounding box center [784, 347] width 1438 height 64
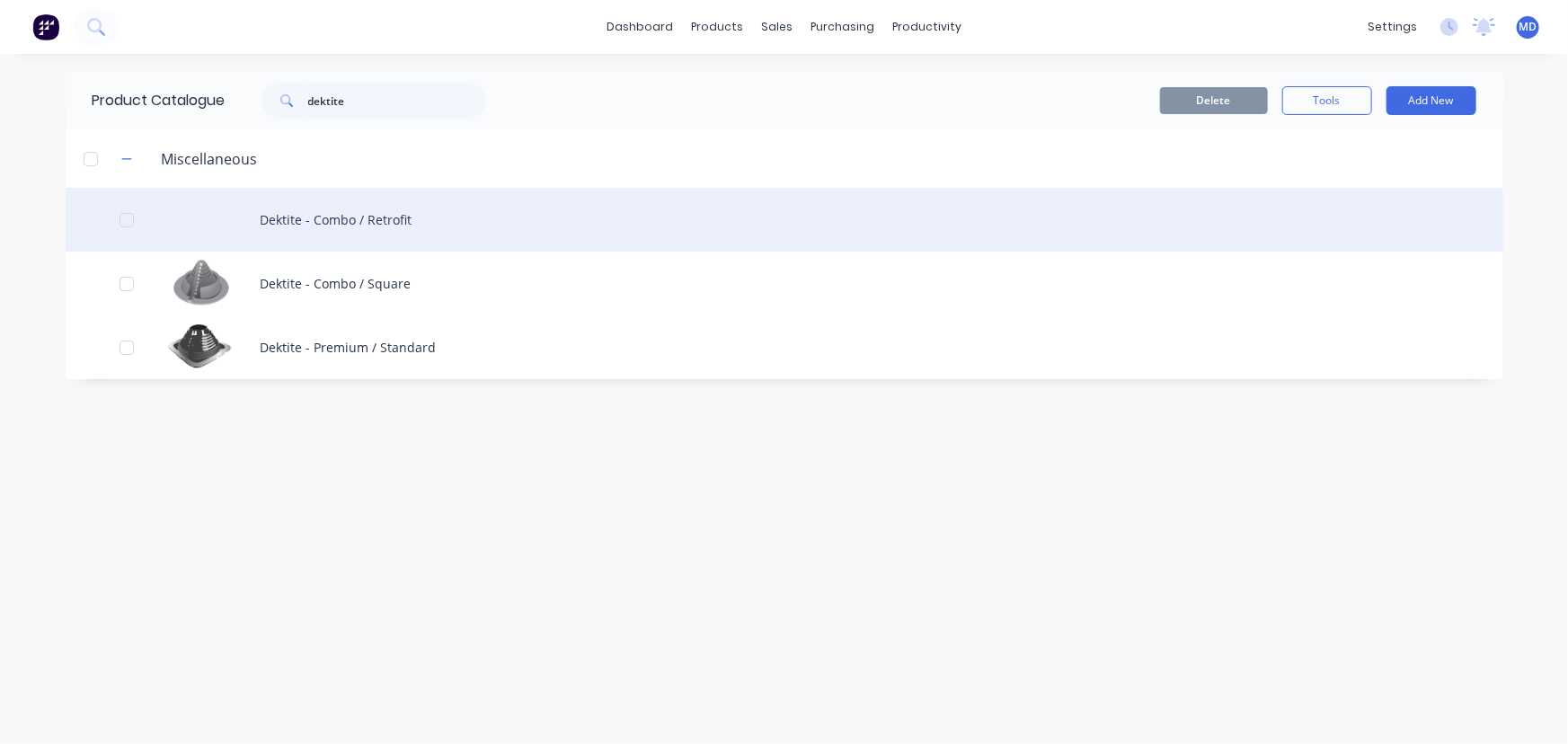
click at [363, 204] on div "Dektite - Combo / Retrofit" at bounding box center [784, 220] width 1438 height 64
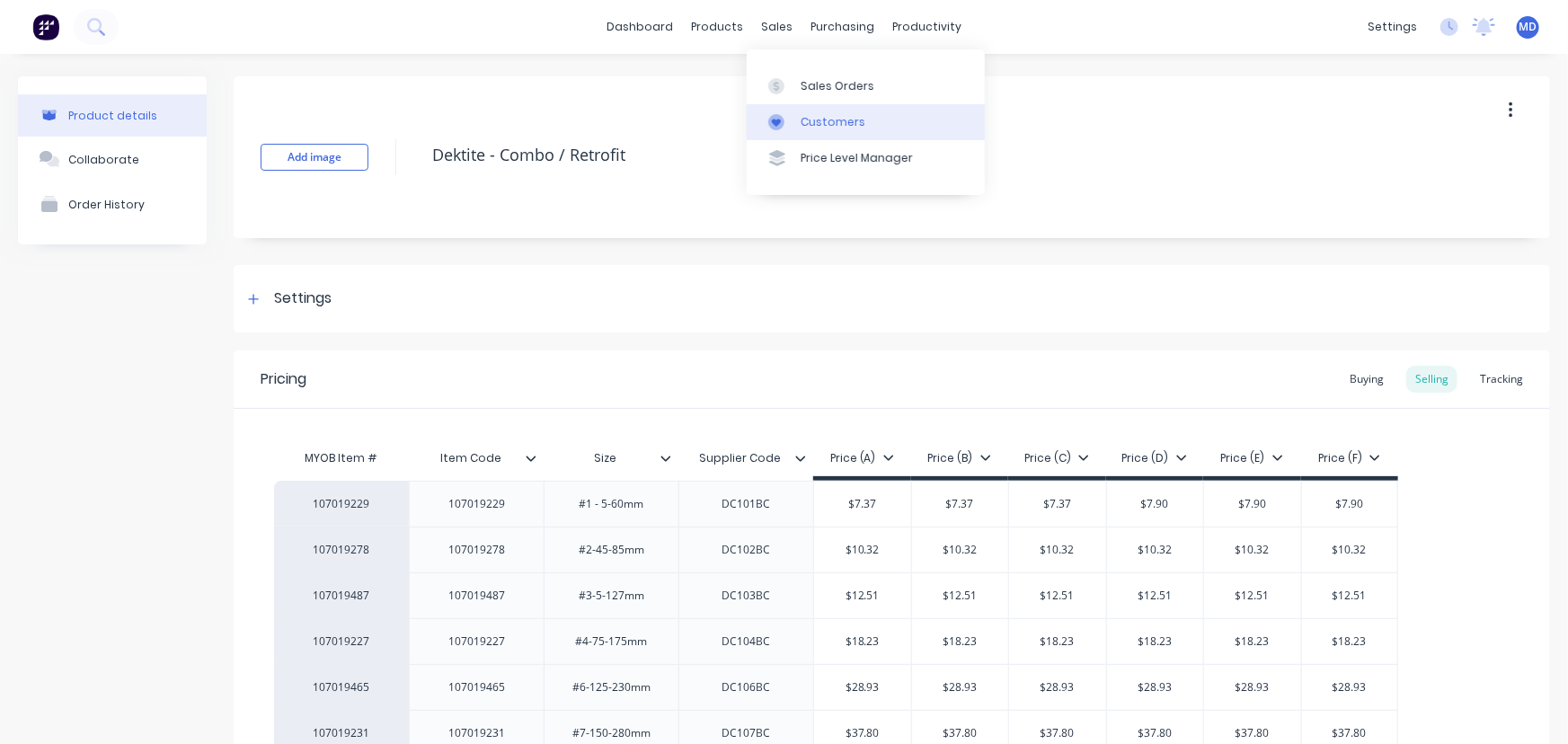
click at [819, 117] on div "Customers" at bounding box center [833, 122] width 65 height 16
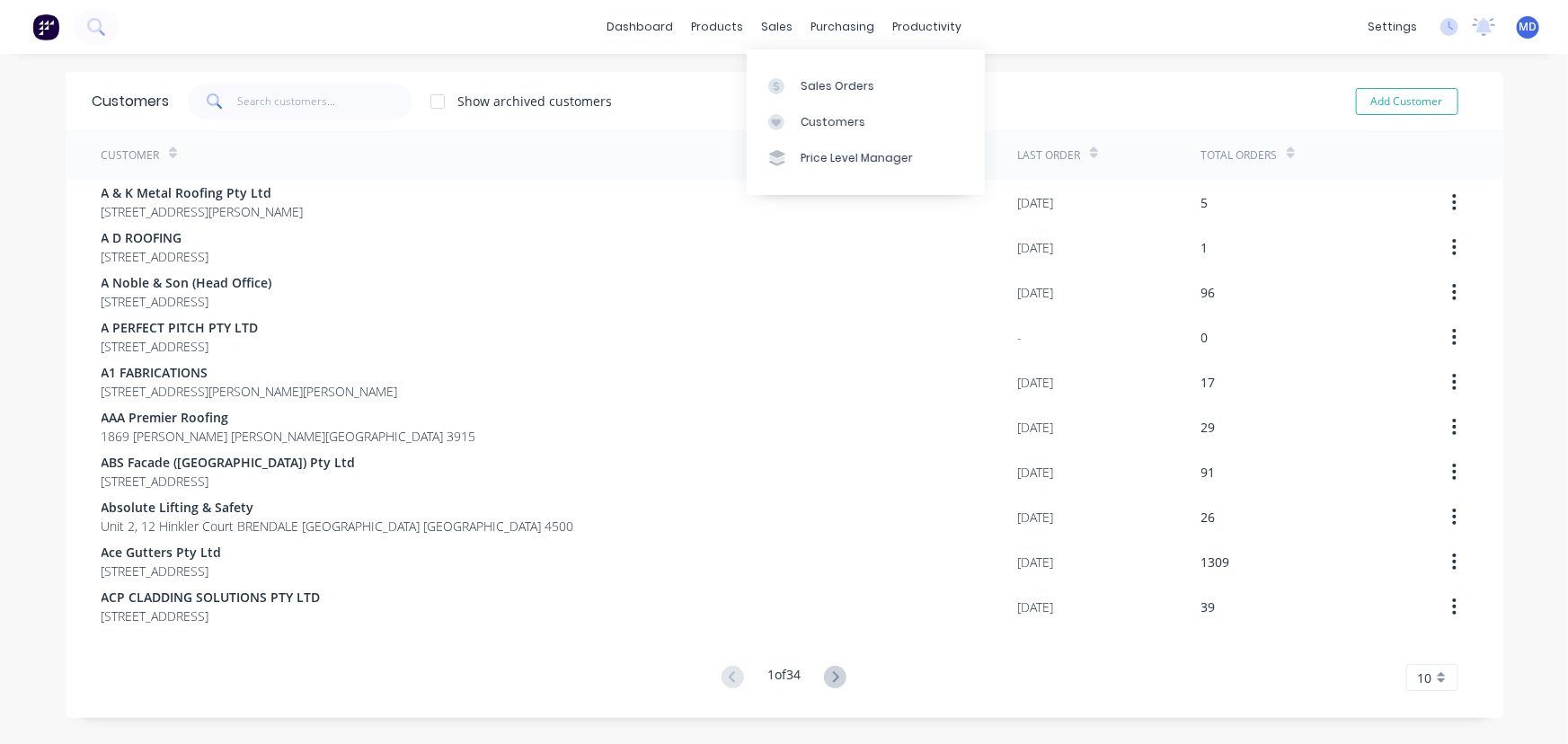
click at [814, 117] on div "Customers" at bounding box center [833, 122] width 65 height 16
drag, startPoint x: 324, startPoint y: 107, endPoint x: 314, endPoint y: 105, distance: 10.2
click at [323, 107] on input "text" at bounding box center [325, 101] width 175 height 36
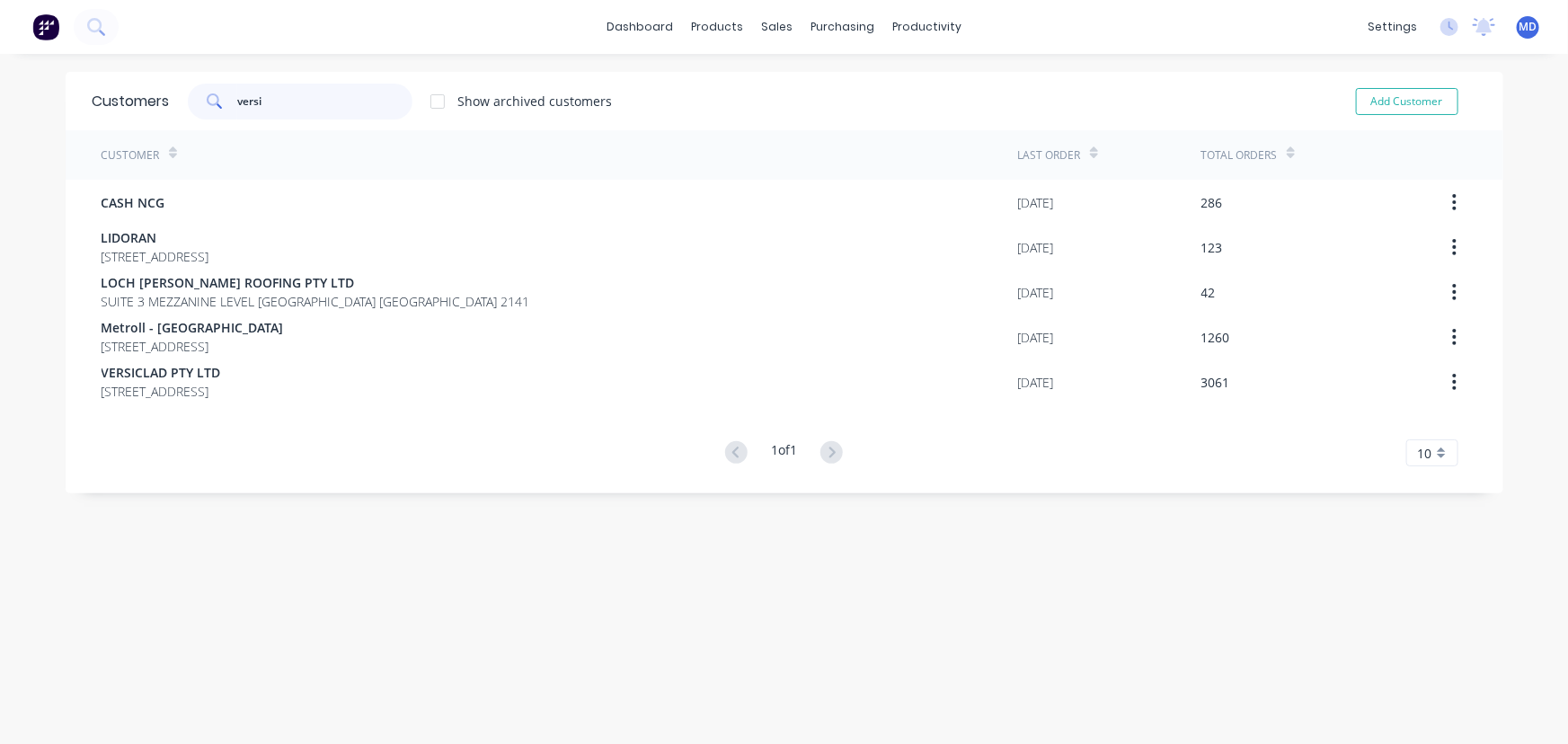
type input "versi"
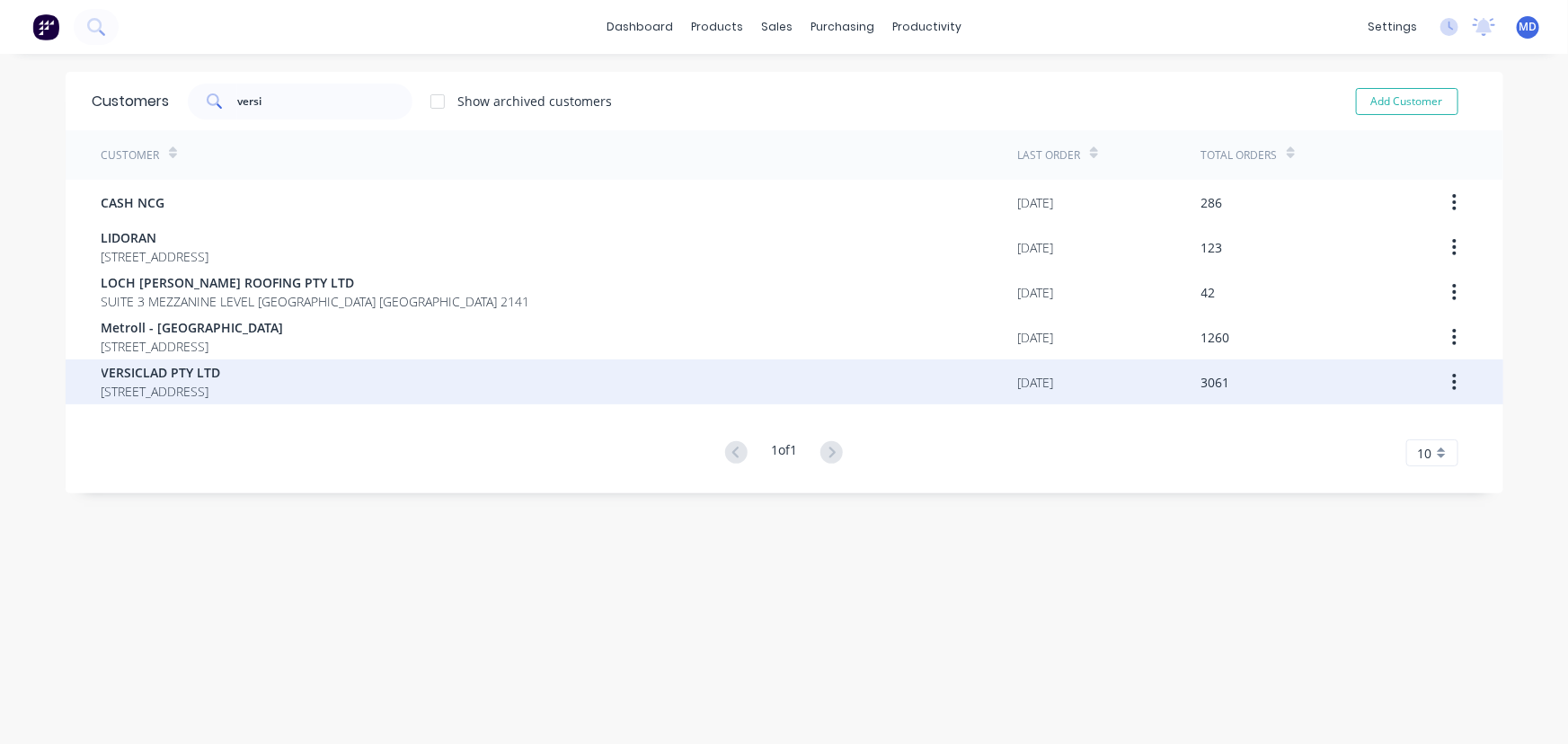
click at [179, 388] on span "[STREET_ADDRESS]" at bounding box center [161, 390] width 119 height 19
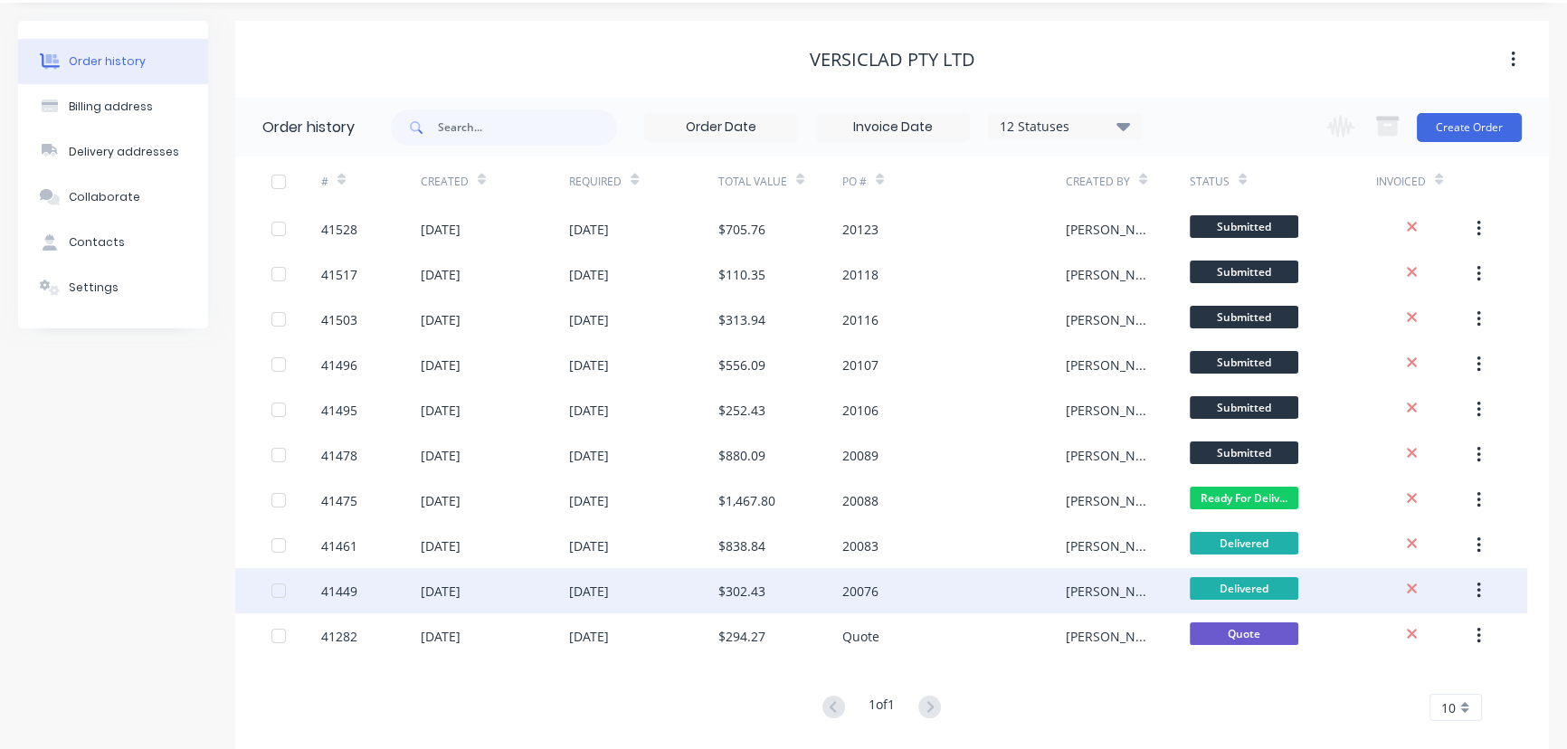
scroll to position [81, 0]
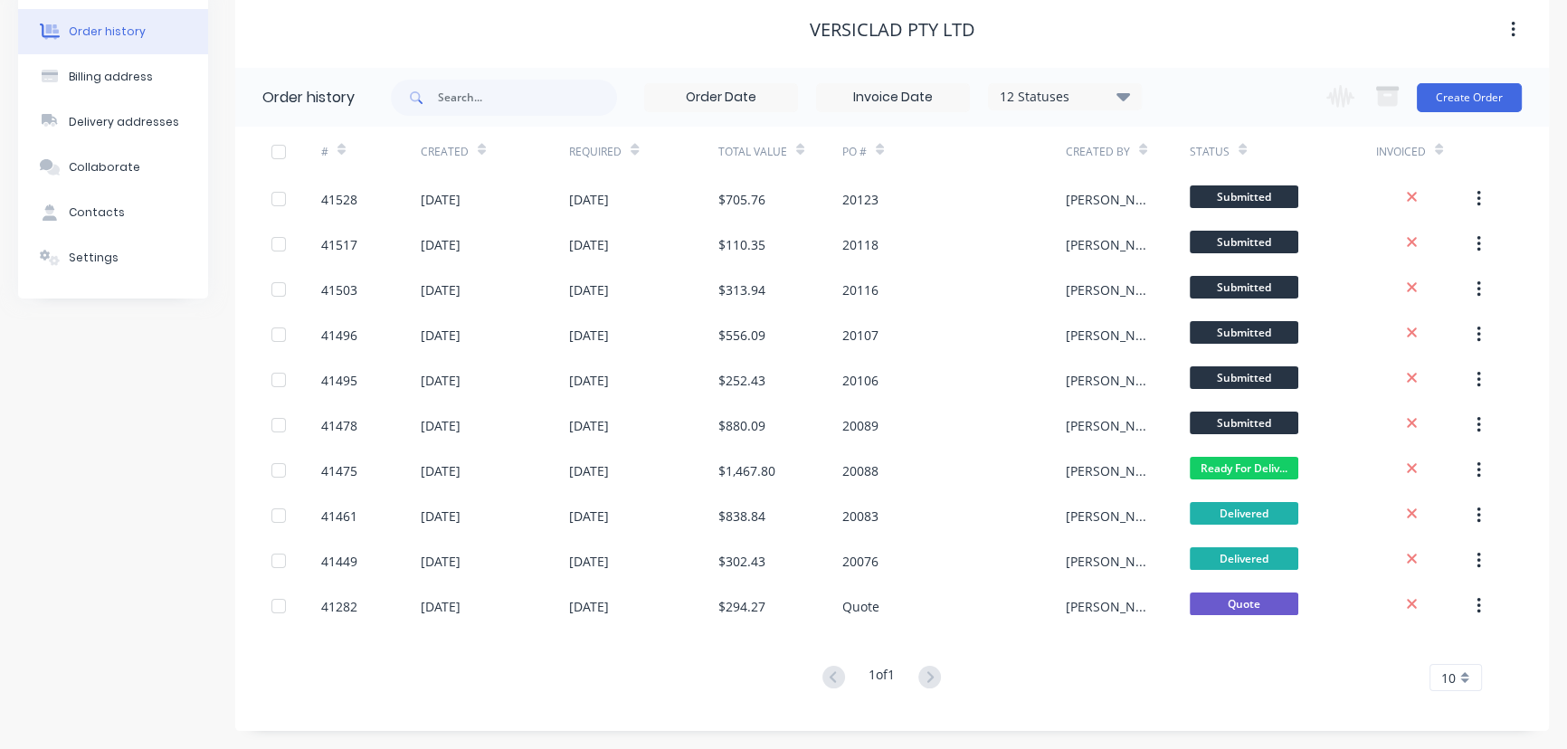
drag, startPoint x: 1126, startPoint y: 89, endPoint x: 1134, endPoint y: 109, distance: 22.3
click at [1125, 89] on icon at bounding box center [1123, 96] width 14 height 22
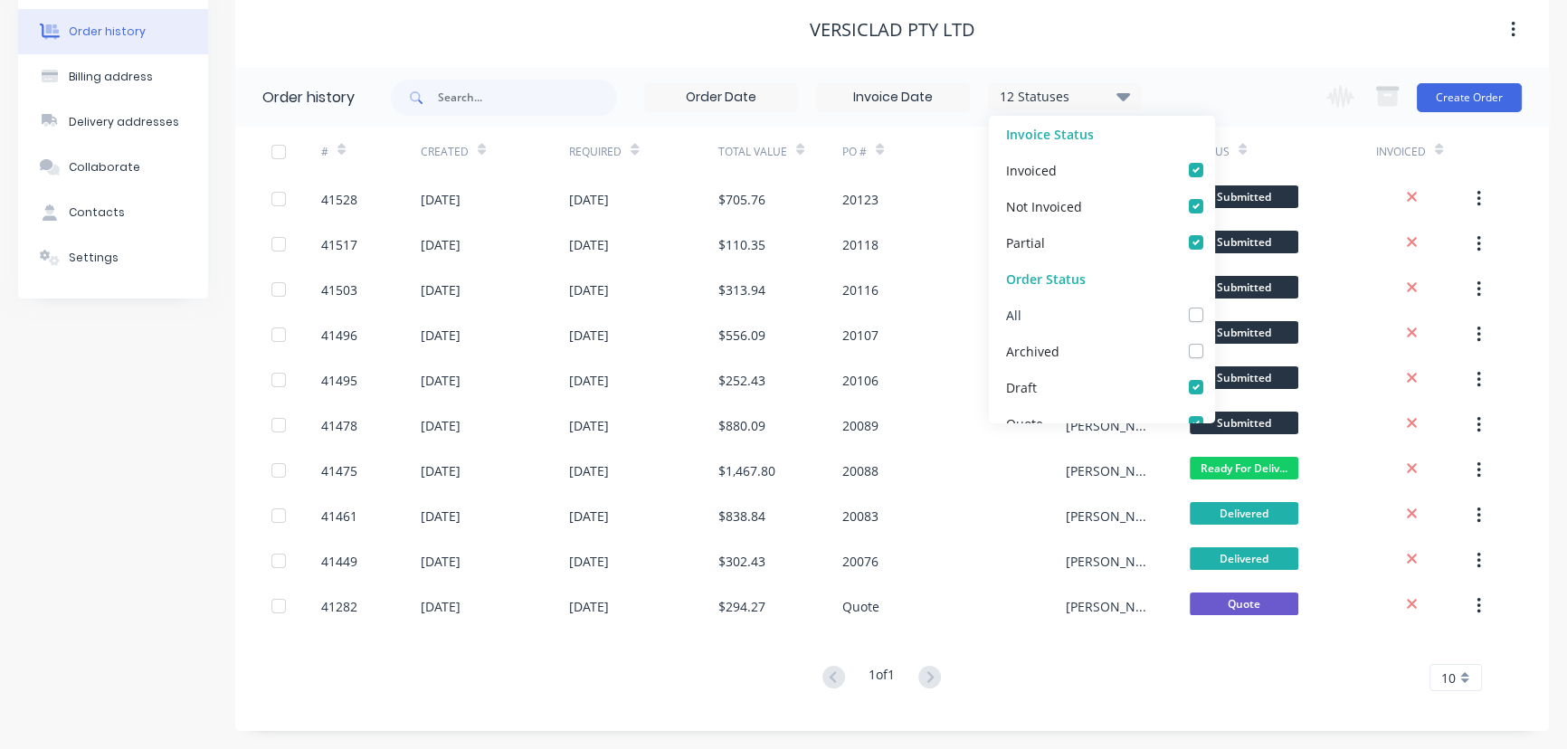
click at [1214, 305] on label at bounding box center [1214, 305] width 0 height 0
click at [1214, 317] on input "checkbox" at bounding box center [1221, 313] width 14 height 17
checkbox input "true"
click at [1132, 48] on div "VERSICLAD PTY LTD" at bounding box center [891, 29] width 1313 height 77
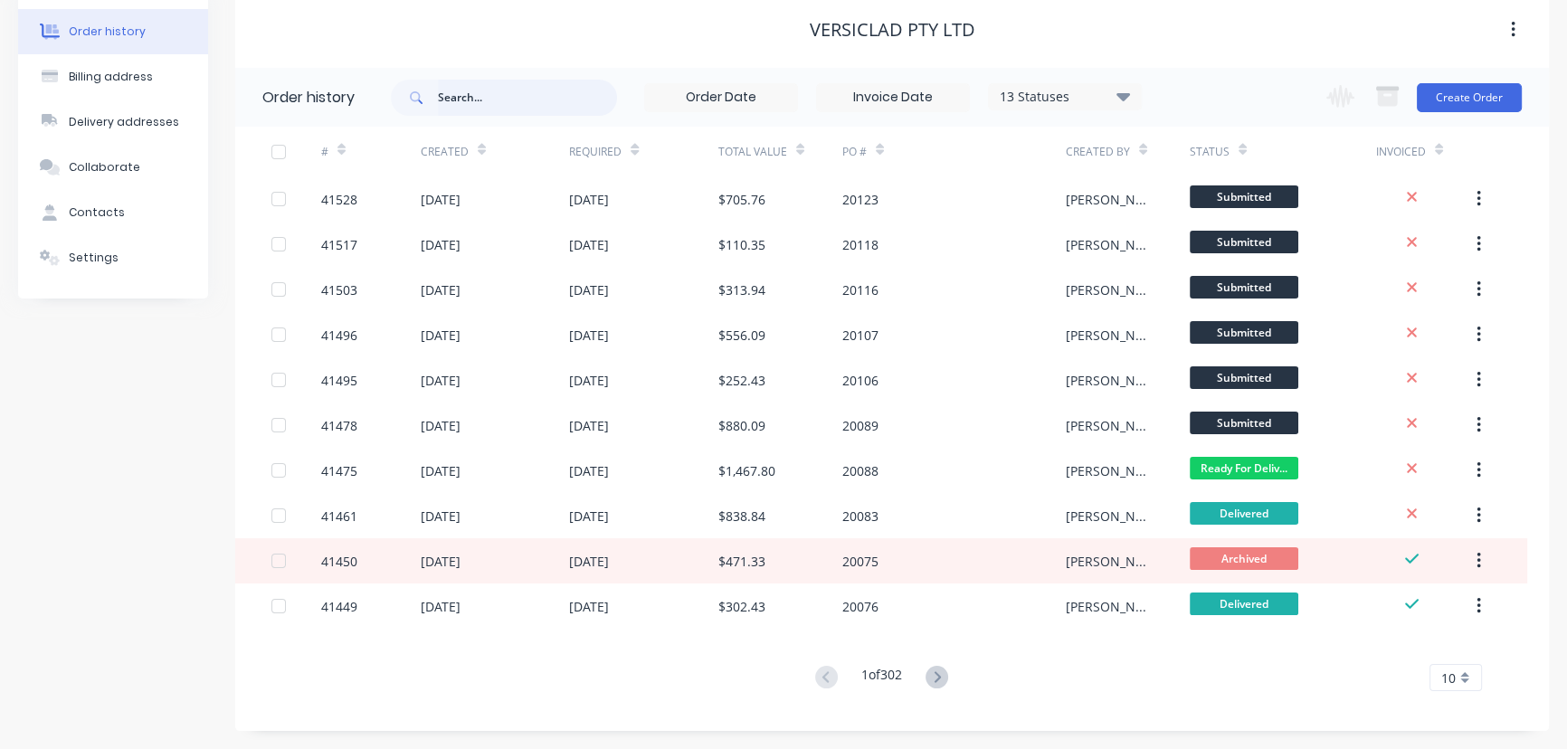
click at [507, 90] on input "text" at bounding box center [527, 98] width 179 height 36
type input "19866"
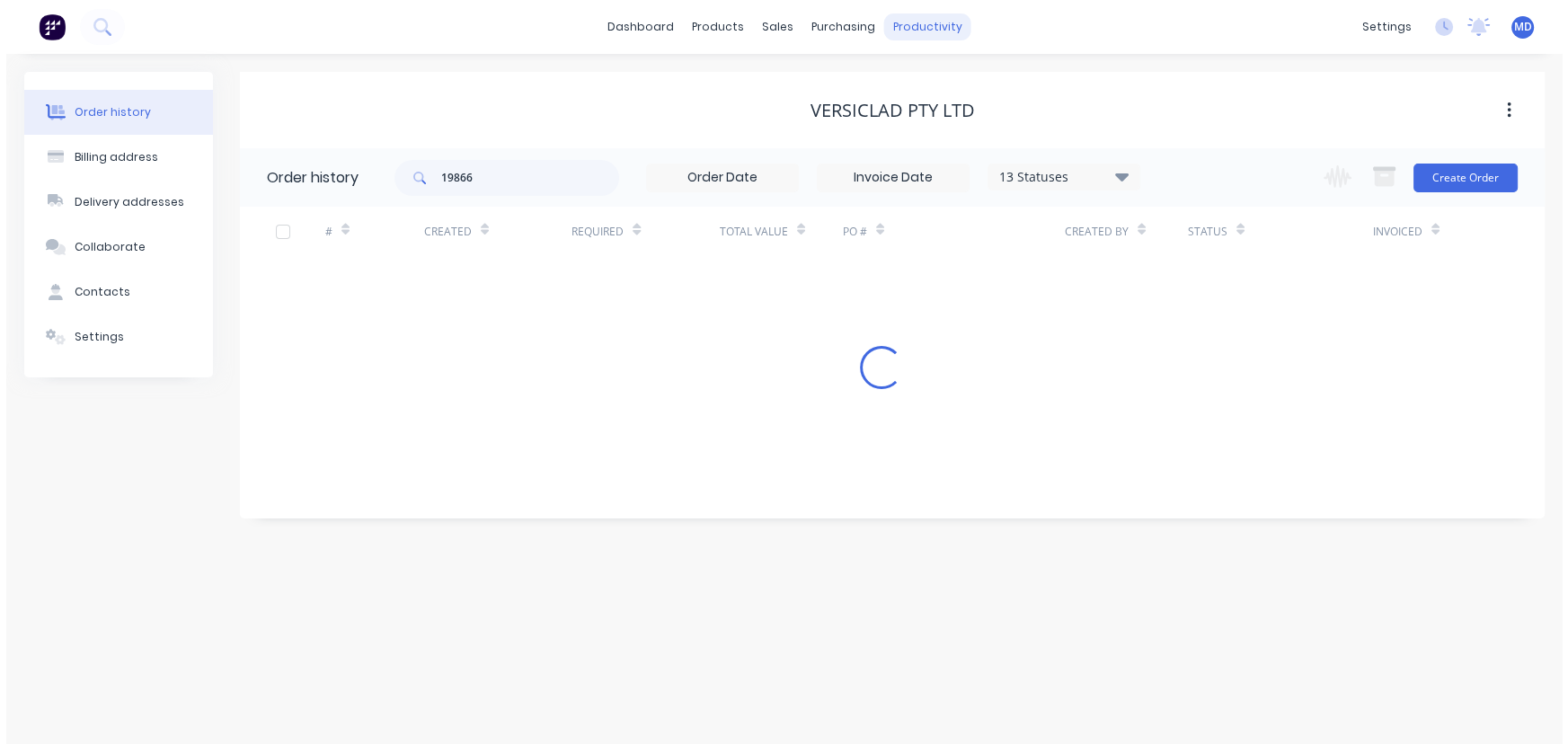
scroll to position [0, 0]
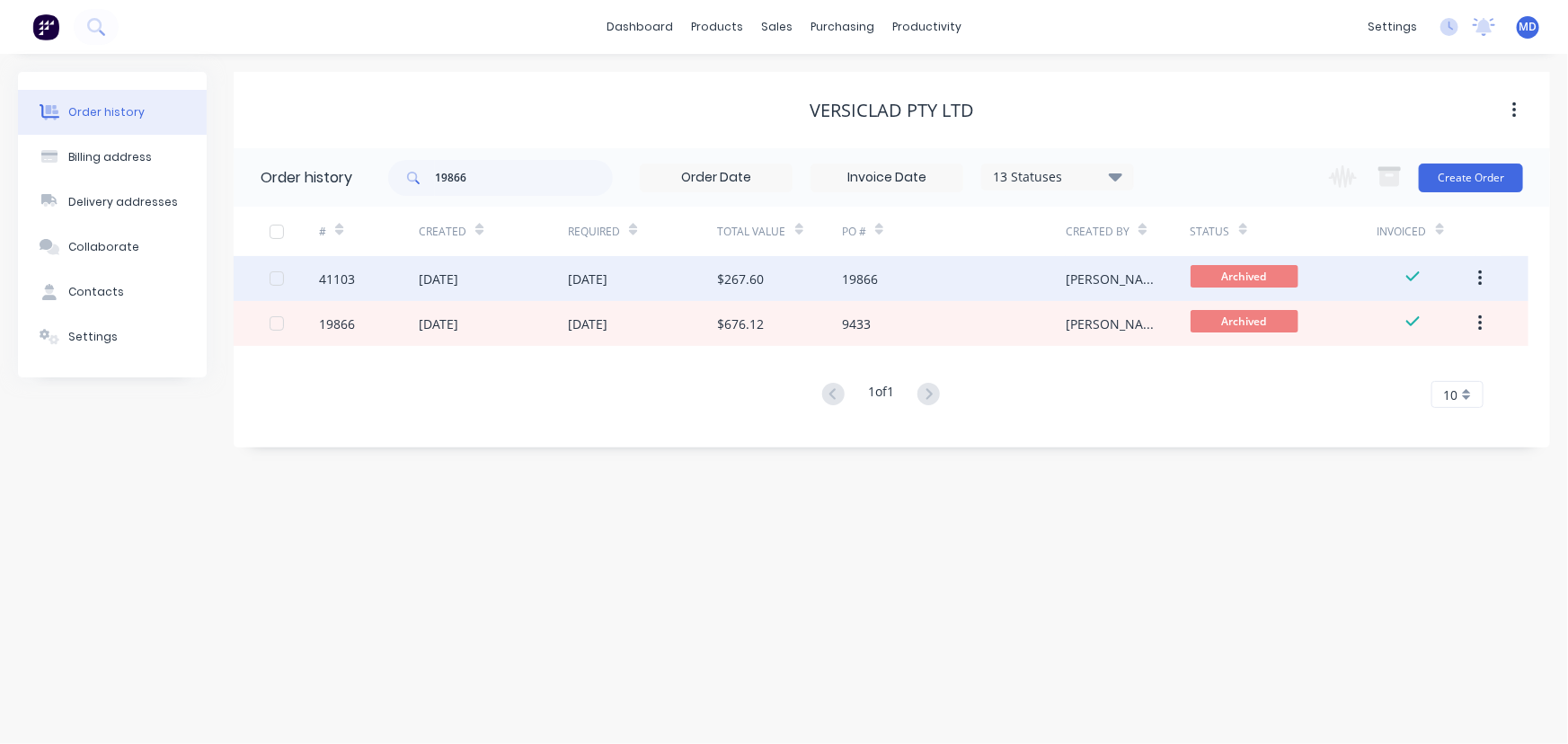
click at [866, 273] on div "19866" at bounding box center [861, 278] width 36 height 19
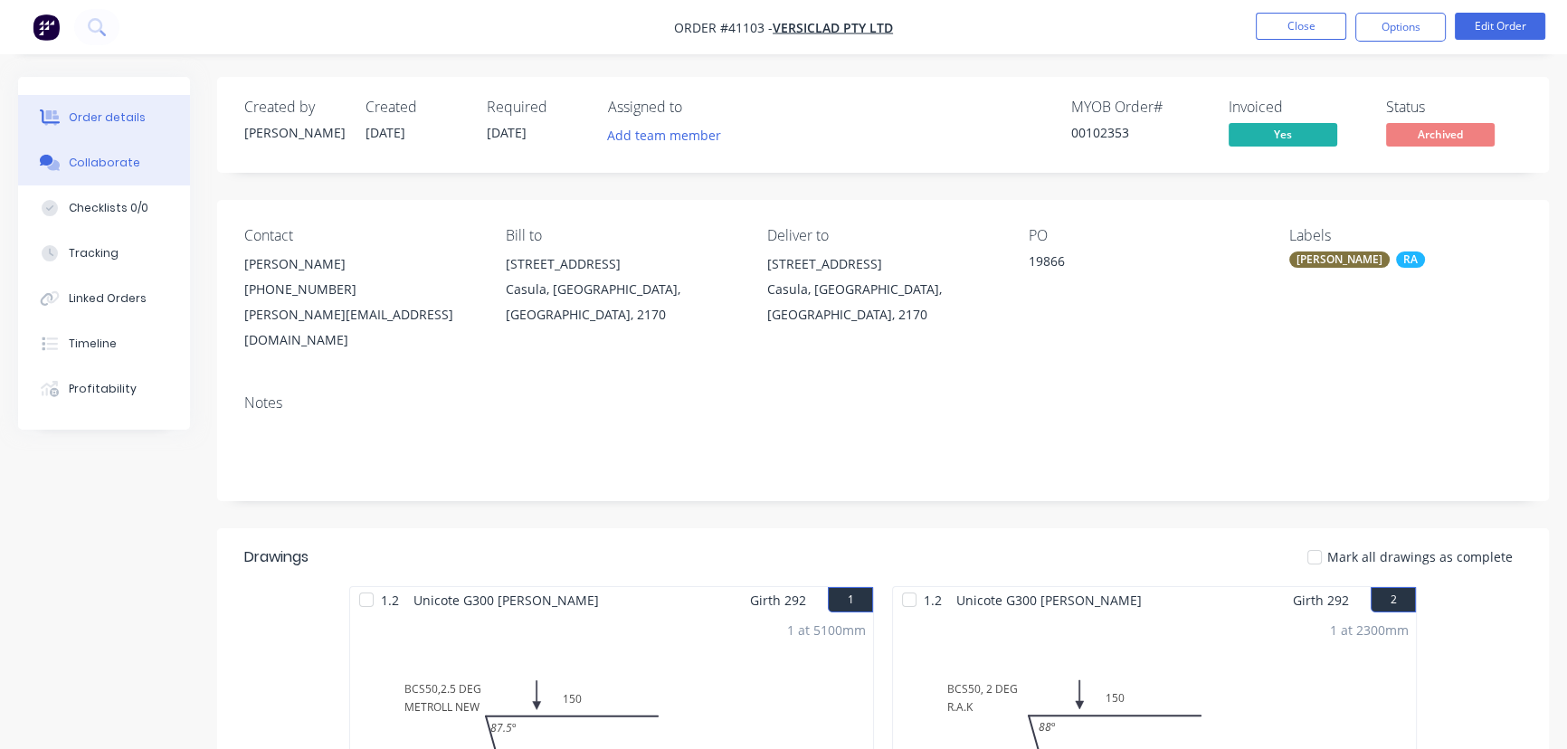
click at [102, 156] on div "Collaborate" at bounding box center [104, 163] width 71 height 16
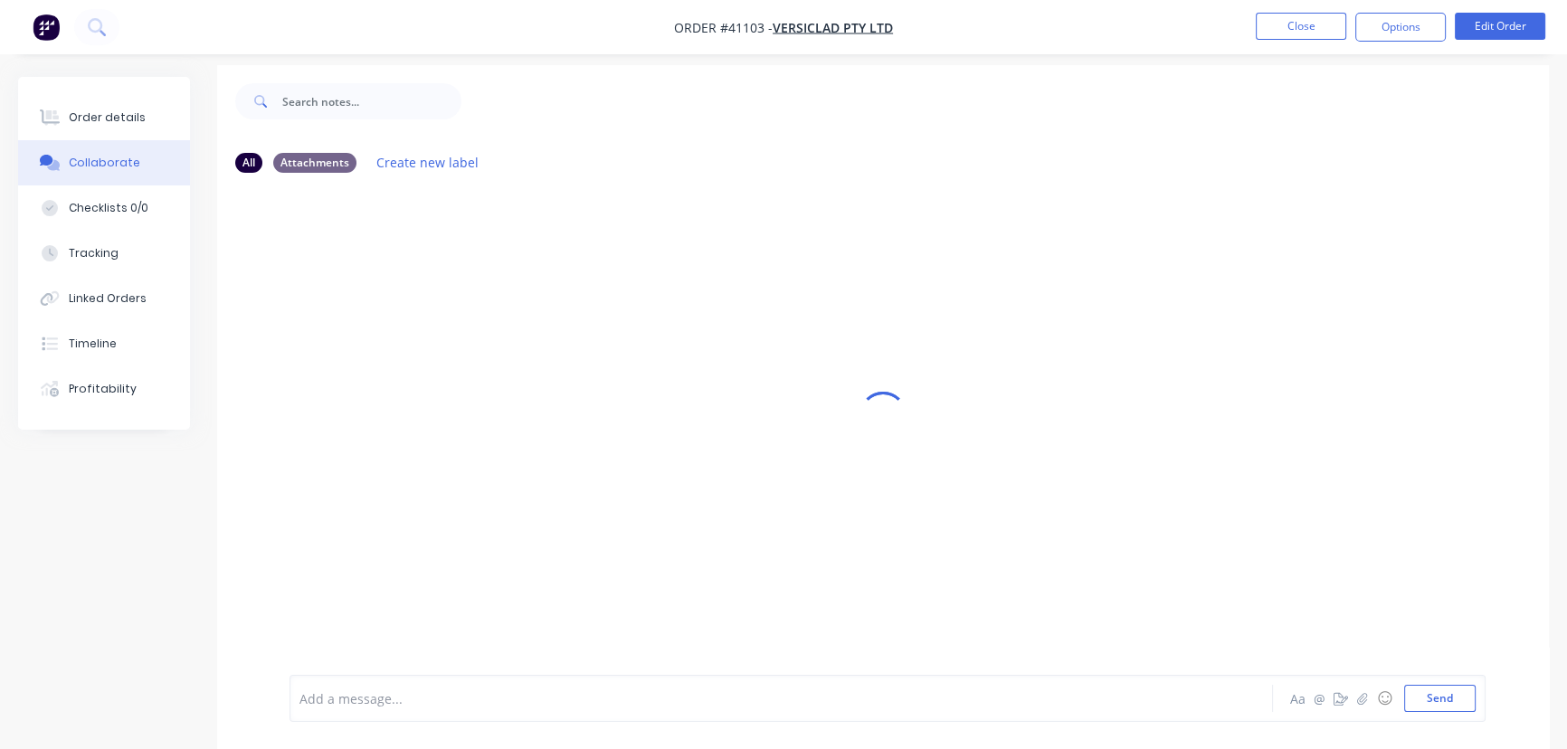
scroll to position [27, 0]
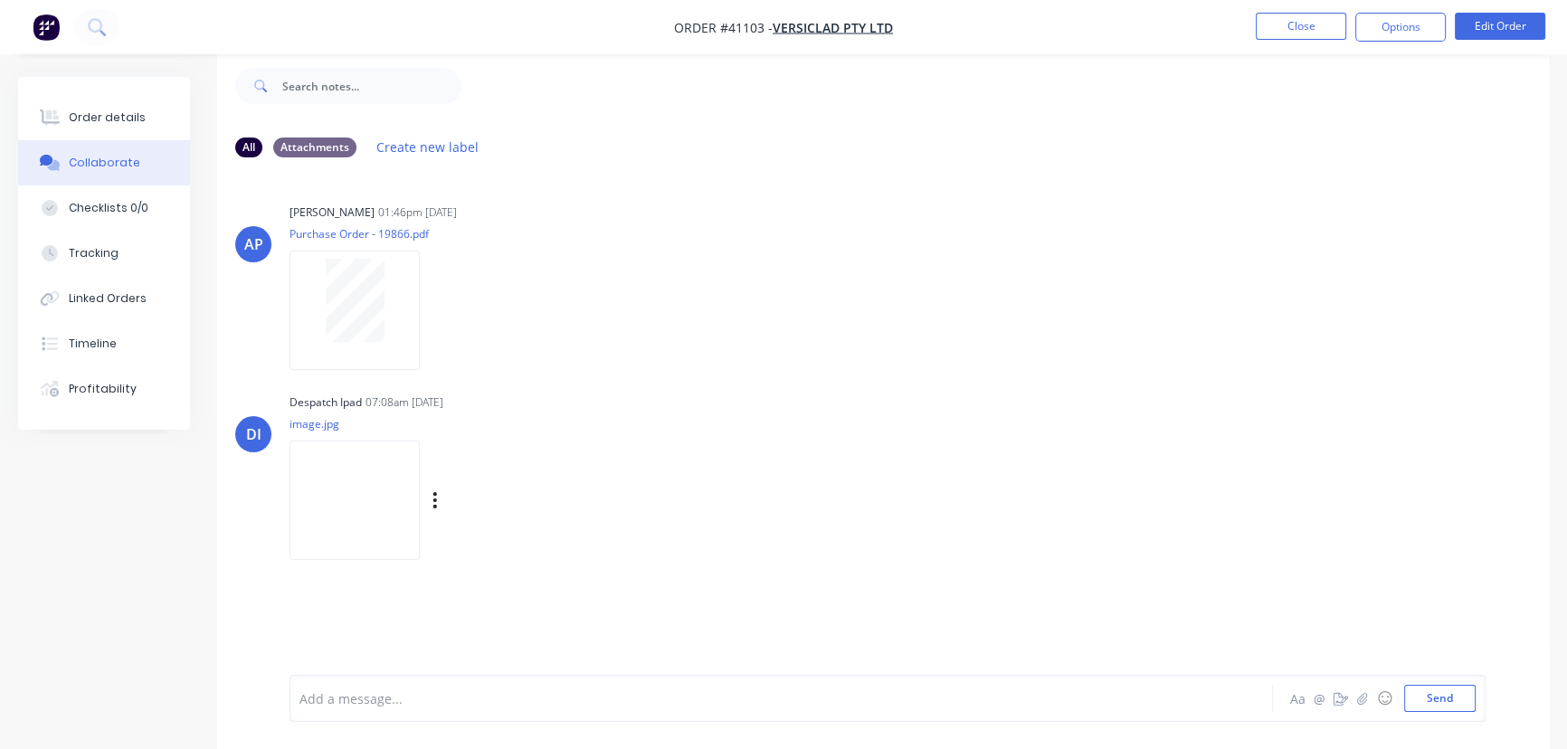
click at [370, 511] on img at bounding box center [354, 499] width 130 height 118
click at [1308, 26] on button "Close" at bounding box center [1300, 26] width 90 height 27
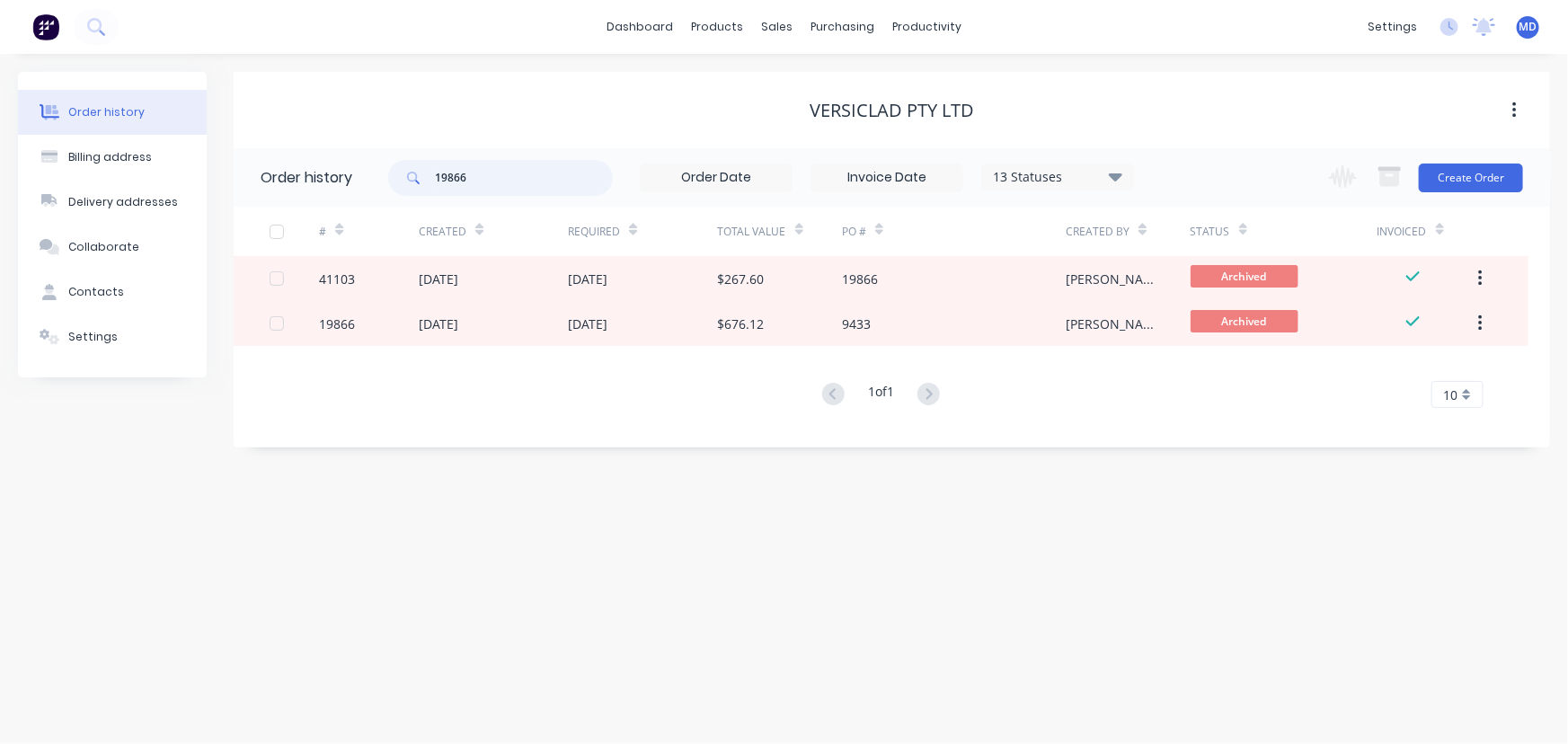
drag, startPoint x: 515, startPoint y: 175, endPoint x: 298, endPoint y: 162, distance: 217.4
click at [303, 162] on header "Order history 19866 13 Statuses Invoice Status Invoiced Not Invoiced Partial Or…" at bounding box center [891, 177] width 1317 height 59
type input "20019"
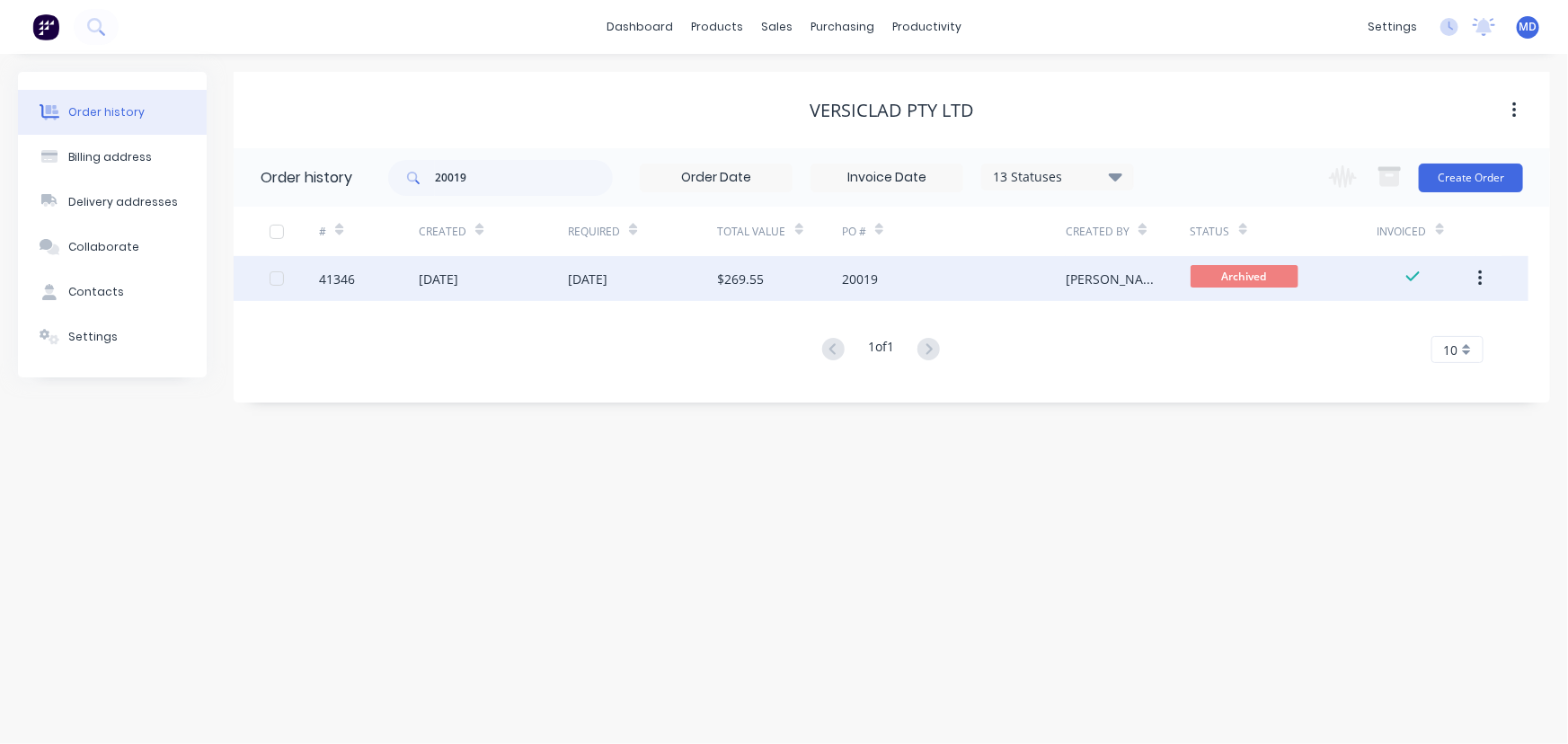
click at [936, 276] on div "20019" at bounding box center [954, 278] width 224 height 45
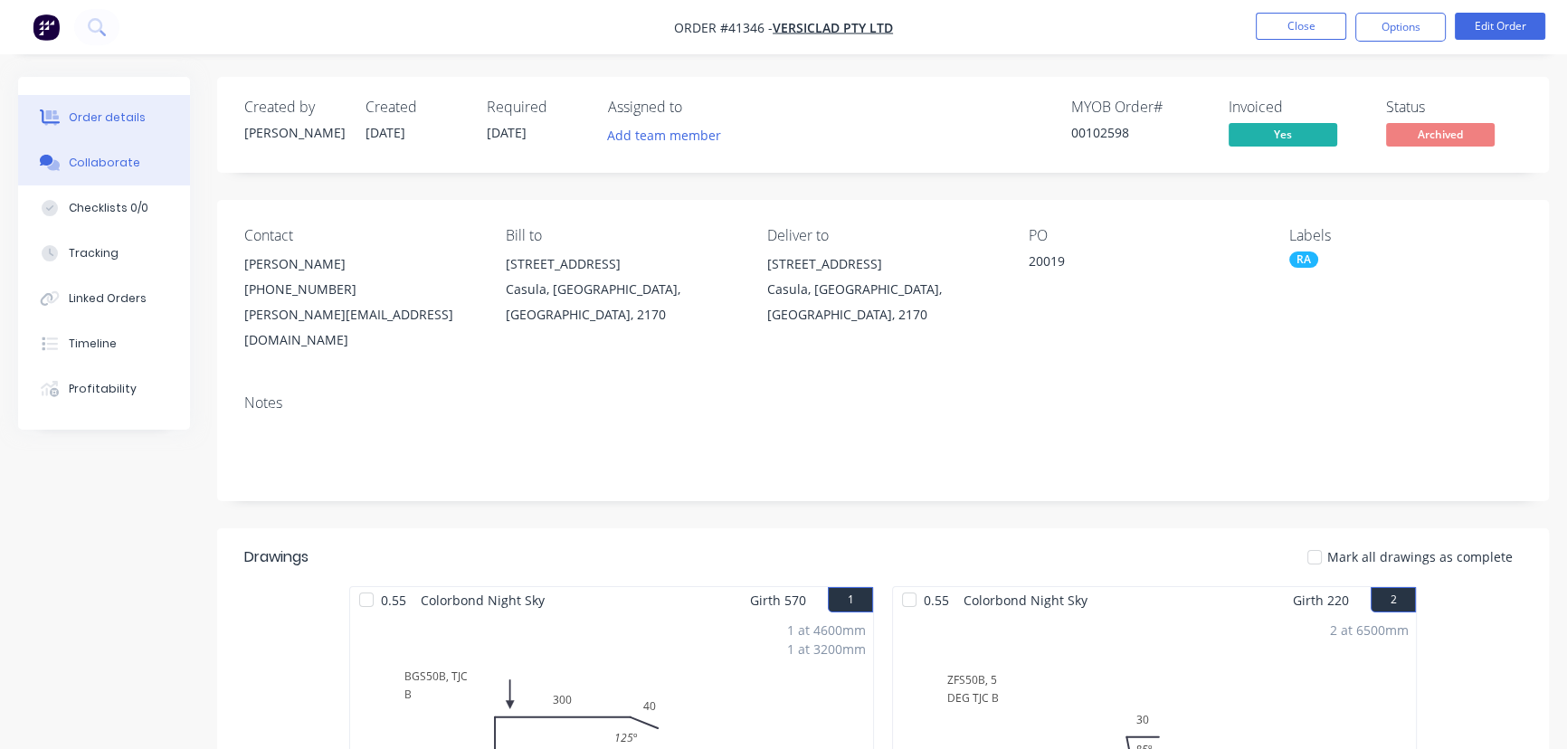
click at [100, 164] on div "Collaborate" at bounding box center [104, 163] width 71 height 16
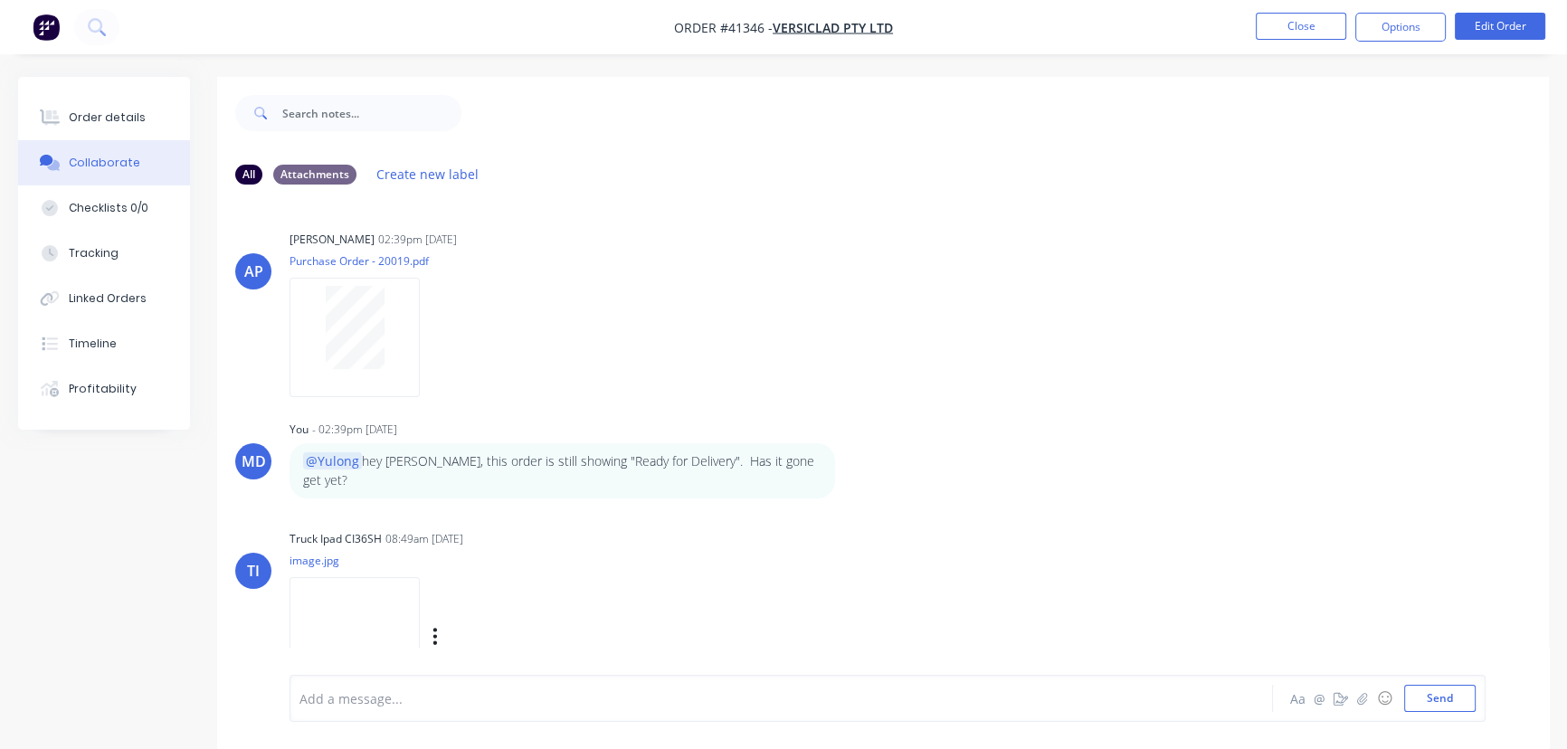
click at [339, 588] on img at bounding box center [354, 636] width 130 height 118
click at [361, 609] on img at bounding box center [354, 636] width 130 height 118
click at [1311, 15] on button "Close" at bounding box center [1300, 26] width 90 height 27
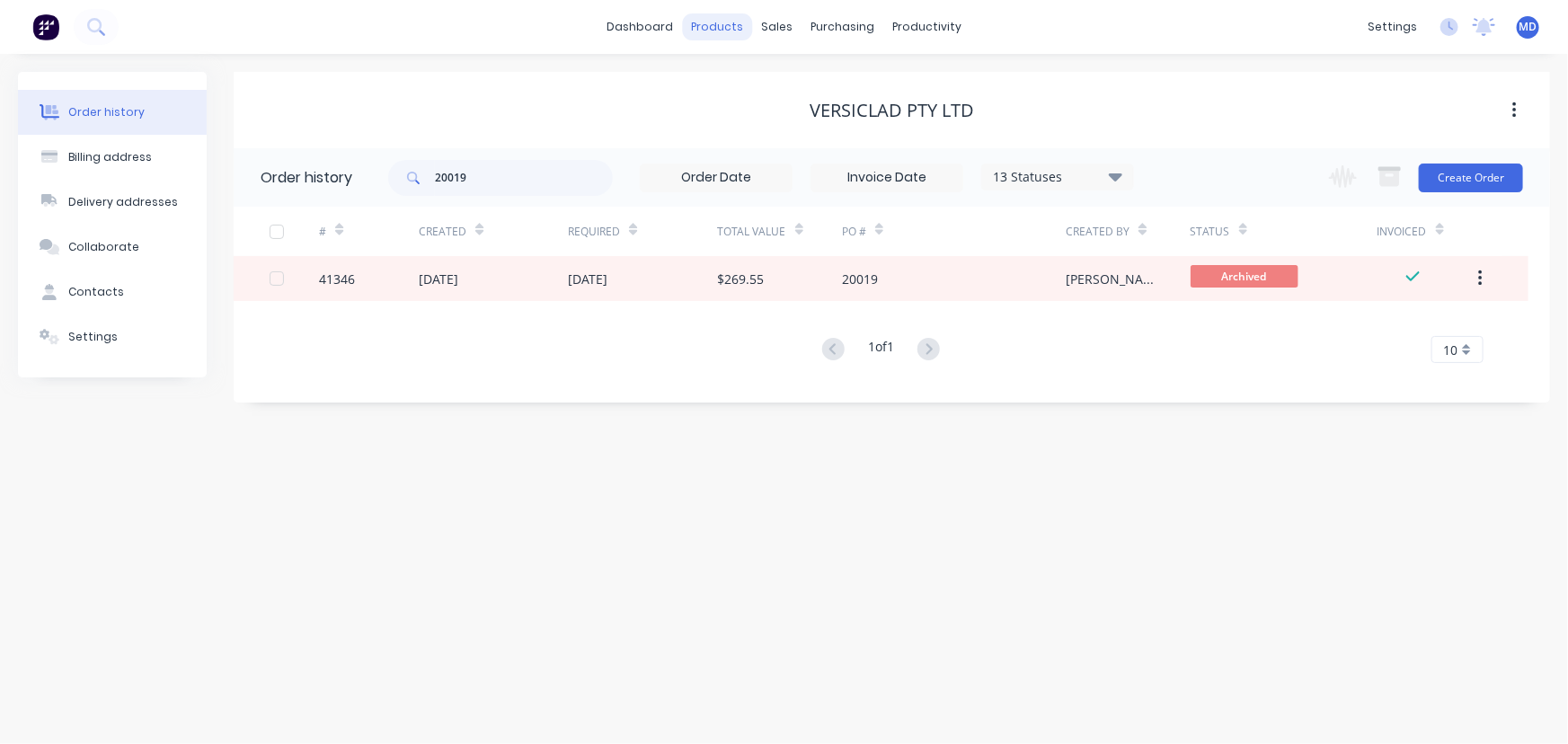
click at [709, 28] on div "products" at bounding box center [717, 27] width 71 height 27
click at [791, 85] on div "Product Catalogue" at bounding box center [797, 86] width 111 height 16
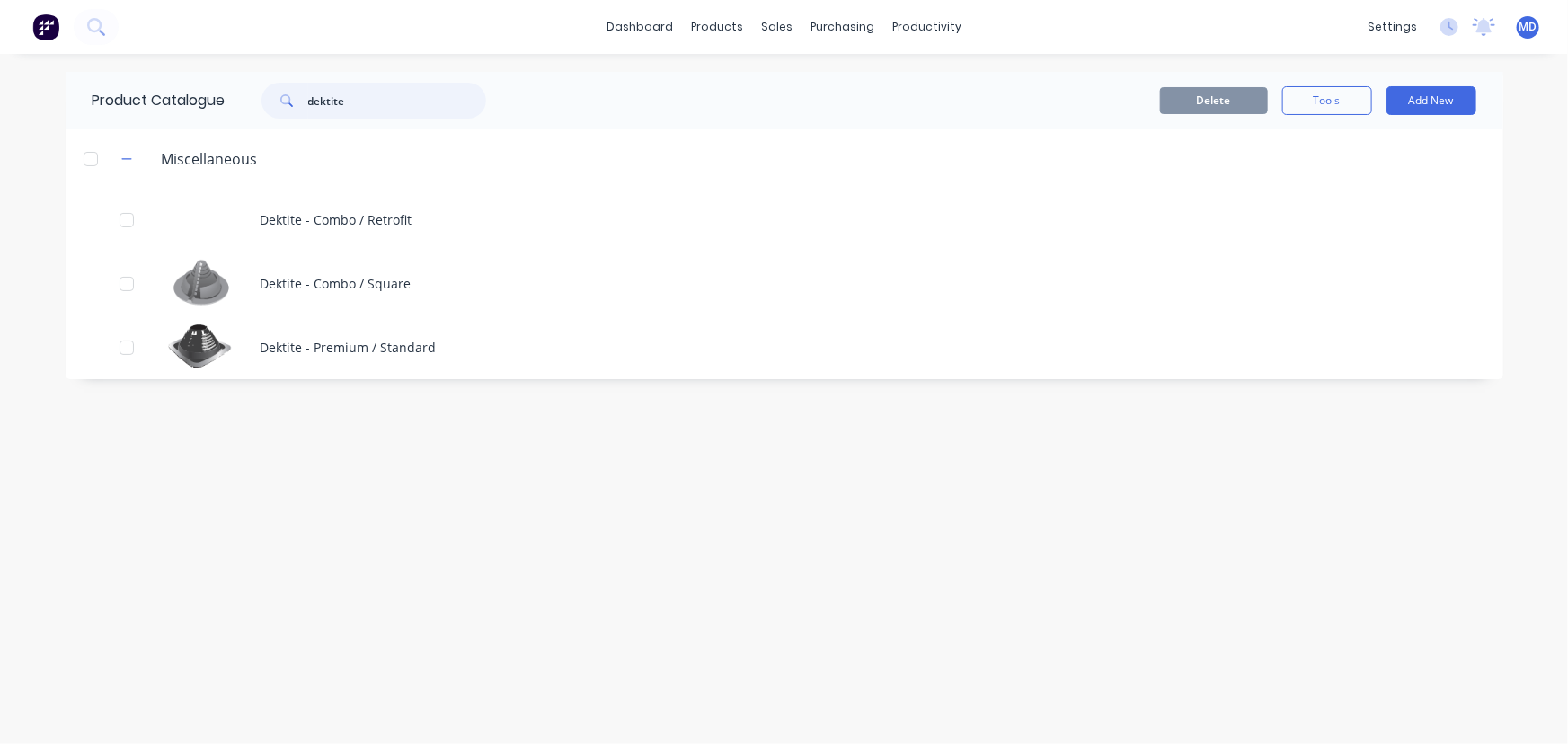
drag, startPoint x: 374, startPoint y: 101, endPoint x: 0, endPoint y: 74, distance: 375.0
click at [45, 90] on div "dashboard products sales purchasing productivity dashboard products Product Cat…" at bounding box center [784, 372] width 1568 height 744
type input "top"
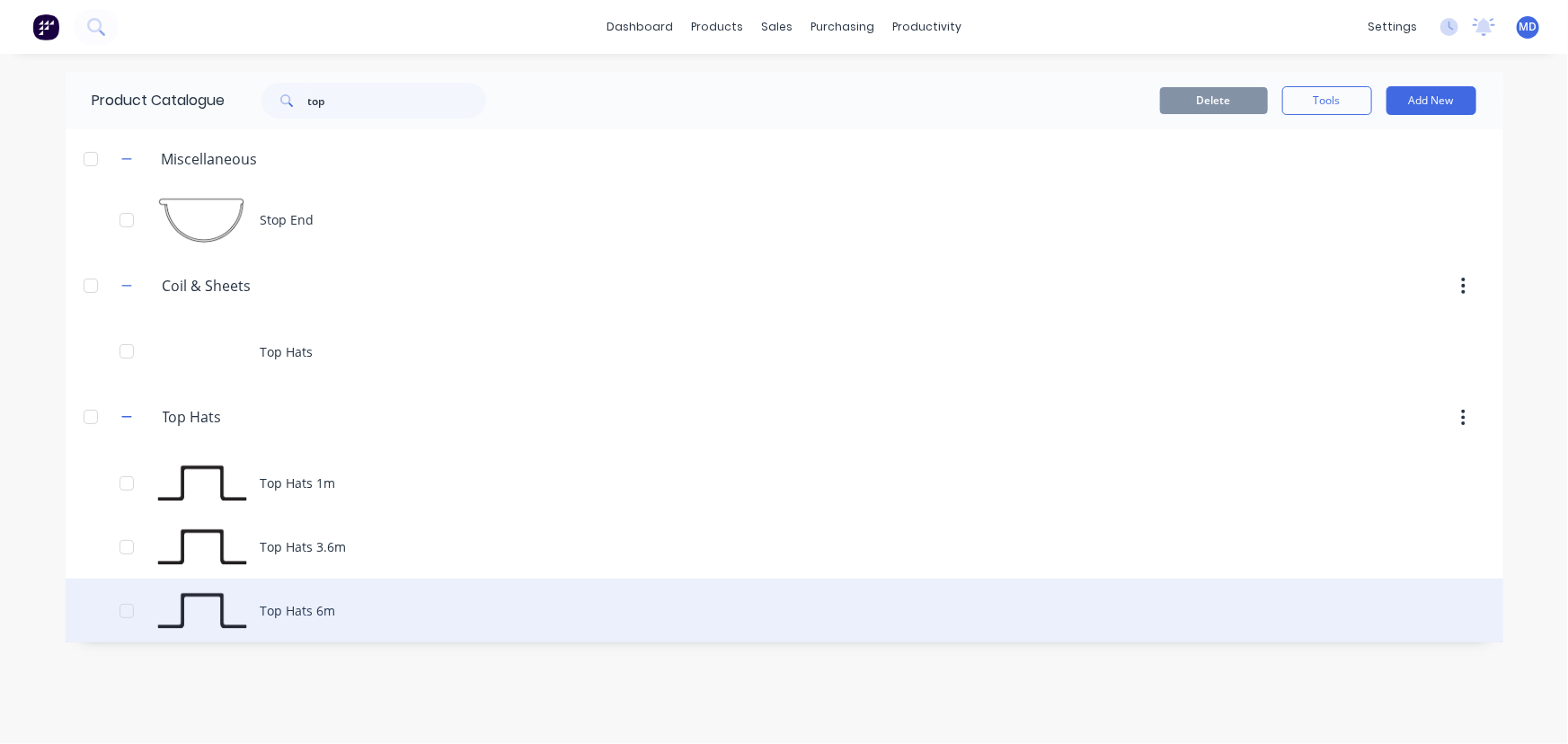
click at [381, 602] on div "Top Hats 6m" at bounding box center [784, 610] width 1438 height 64
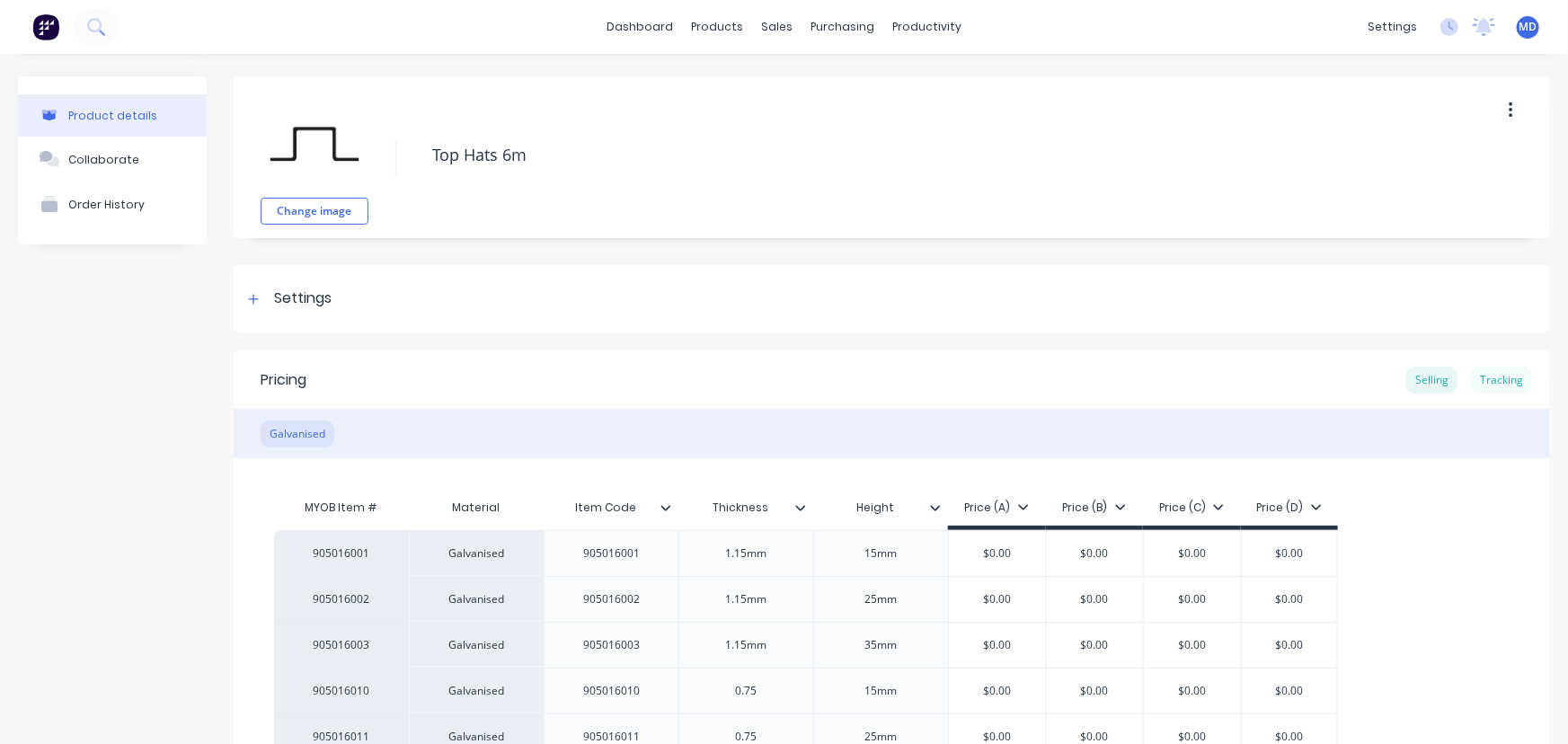
click at [1482, 367] on div "Tracking" at bounding box center [1502, 379] width 62 height 27
